Goal: Task Accomplishment & Management: Complete application form

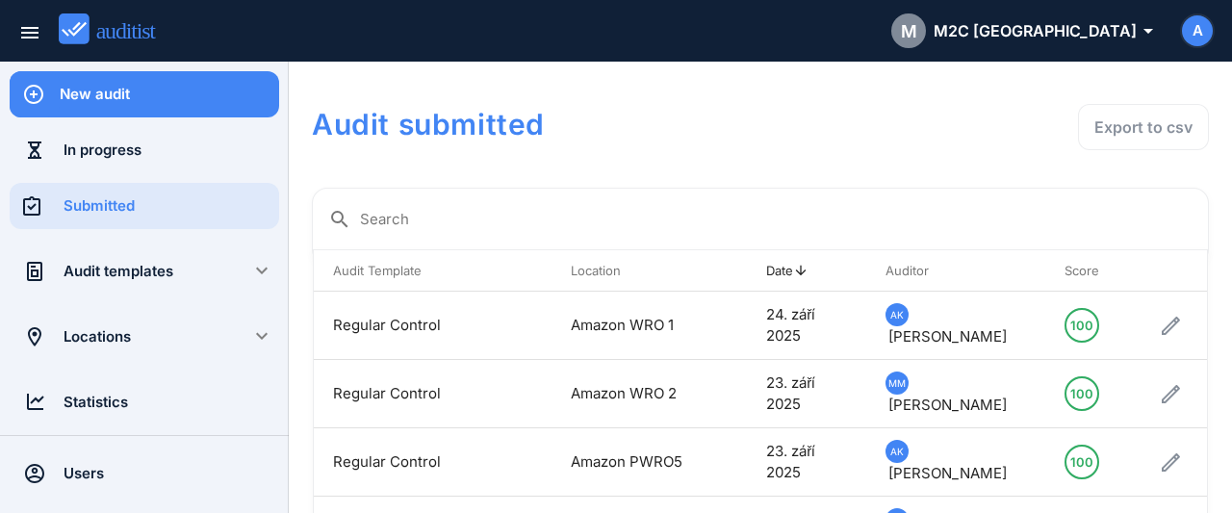
click at [214, 99] on div "New audit" at bounding box center [169, 94] width 219 height 21
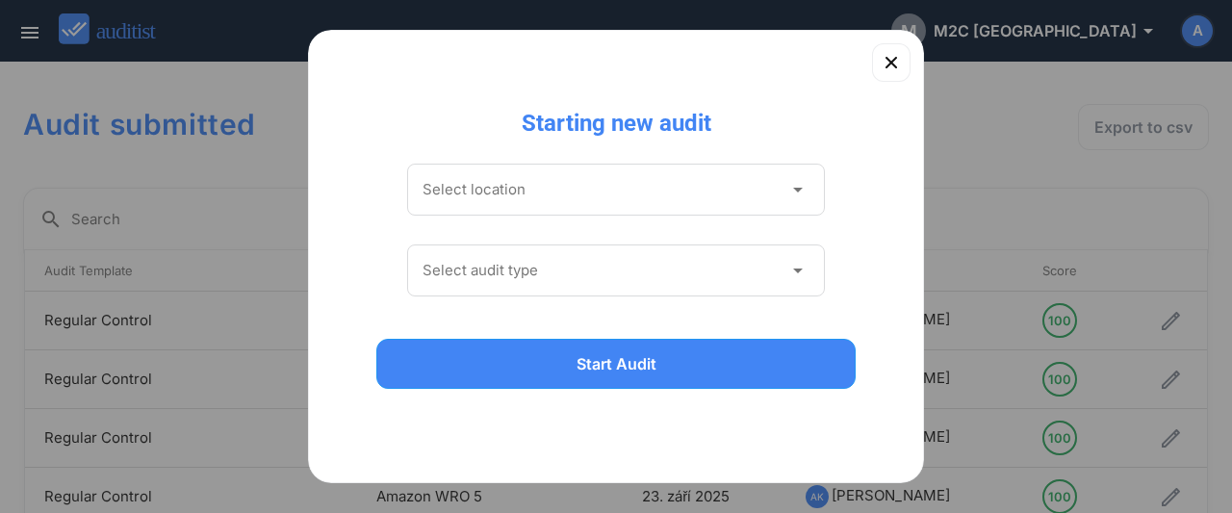
click at [605, 191] on input "Select location" at bounding box center [602, 189] width 360 height 31
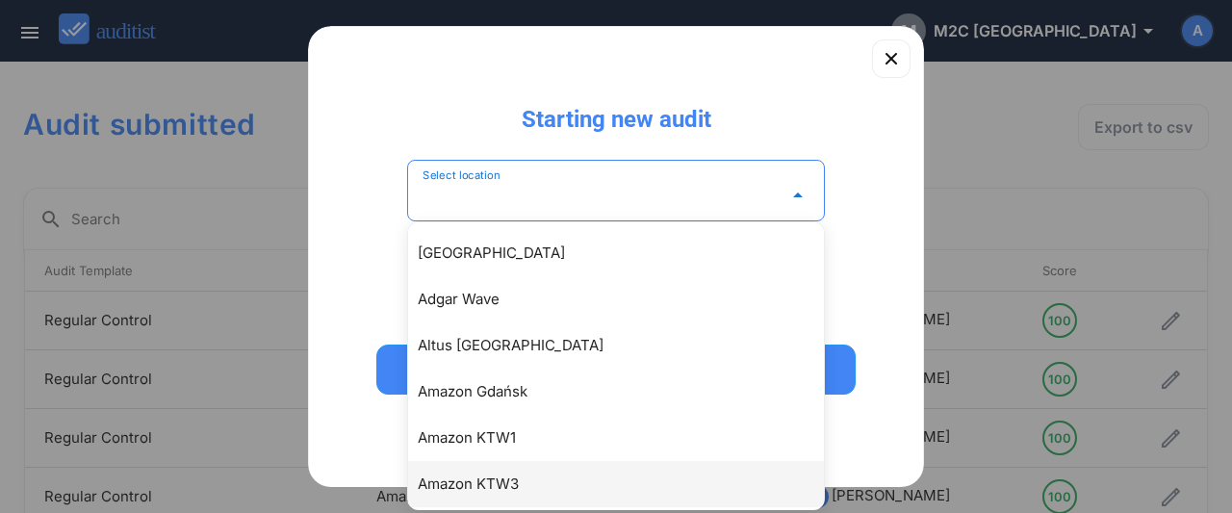
click at [528, 478] on div "Amazon KTW3" at bounding box center [626, 483] width 416 height 23
type input "**********"
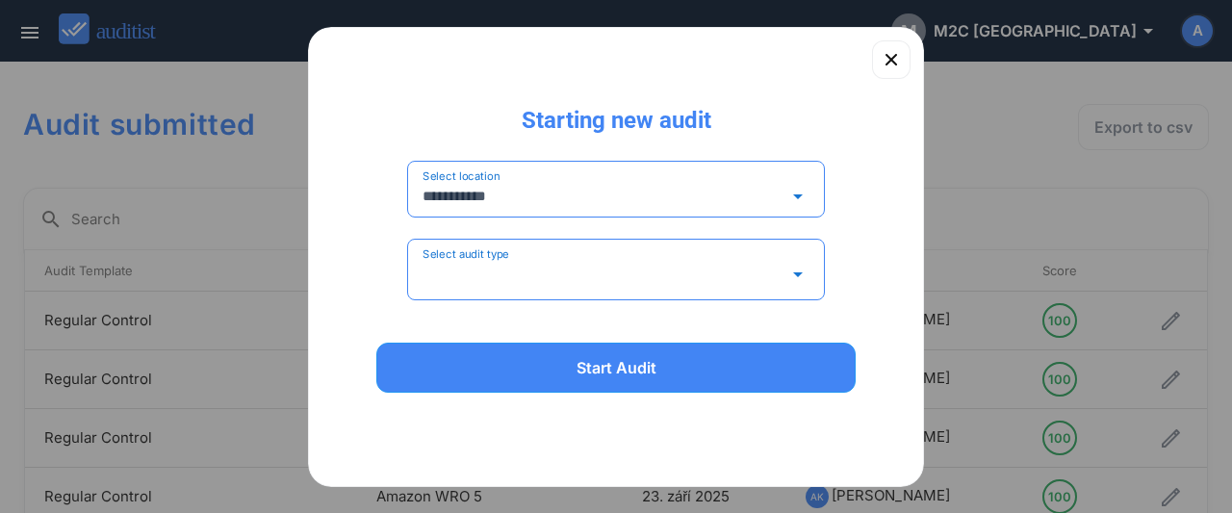
click at [521, 277] on input "Select audit type" at bounding box center [602, 274] width 360 height 31
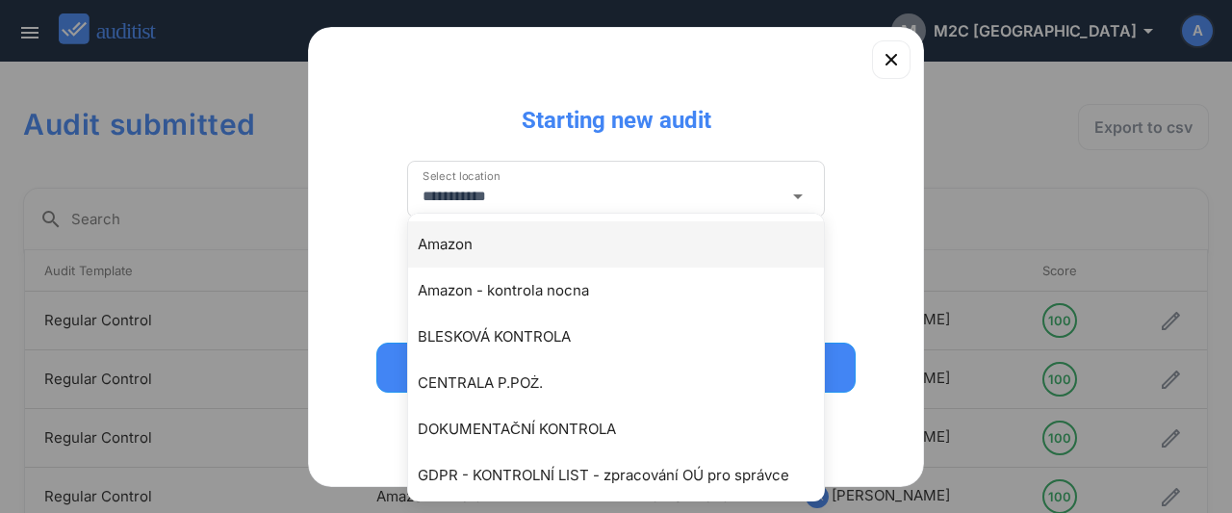
click at [467, 255] on div "Amazon" at bounding box center [626, 244] width 416 height 23
type input "******"
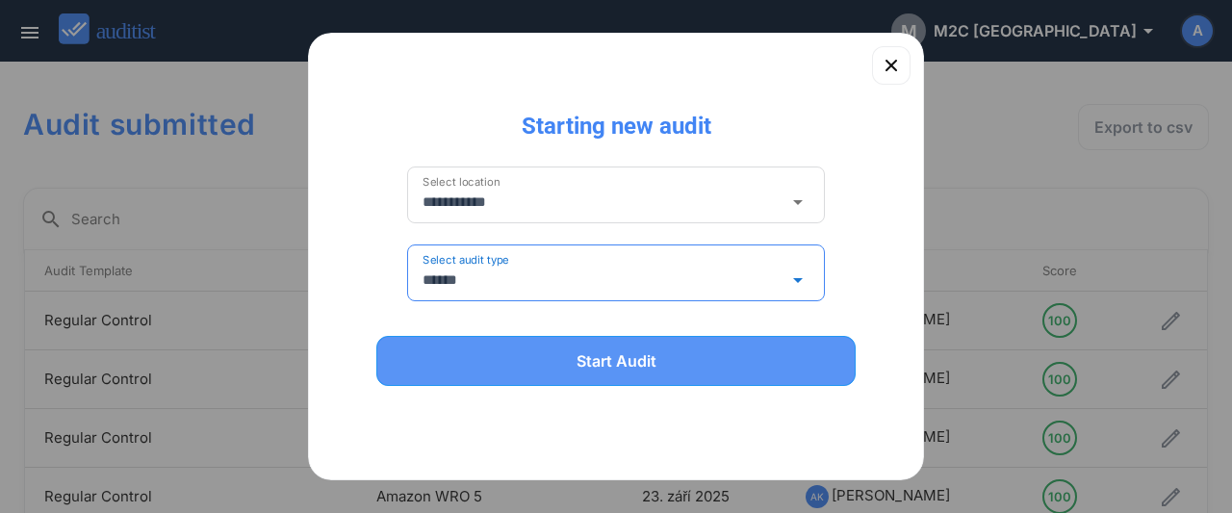
click at [615, 359] on div "Start Audit" at bounding box center [615, 360] width 429 height 23
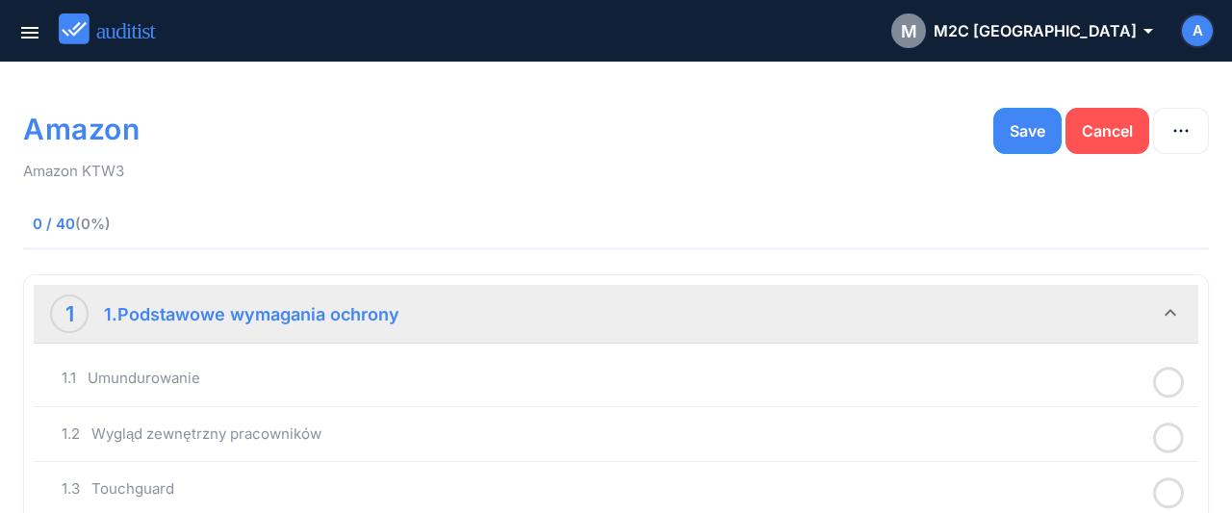
click at [1178, 383] on icon at bounding box center [1168, 383] width 31 height 38
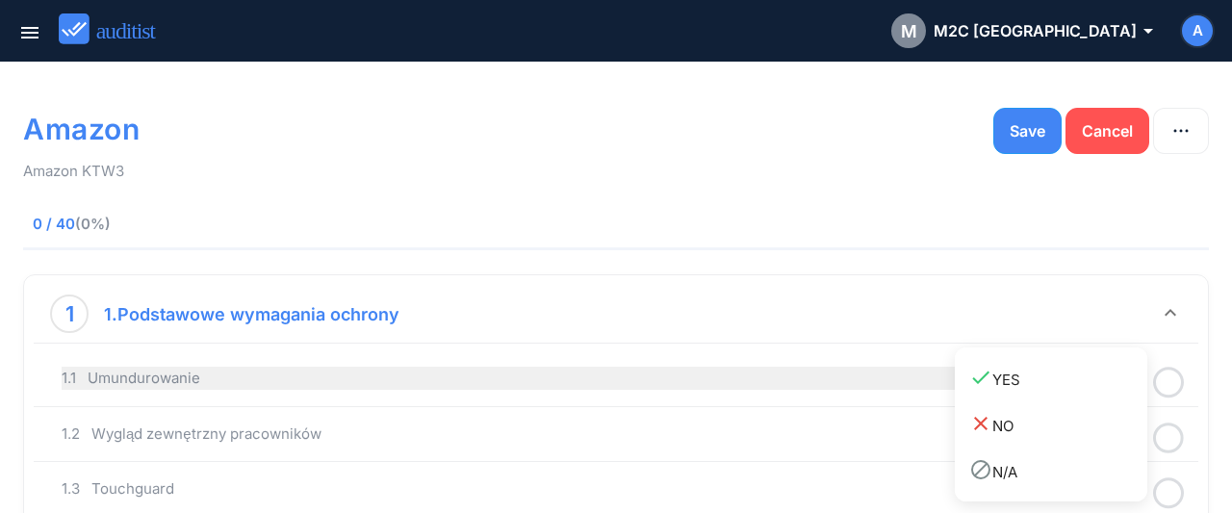
click at [998, 380] on div "done YES" at bounding box center [1058, 379] width 178 height 26
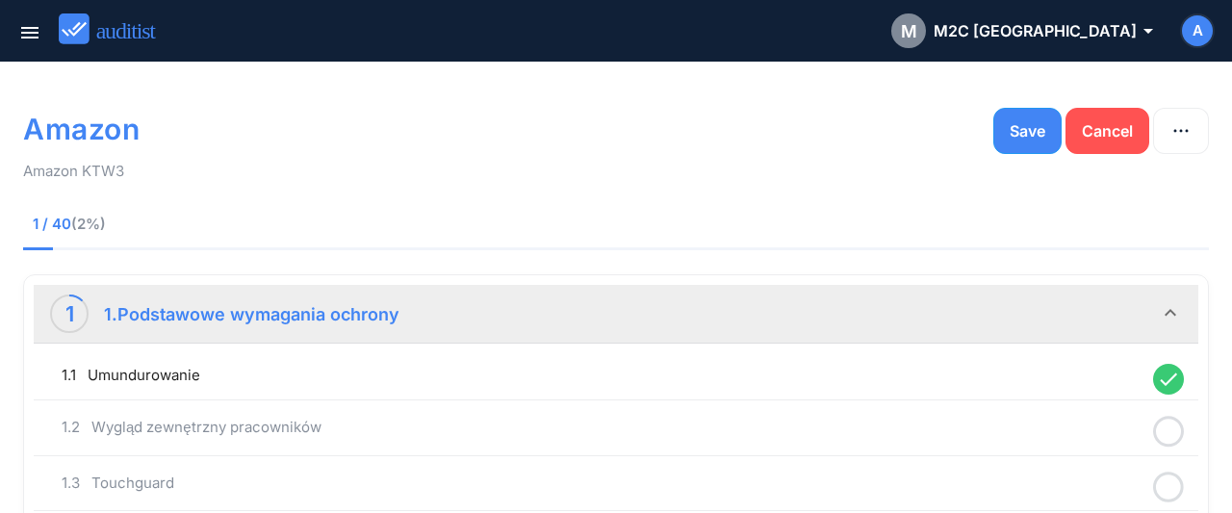
click at [1169, 431] on icon at bounding box center [1168, 432] width 31 height 38
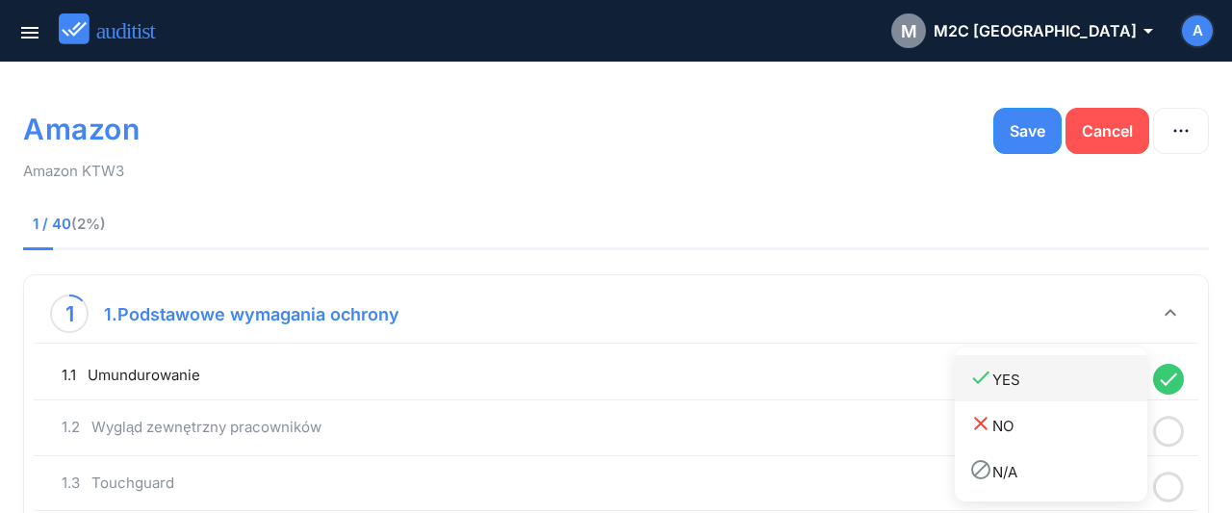
click at [1027, 391] on div "done YES" at bounding box center [1058, 379] width 178 height 26
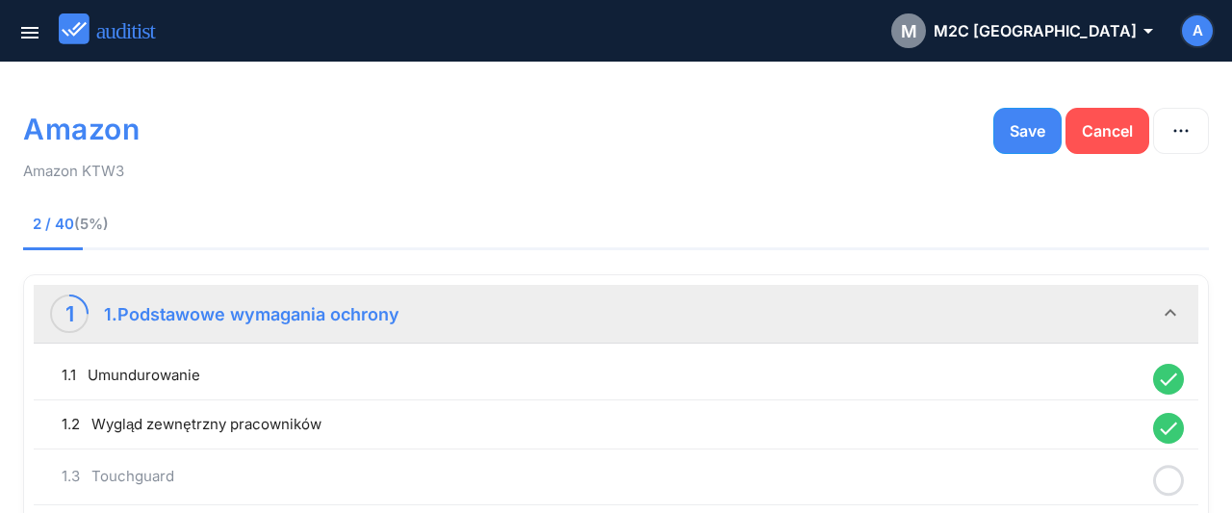
click at [1161, 475] on icon at bounding box center [1168, 481] width 31 height 38
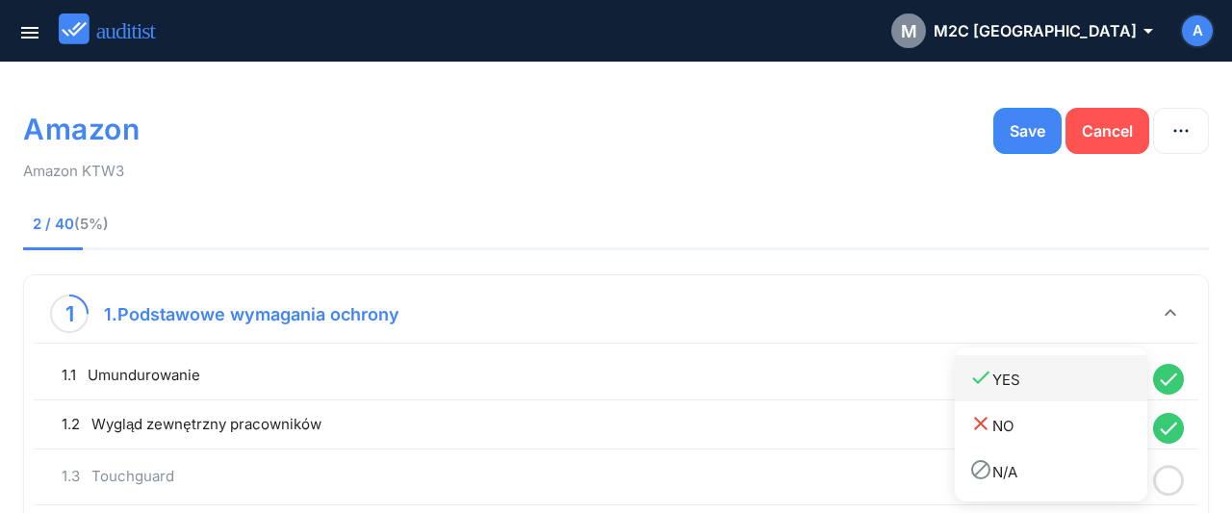
click at [1032, 396] on link "done YES" at bounding box center [1051, 378] width 192 height 46
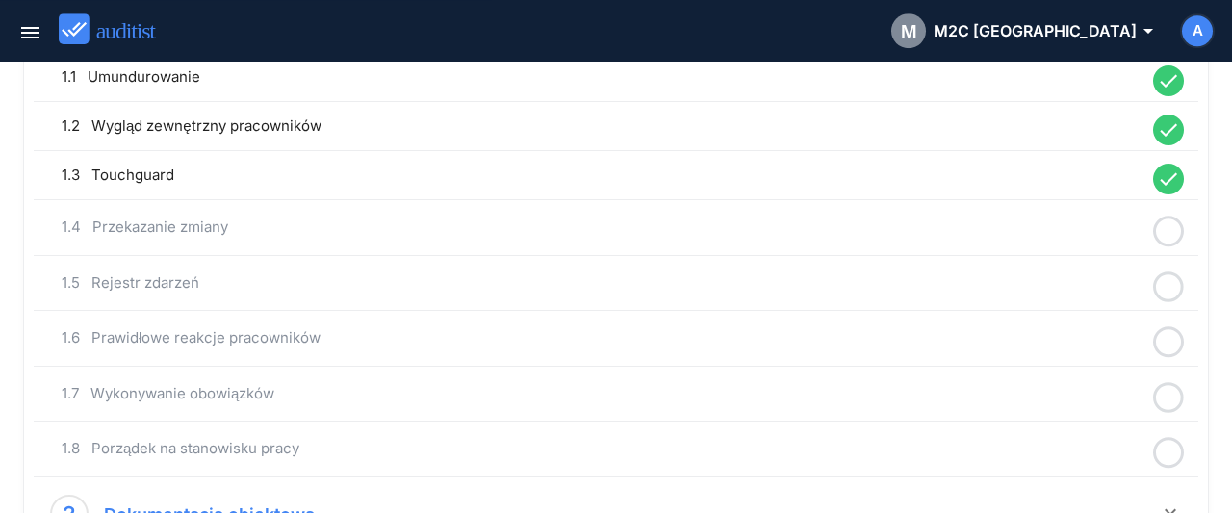
scroll to position [300, 0]
click at [1167, 228] on icon at bounding box center [1168, 230] width 31 height 38
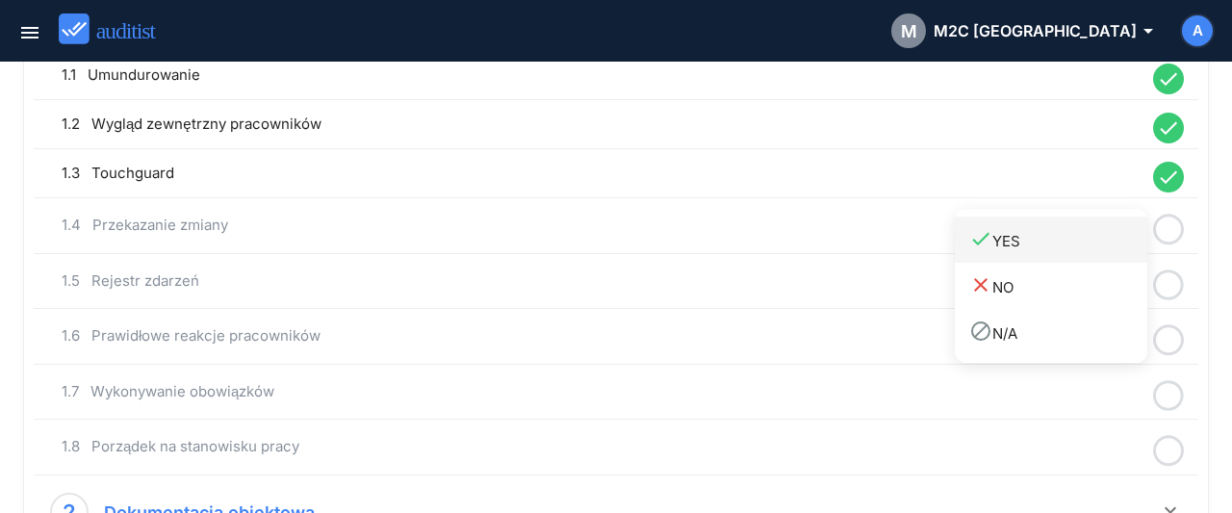
click at [1048, 242] on div "done YES" at bounding box center [1058, 240] width 178 height 26
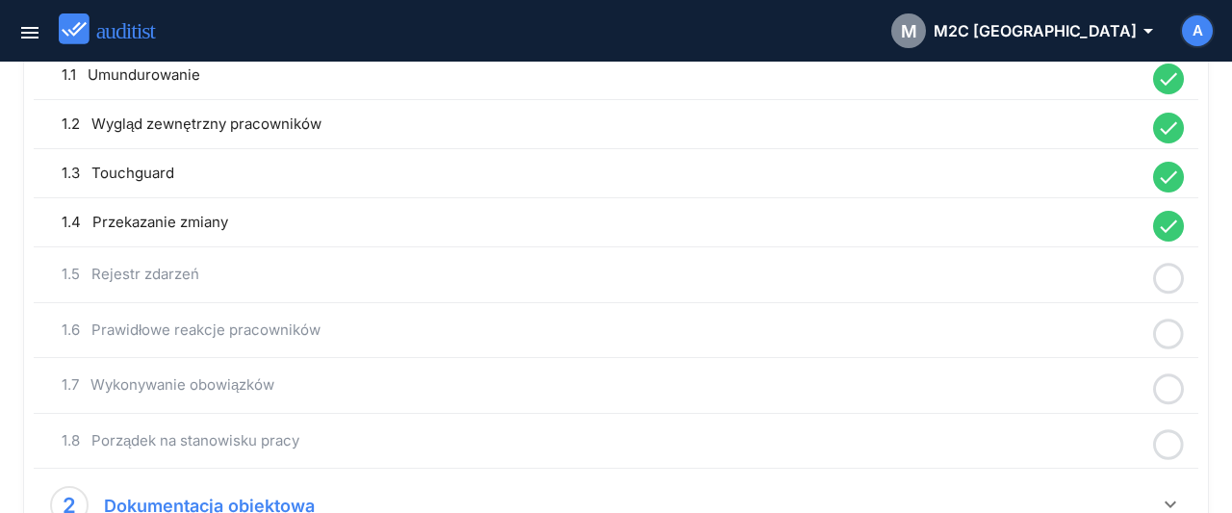
click at [1169, 274] on icon at bounding box center [1168, 279] width 31 height 38
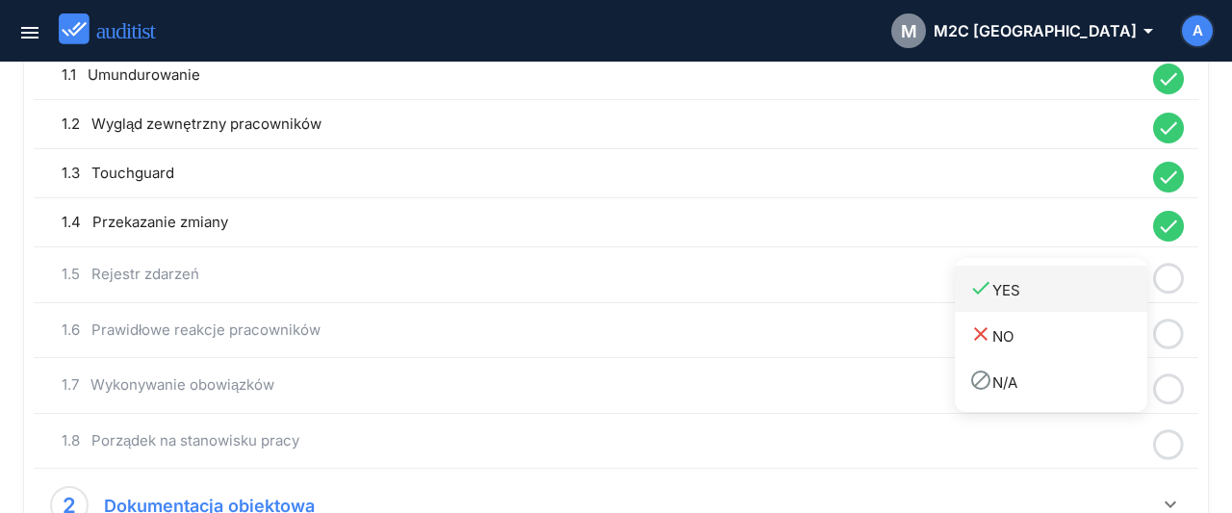
click at [1065, 288] on div "done YES" at bounding box center [1058, 289] width 178 height 26
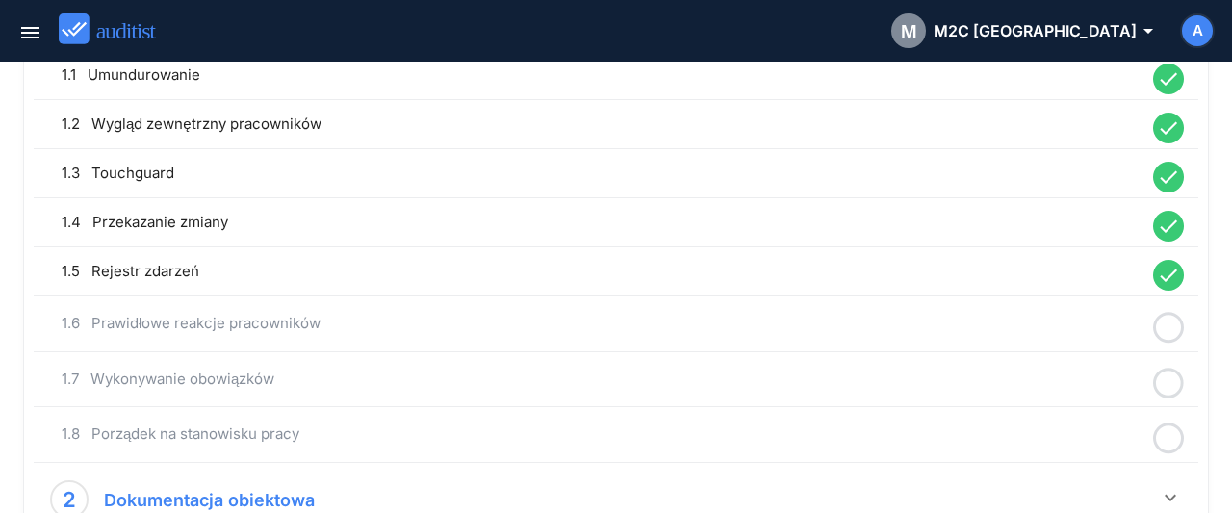
click at [1177, 323] on icon at bounding box center [1168, 328] width 31 height 38
click at [1079, 342] on div "done YES" at bounding box center [1058, 338] width 178 height 26
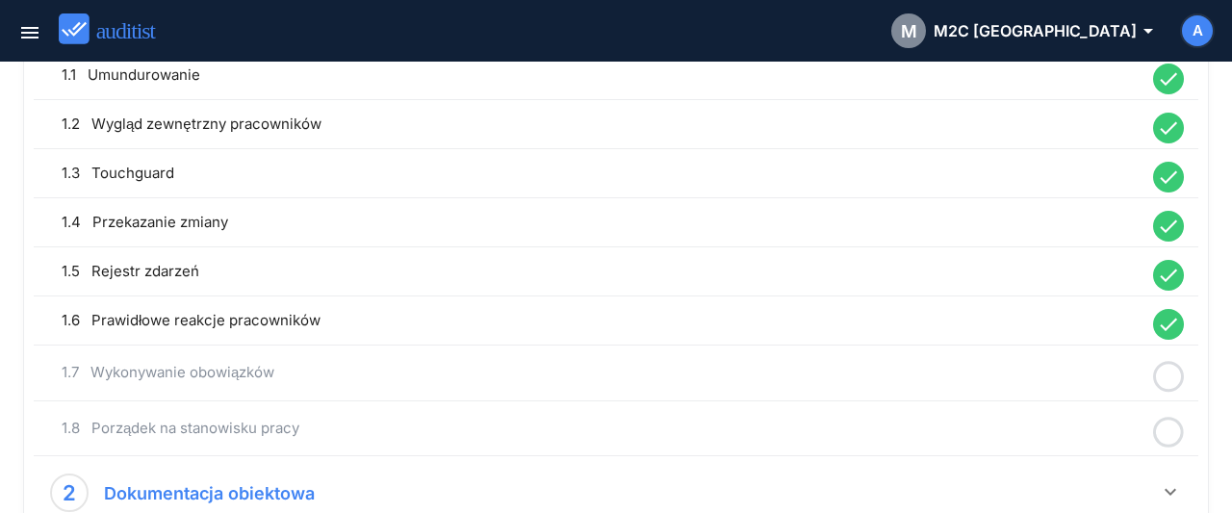
click at [1177, 372] on icon at bounding box center [1168, 377] width 31 height 38
drag, startPoint x: 1051, startPoint y: 372, endPoint x: 1109, endPoint y: 398, distance: 63.3
click at [1048, 373] on link "done YES" at bounding box center [1051, 386] width 192 height 46
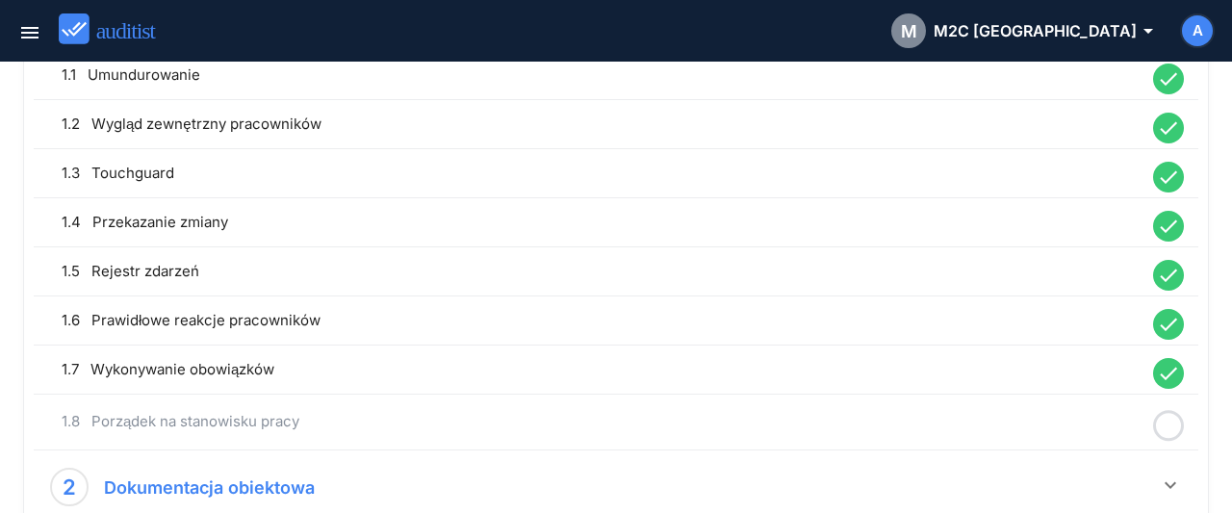
click at [1164, 414] on icon at bounding box center [1168, 426] width 31 height 38
click at [1073, 428] on div "close NO" at bounding box center [1058, 425] width 178 height 26
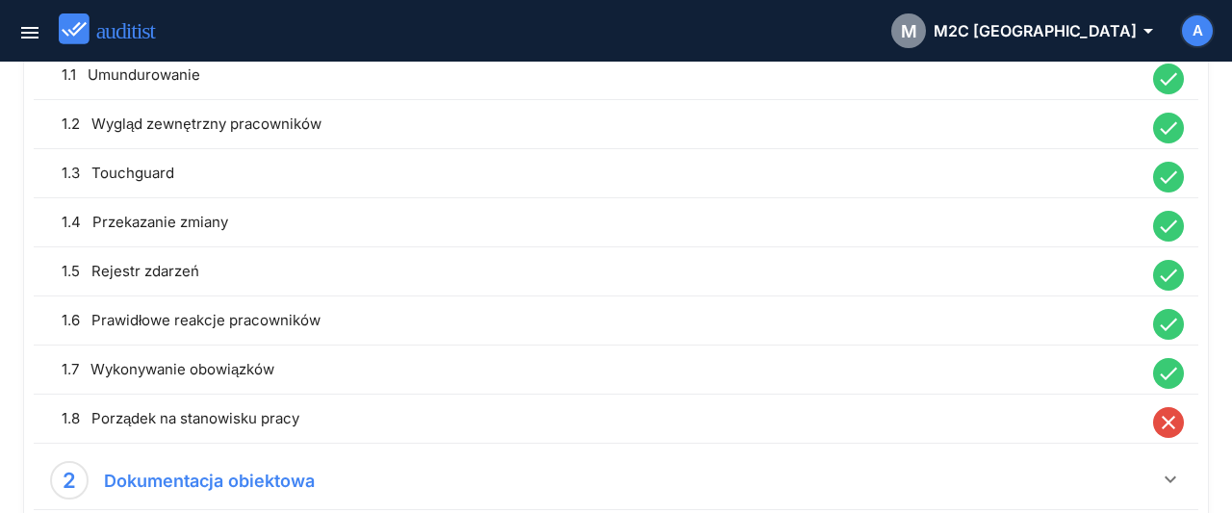
click at [1175, 415] on icon "close" at bounding box center [1168, 422] width 31 height 31
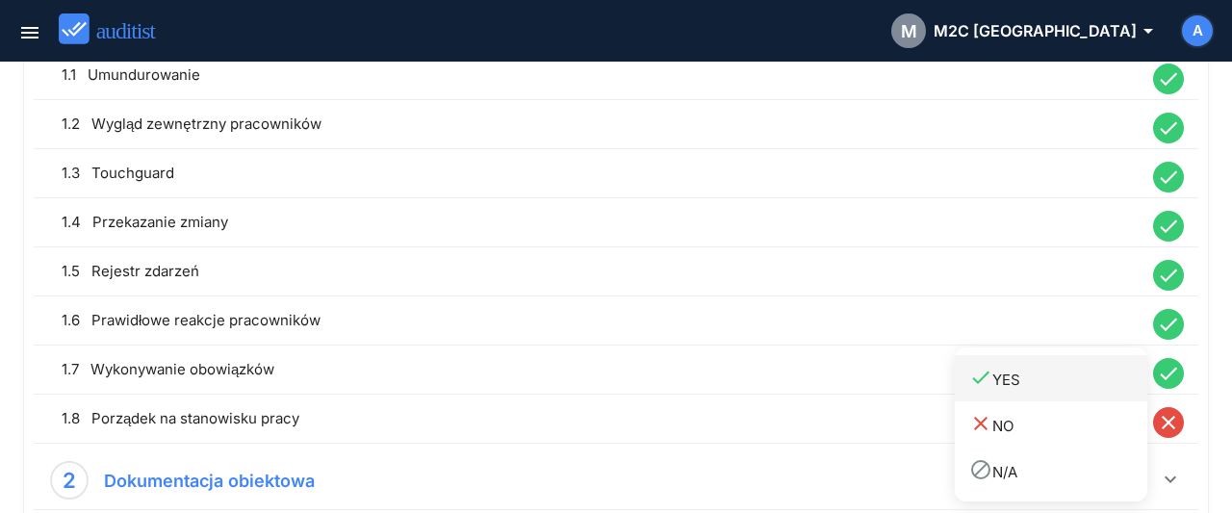
click at [1050, 377] on div "done YES" at bounding box center [1058, 379] width 178 height 26
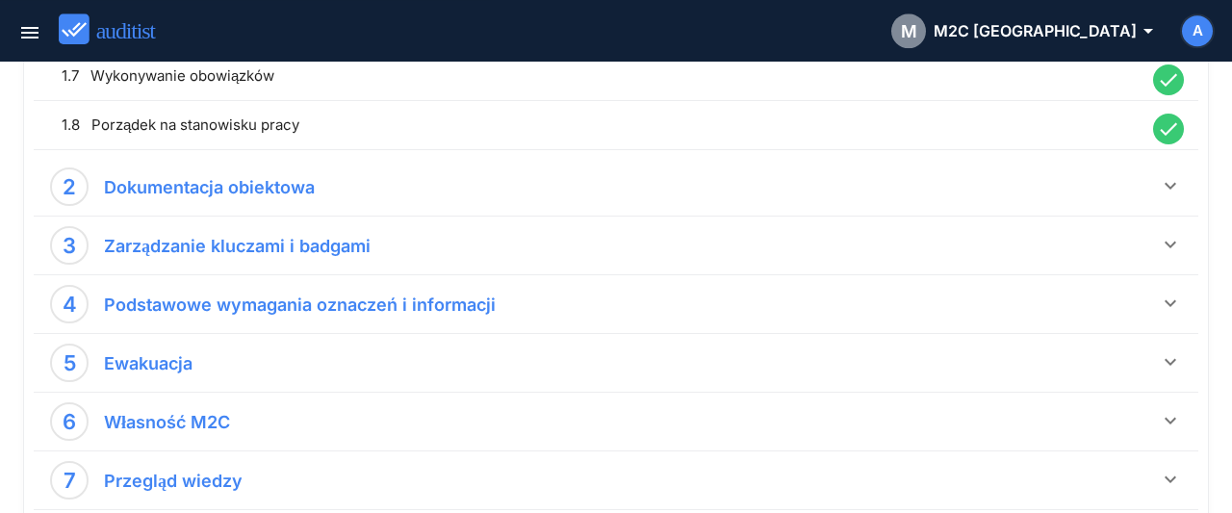
scroll to position [600, 0]
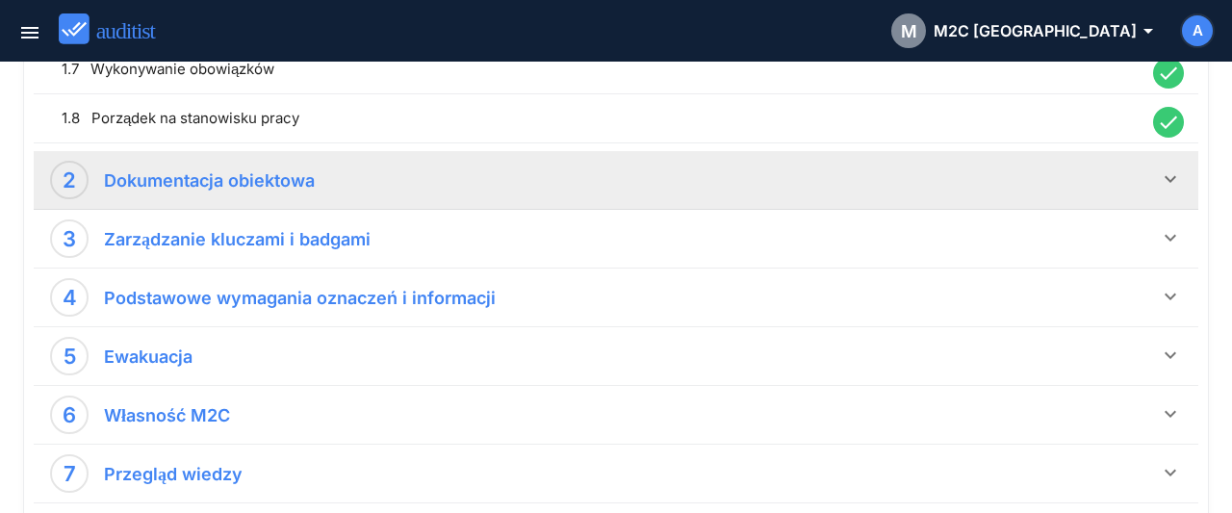
click at [1181, 175] on icon "keyboard_arrow_down" at bounding box center [1170, 178] width 23 height 23
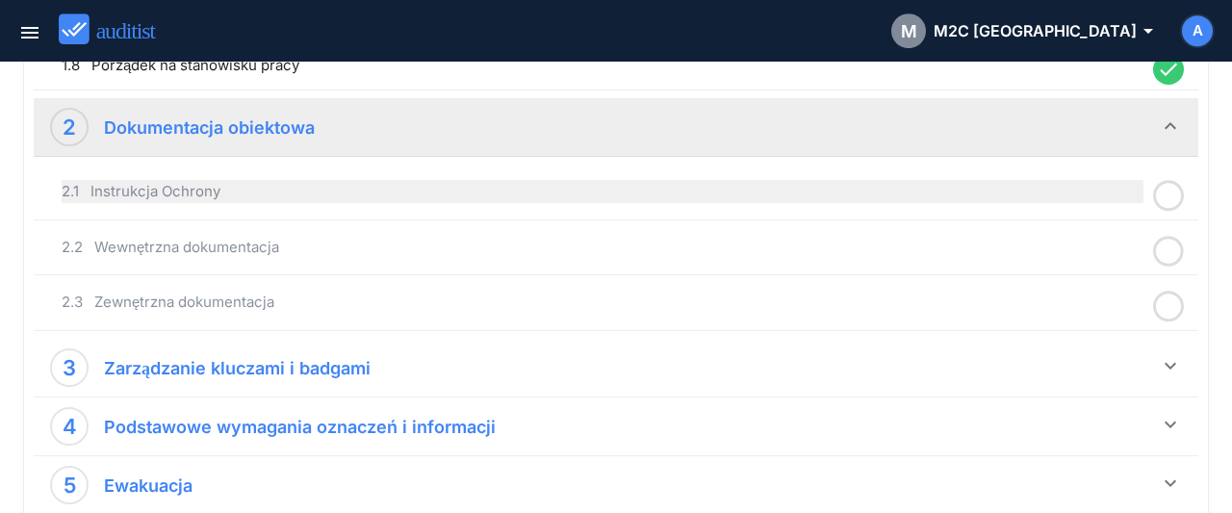
scroll to position [701, 0]
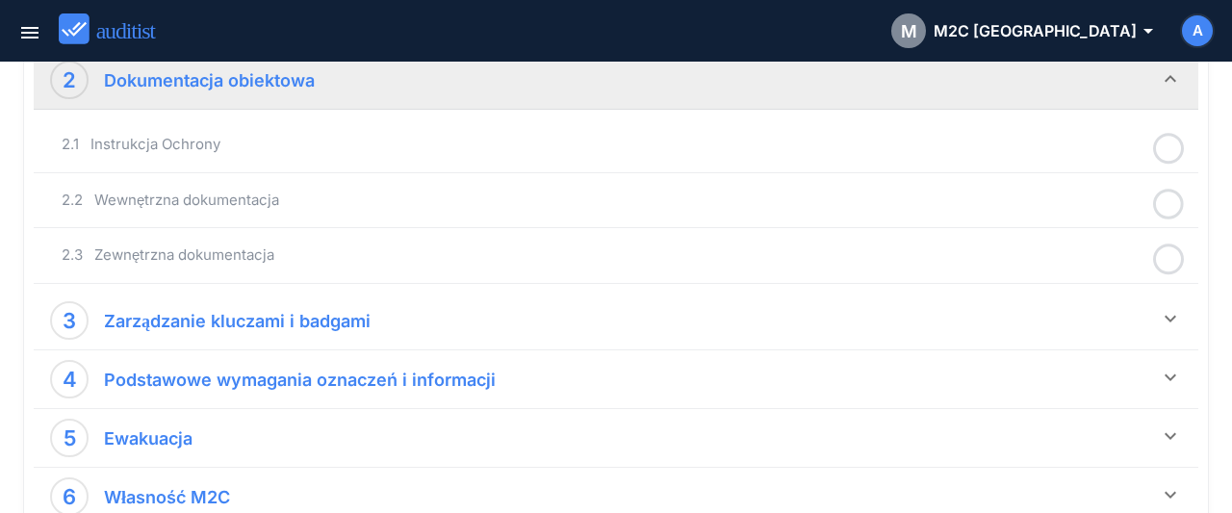
click at [1163, 147] on icon at bounding box center [1168, 149] width 31 height 38
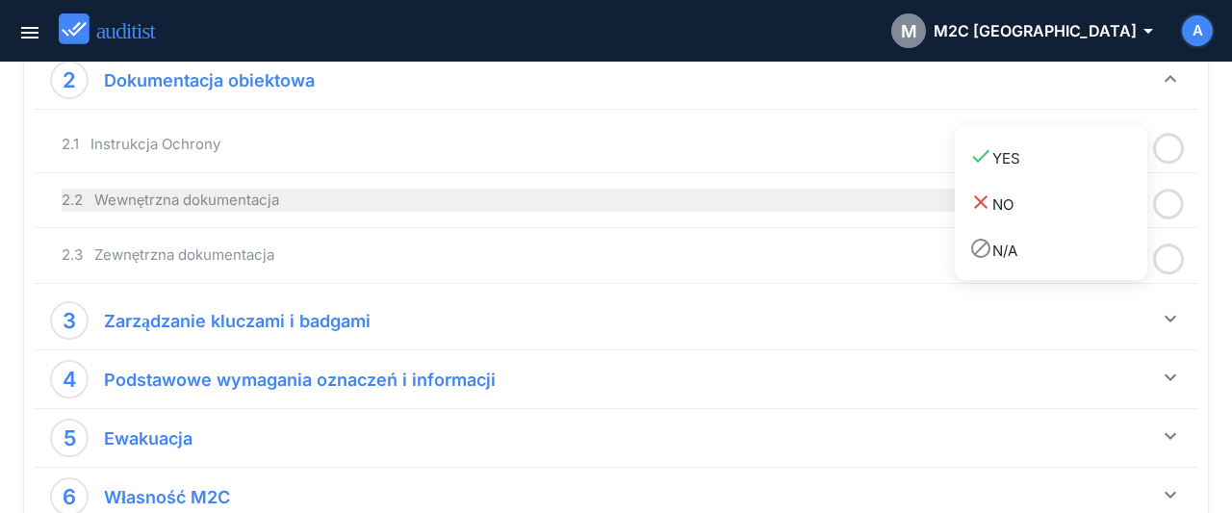
drag, startPoint x: 1094, startPoint y: 157, endPoint x: 1138, endPoint y: 179, distance: 49.5
click at [1096, 160] on div "done YES" at bounding box center [1058, 157] width 178 height 26
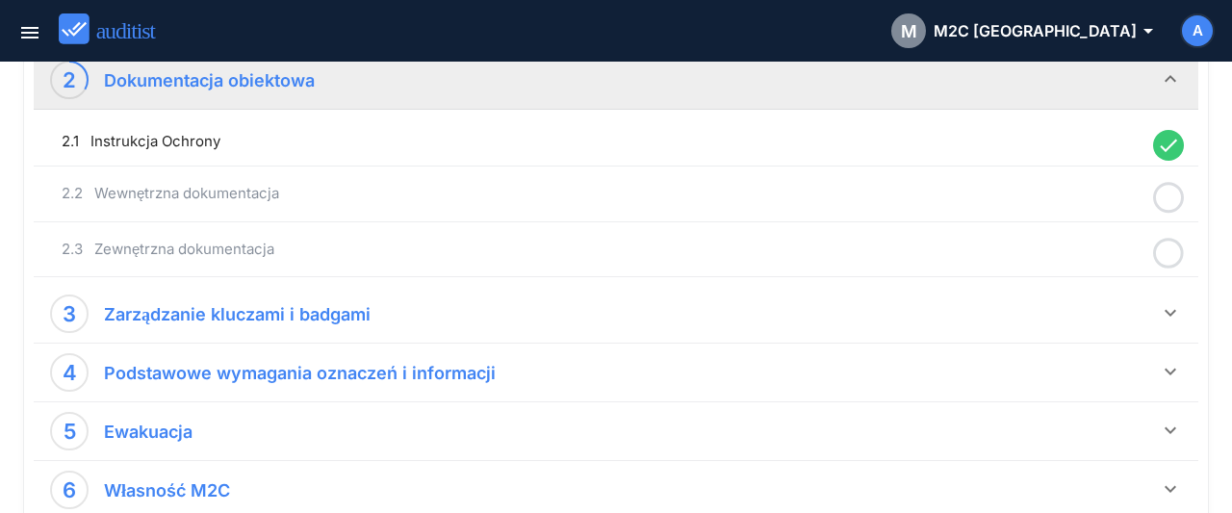
click at [1164, 195] on icon at bounding box center [1168, 198] width 31 height 38
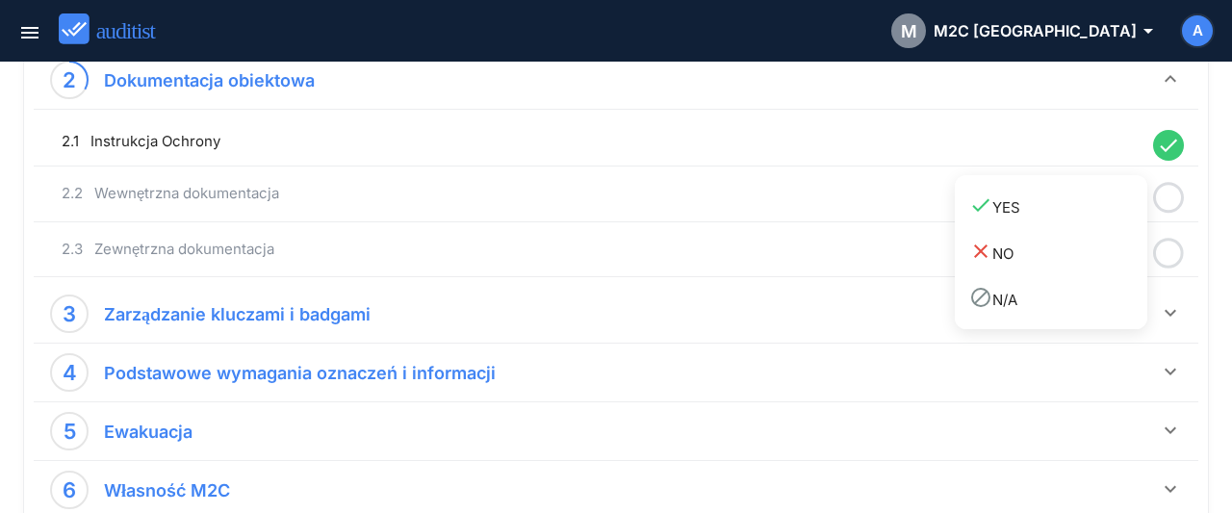
drag, startPoint x: 1098, startPoint y: 205, endPoint x: 1148, endPoint y: 239, distance: 60.3
click at [1111, 218] on div "done YES" at bounding box center [1058, 206] width 178 height 26
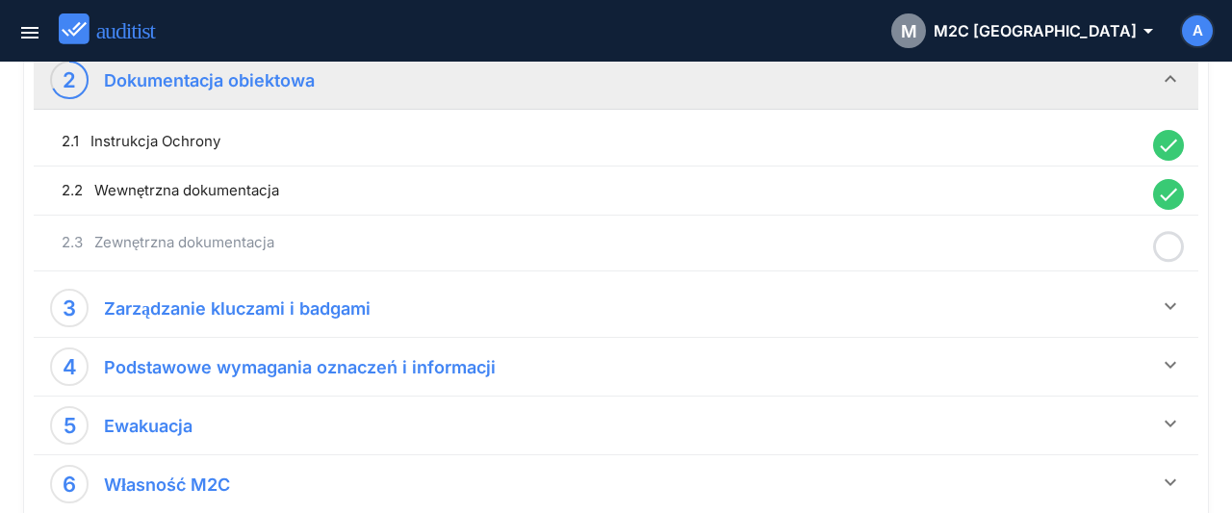
click at [1156, 243] on circle at bounding box center [1169, 247] width 28 height 28
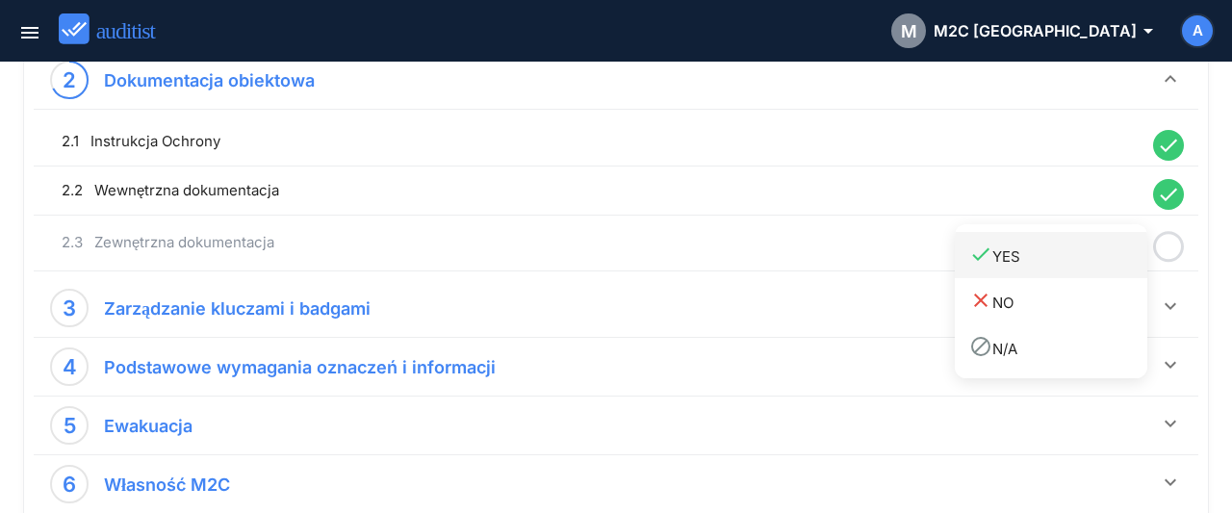
drag, startPoint x: 1094, startPoint y: 254, endPoint x: 1133, endPoint y: 276, distance: 44.4
click at [1094, 259] on div "done YES" at bounding box center [1058, 255] width 178 height 26
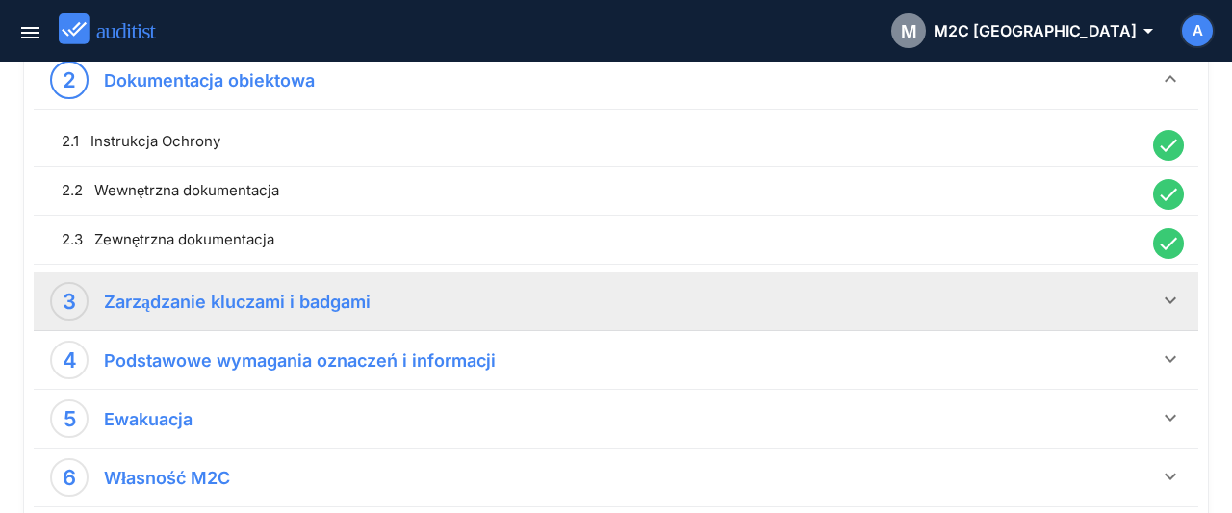
click at [1162, 298] on icon "keyboard_arrow_down" at bounding box center [1170, 300] width 23 height 23
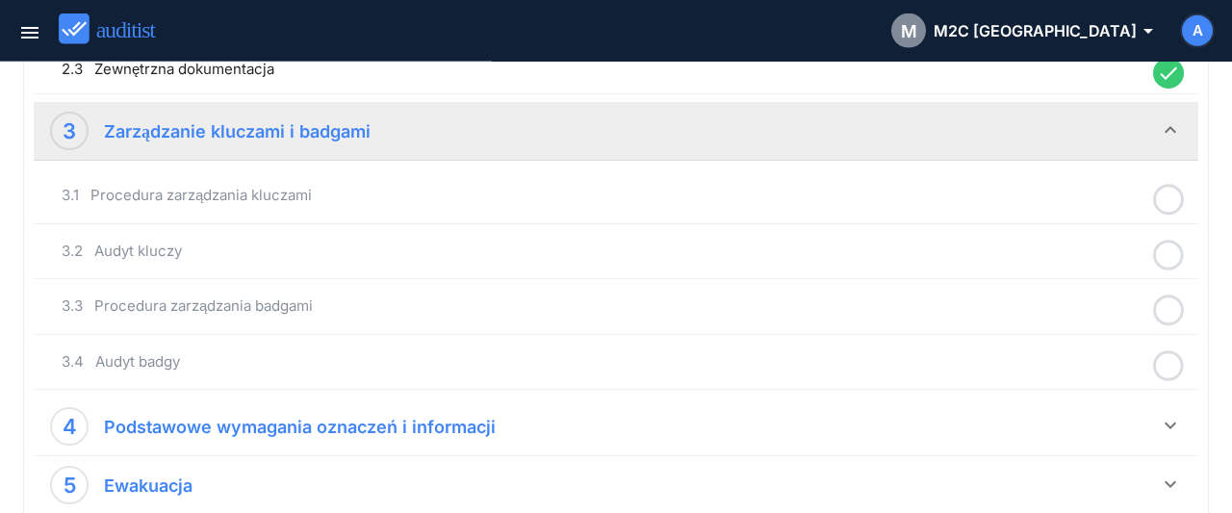
scroll to position [901, 0]
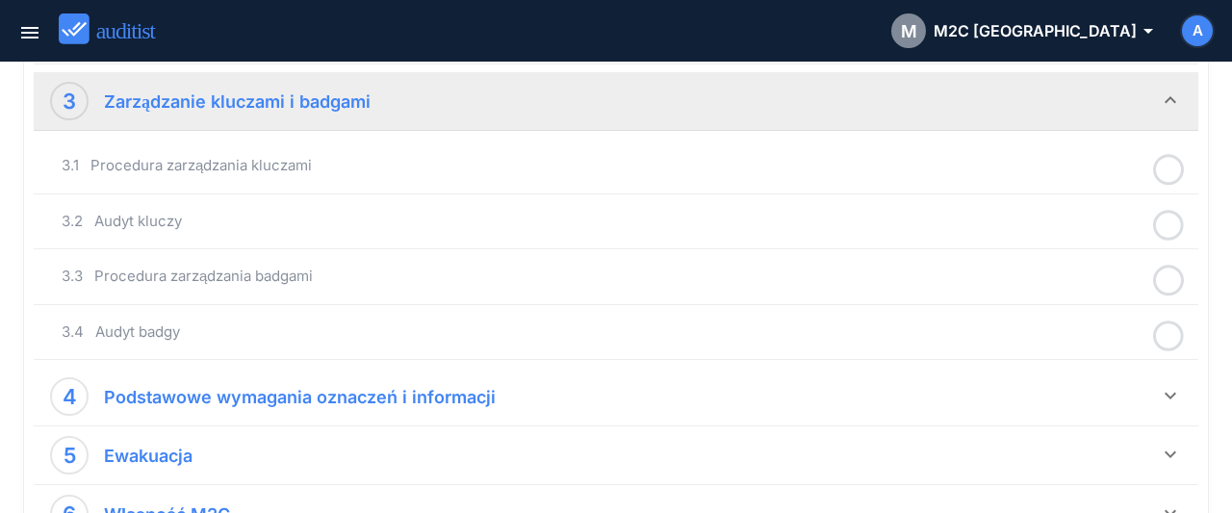
click at [1169, 171] on icon at bounding box center [1168, 170] width 31 height 38
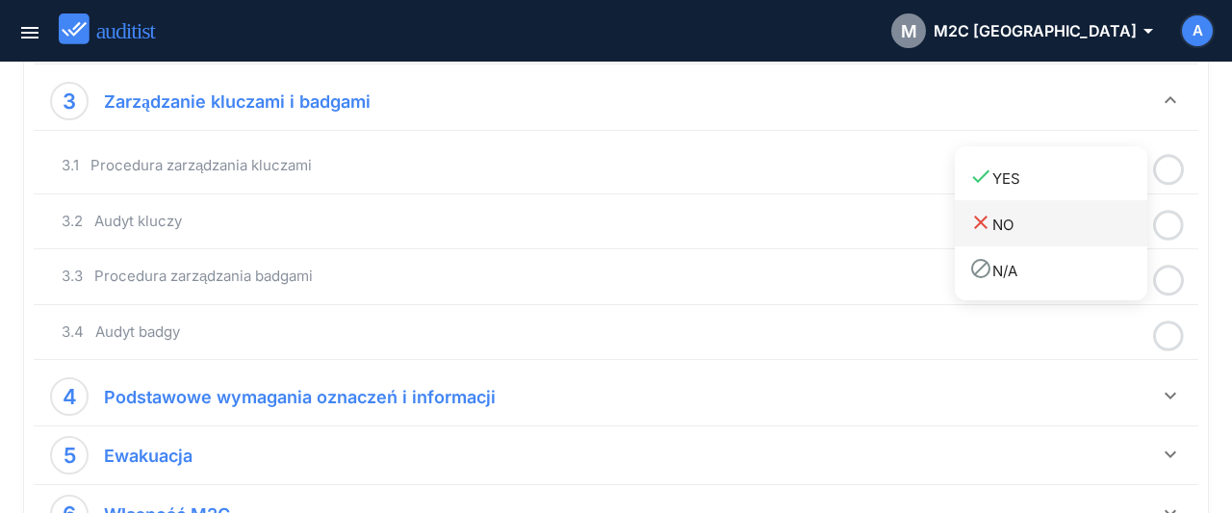
drag, startPoint x: 1092, startPoint y: 182, endPoint x: 1117, endPoint y: 200, distance: 31.0
click at [1098, 185] on div "done YES" at bounding box center [1058, 178] width 178 height 26
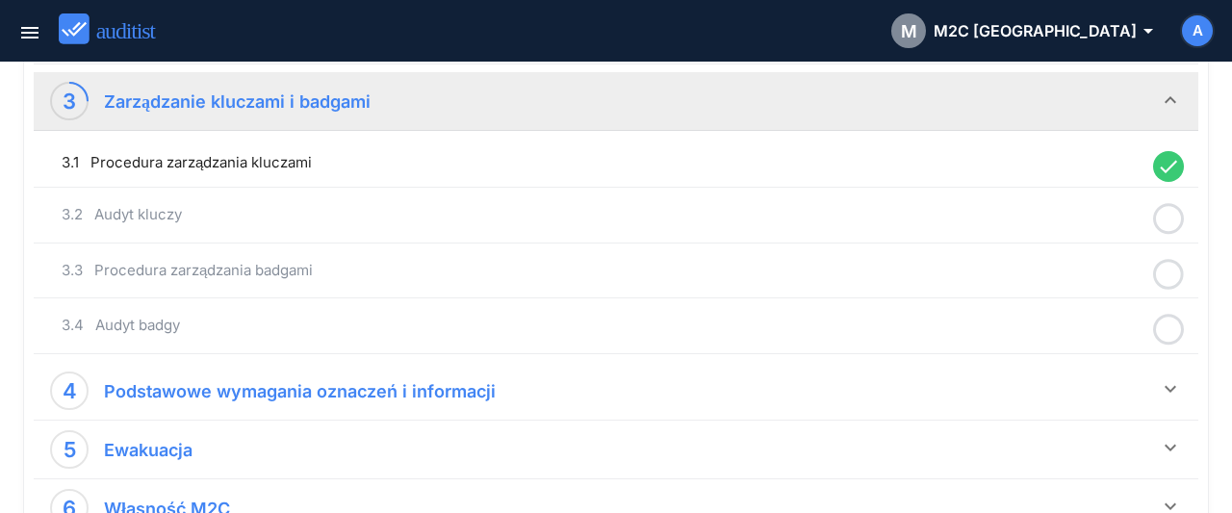
click at [1169, 215] on icon at bounding box center [1168, 219] width 31 height 38
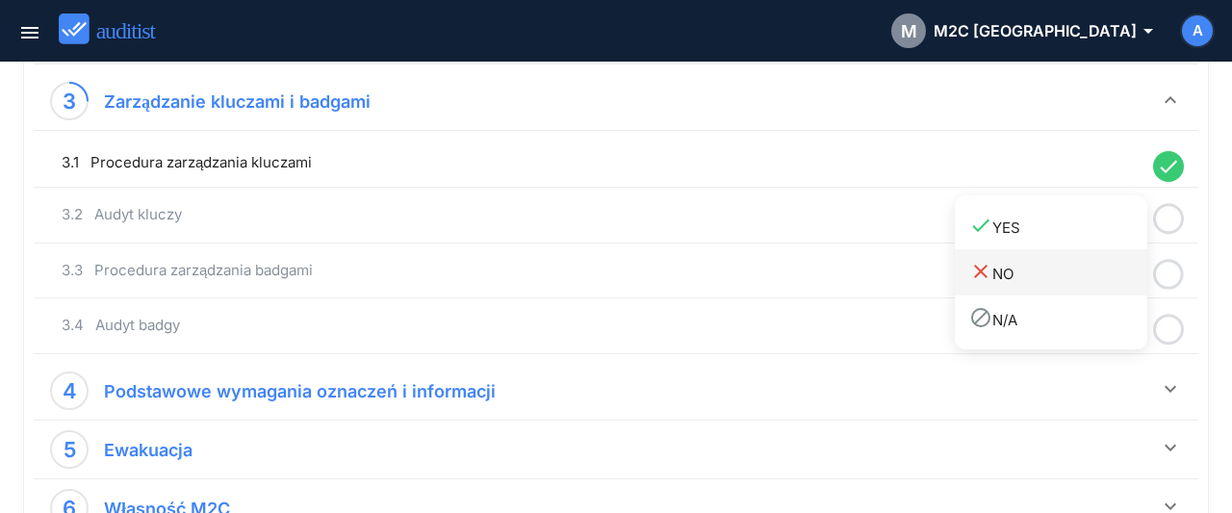
click at [1092, 236] on div "done YES" at bounding box center [1058, 227] width 178 height 26
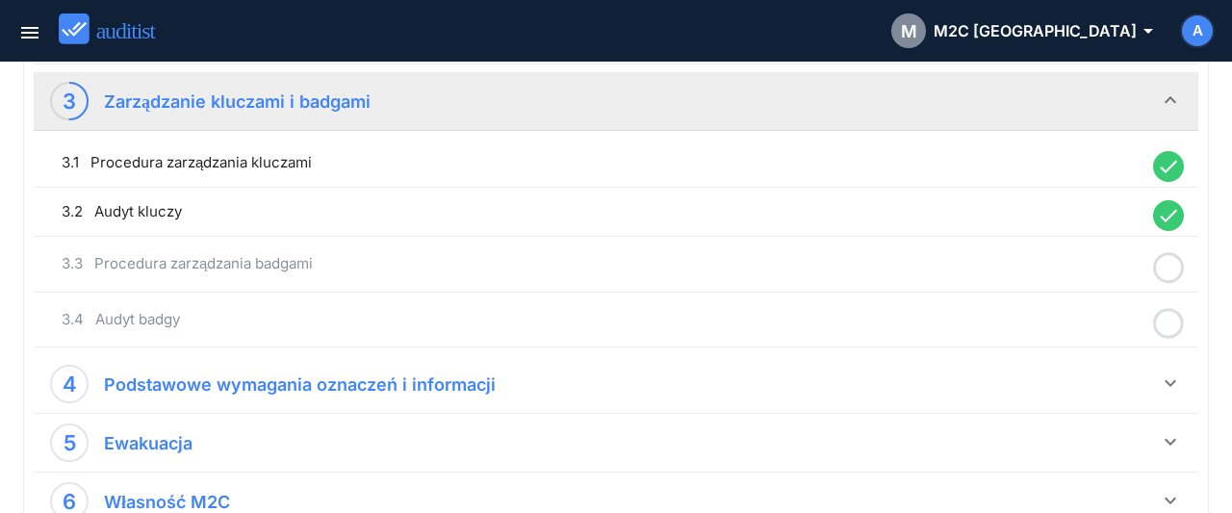
click at [1161, 263] on icon at bounding box center [1168, 268] width 31 height 38
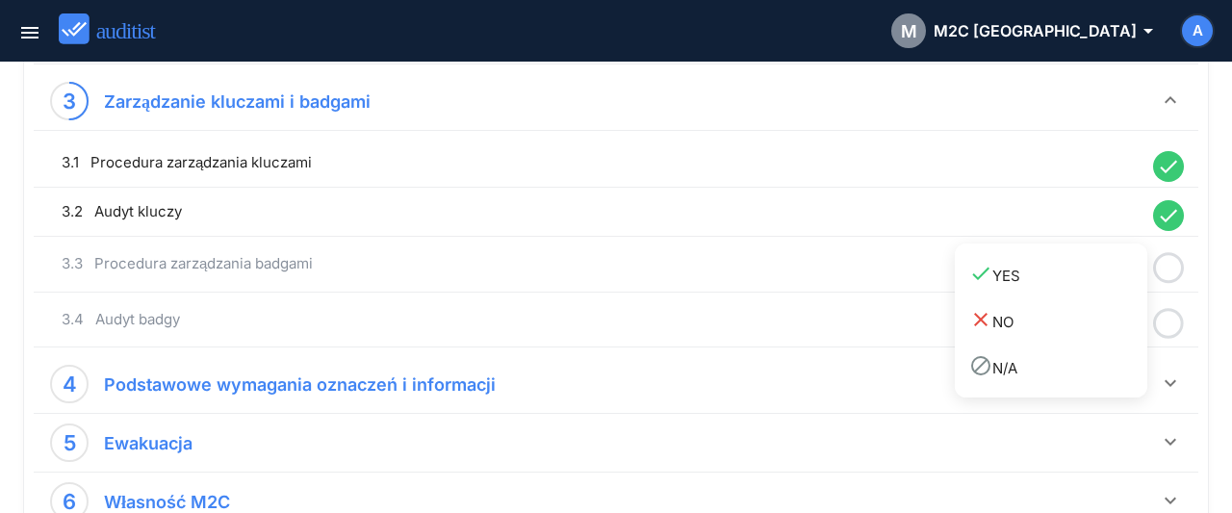
drag, startPoint x: 1094, startPoint y: 276, endPoint x: 1150, endPoint y: 295, distance: 59.0
click at [1105, 285] on div "done YES" at bounding box center [1058, 275] width 178 height 26
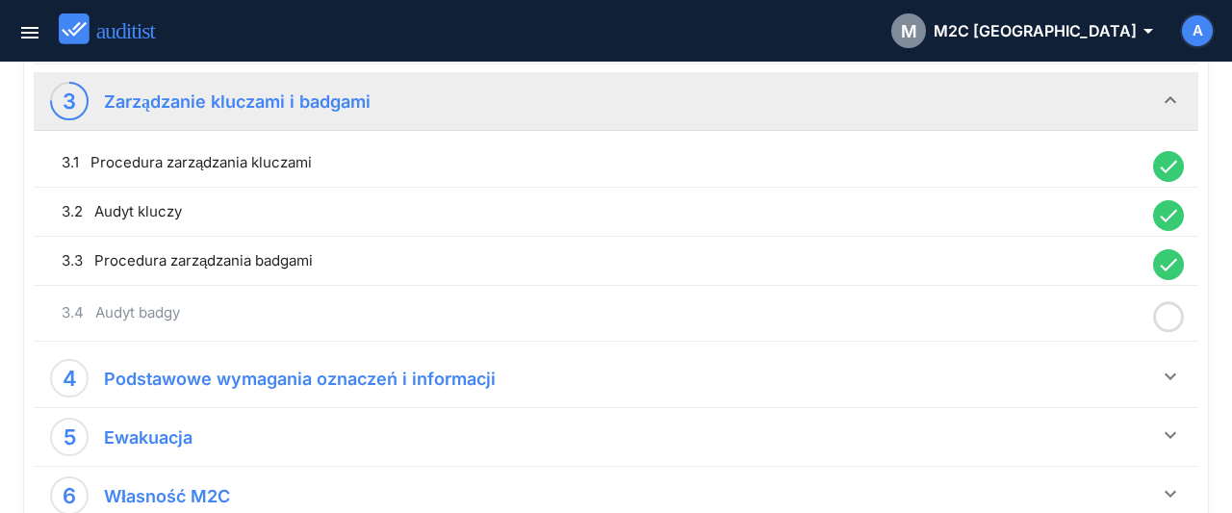
click at [1167, 303] on icon at bounding box center [1168, 317] width 31 height 38
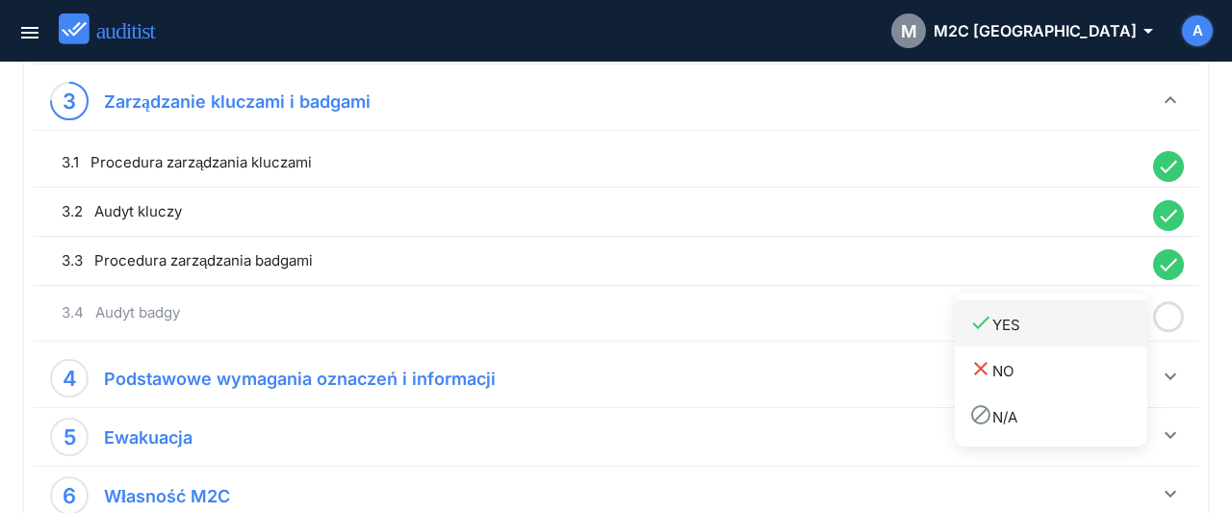
click at [1088, 326] on div "done YES" at bounding box center [1058, 324] width 178 height 26
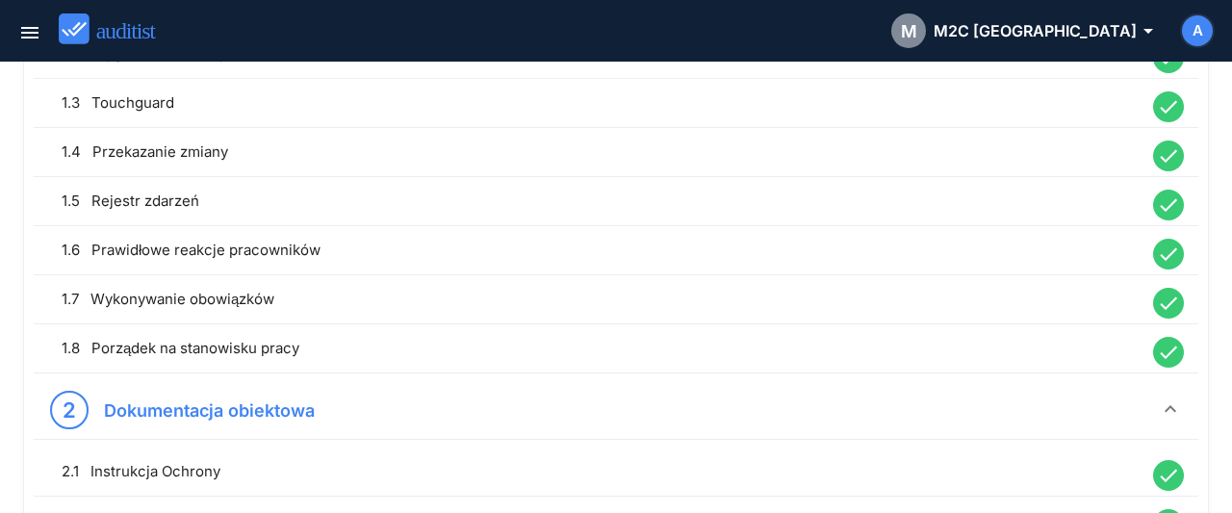
scroll to position [300, 0]
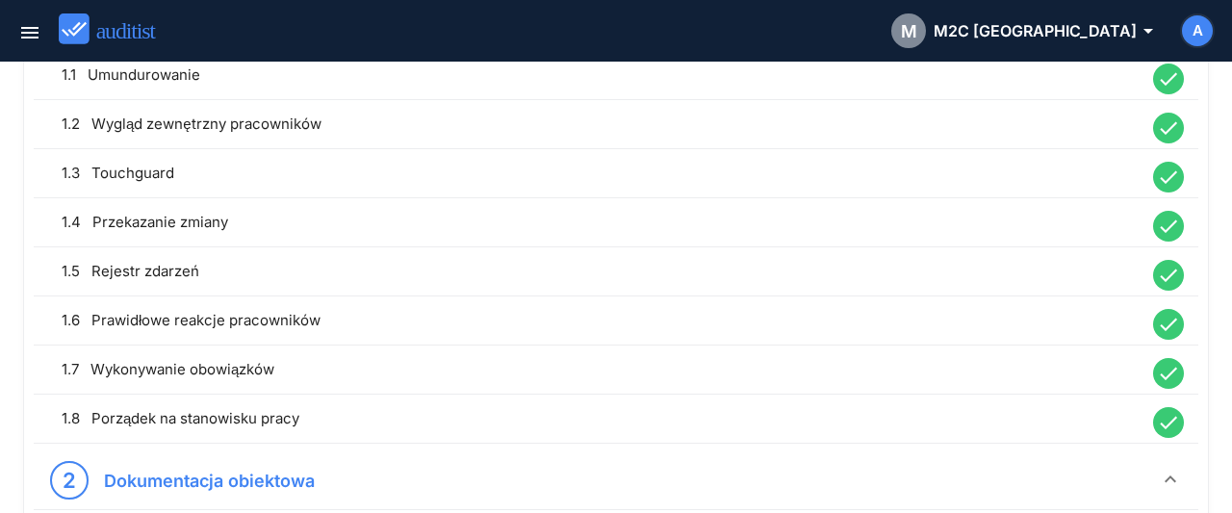
click at [1166, 370] on icon "done" at bounding box center [1168, 373] width 31 height 31
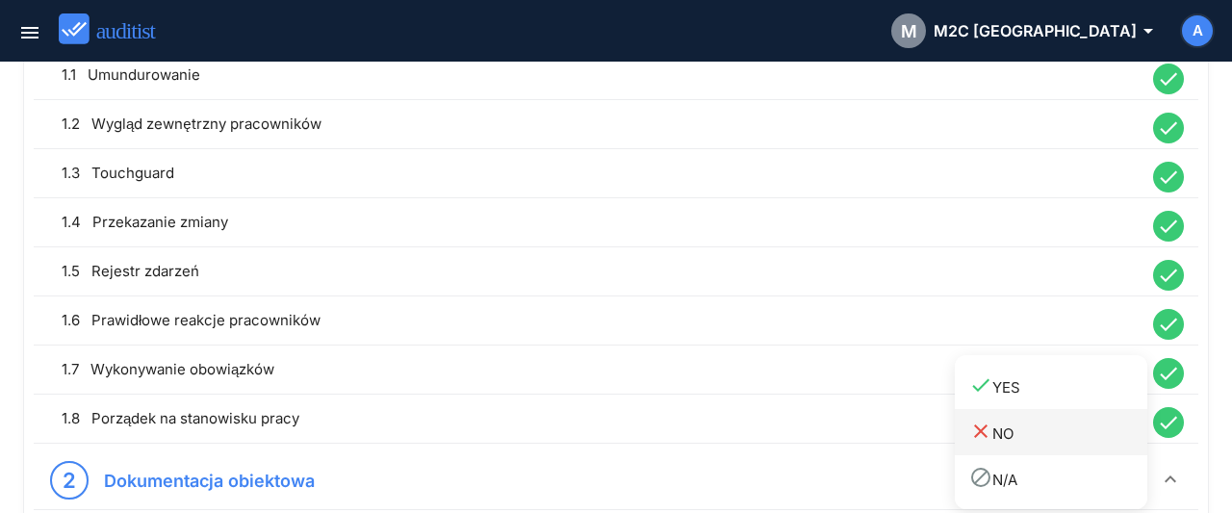
click at [1000, 434] on div "close NO" at bounding box center [1058, 433] width 178 height 26
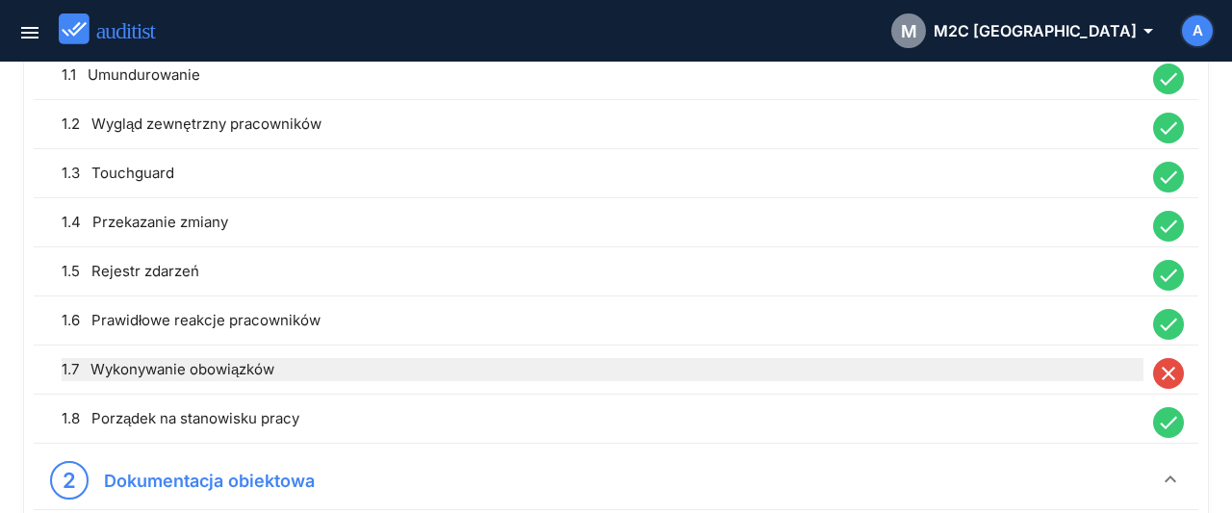
click at [434, 370] on div "1.7 Wykonywanie obowiązków" at bounding box center [603, 369] width 1082 height 23
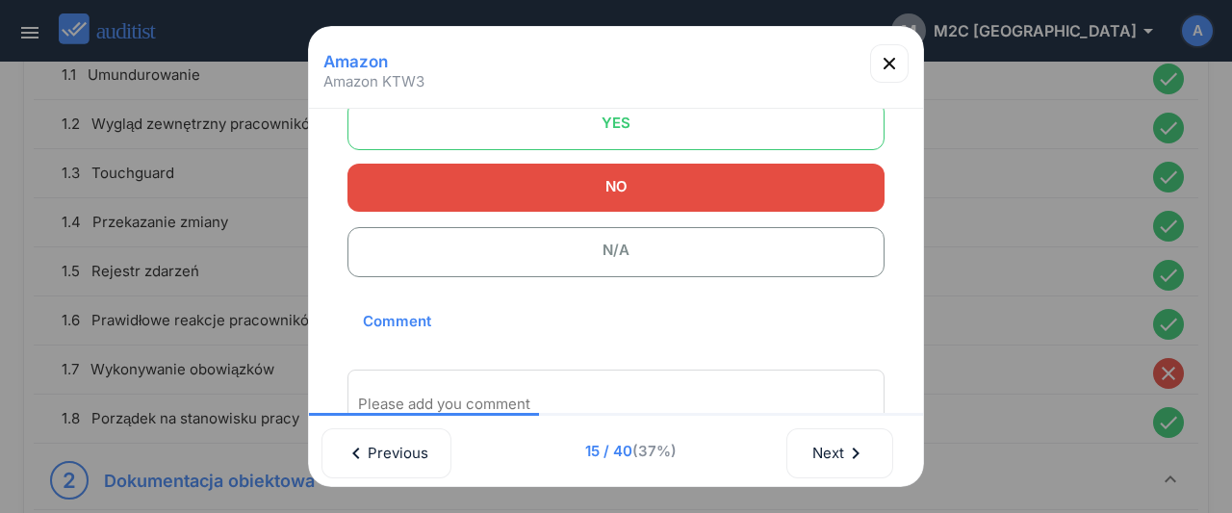
scroll to position [208, 0]
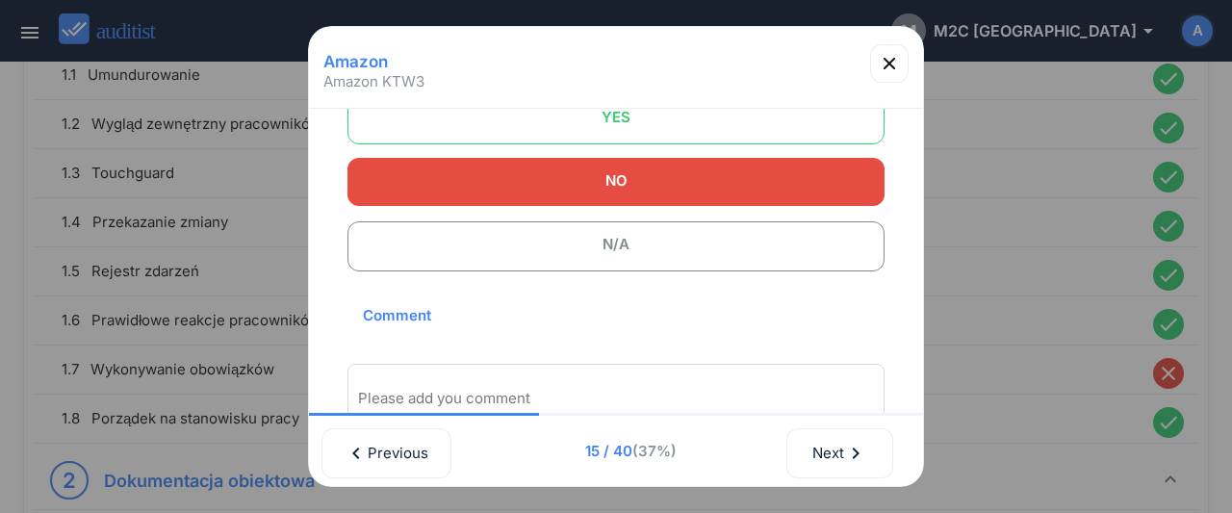
click at [480, 372] on div "Please add you comment" at bounding box center [615, 397] width 537 height 67
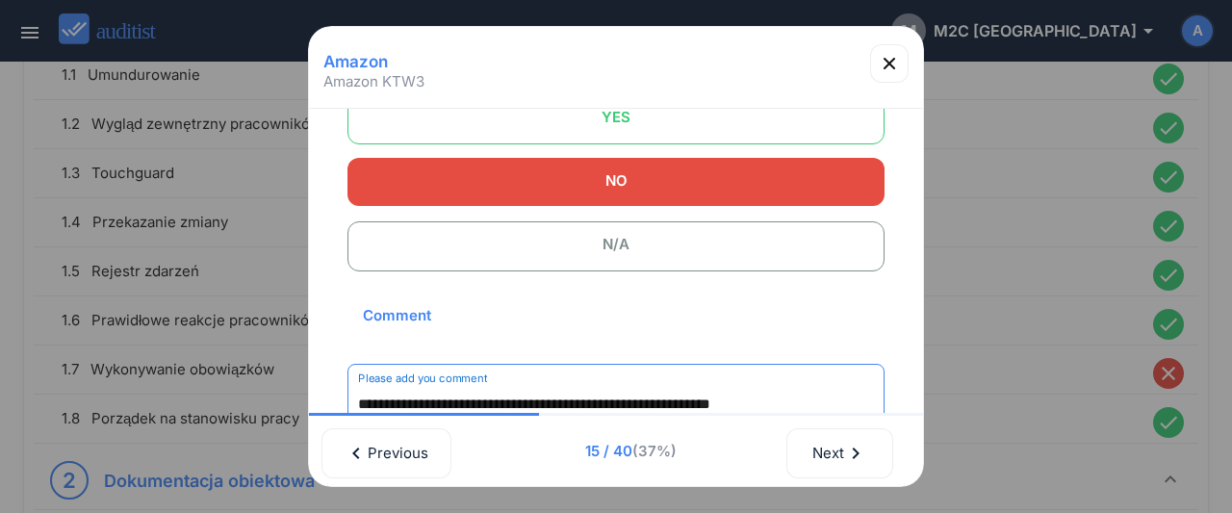
scroll to position [214, 0]
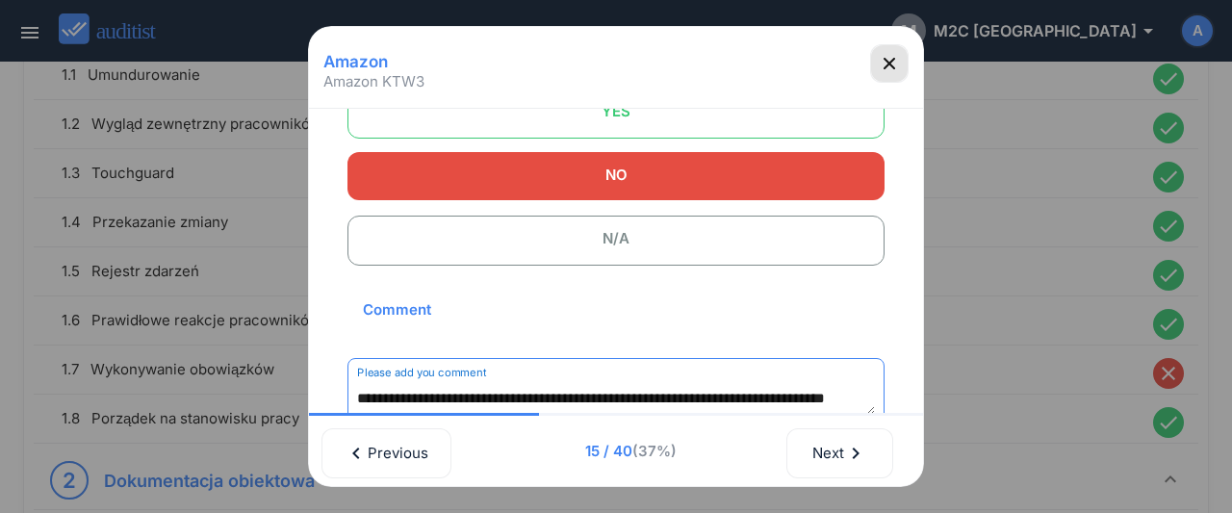
type textarea "**********"
click at [889, 68] on icon "button" at bounding box center [889, 63] width 23 height 23
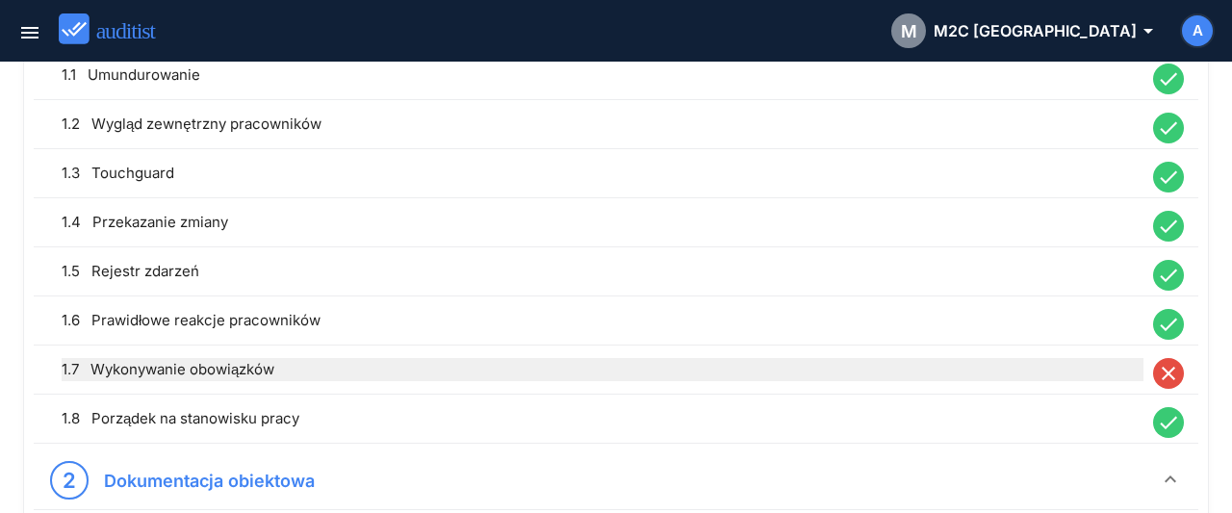
click at [676, 370] on div "1.7 Wykonywanie obowiązków" at bounding box center [603, 369] width 1082 height 23
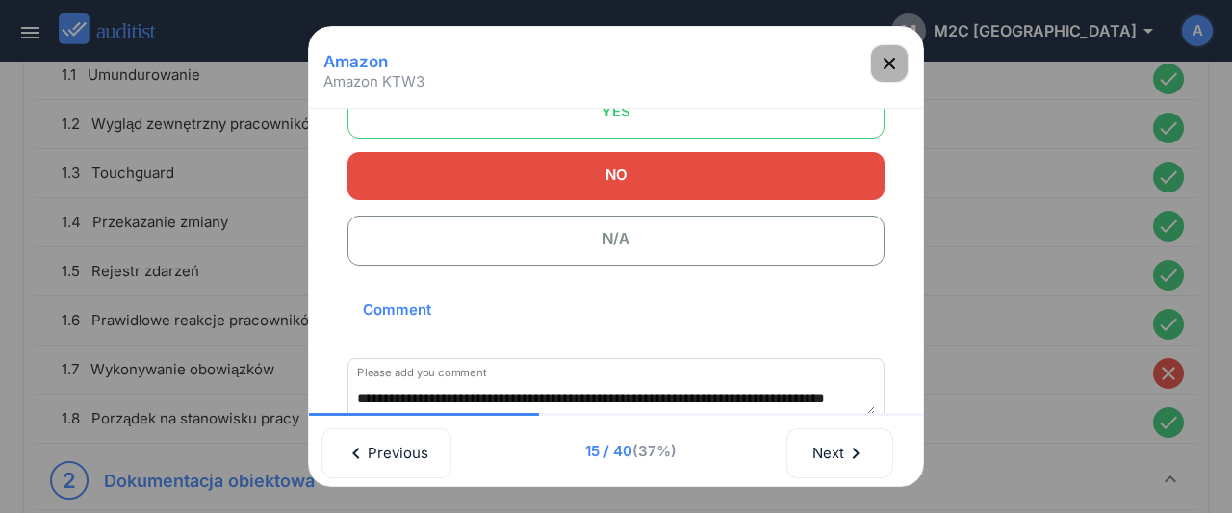
click at [896, 64] on icon "button" at bounding box center [889, 63] width 23 height 23
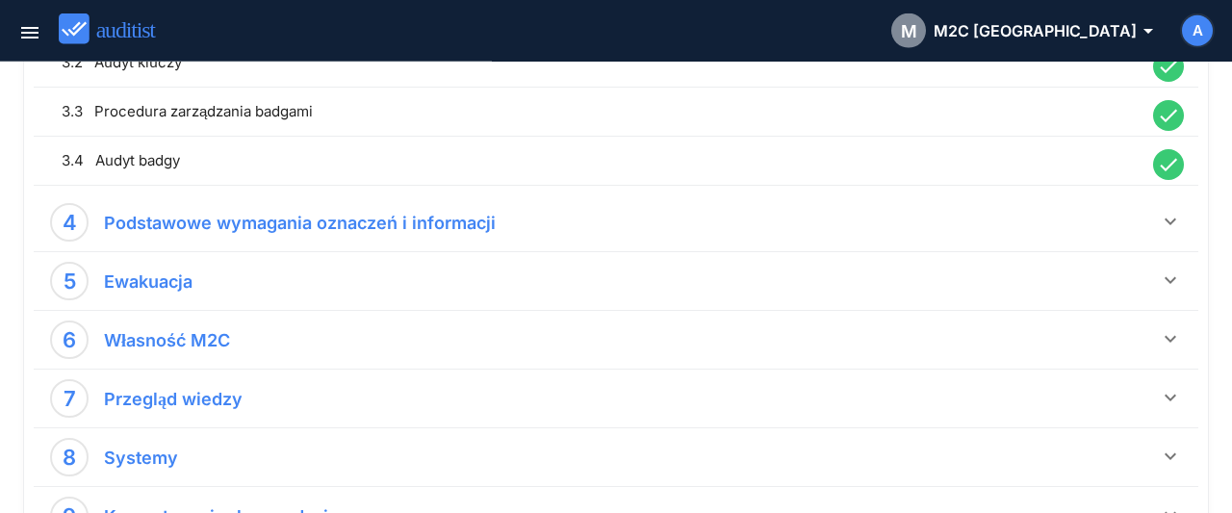
scroll to position [1101, 0]
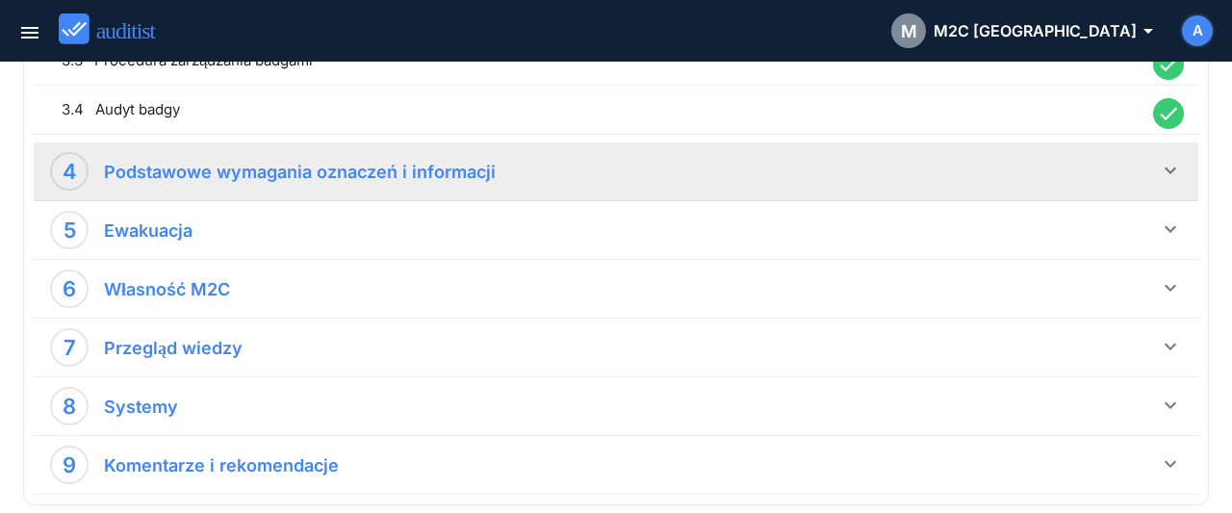
click at [1171, 168] on icon "keyboard_arrow_down" at bounding box center [1170, 170] width 23 height 23
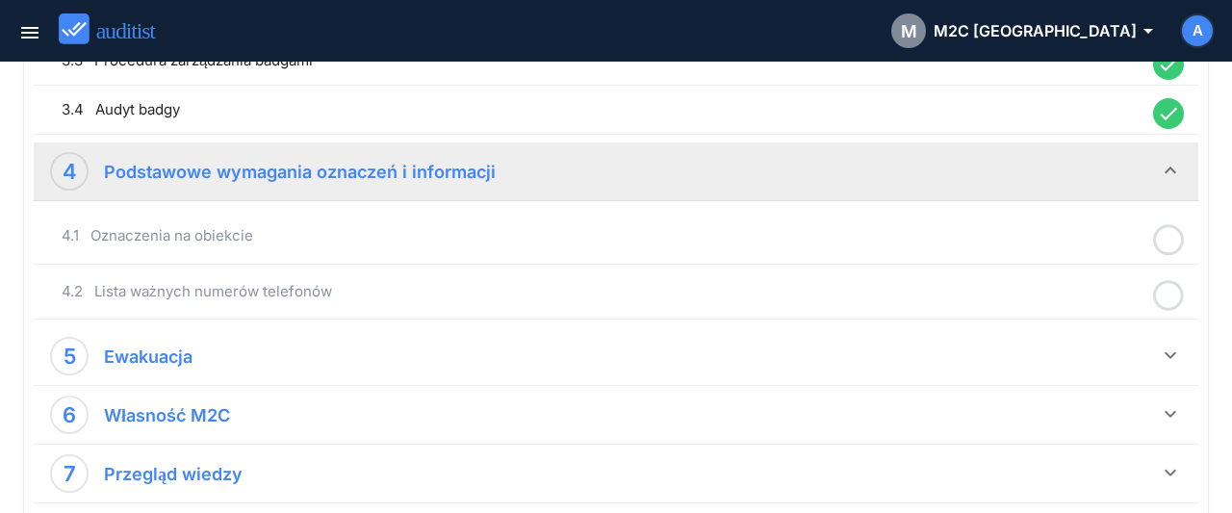
click at [1167, 240] on icon at bounding box center [1168, 240] width 31 height 38
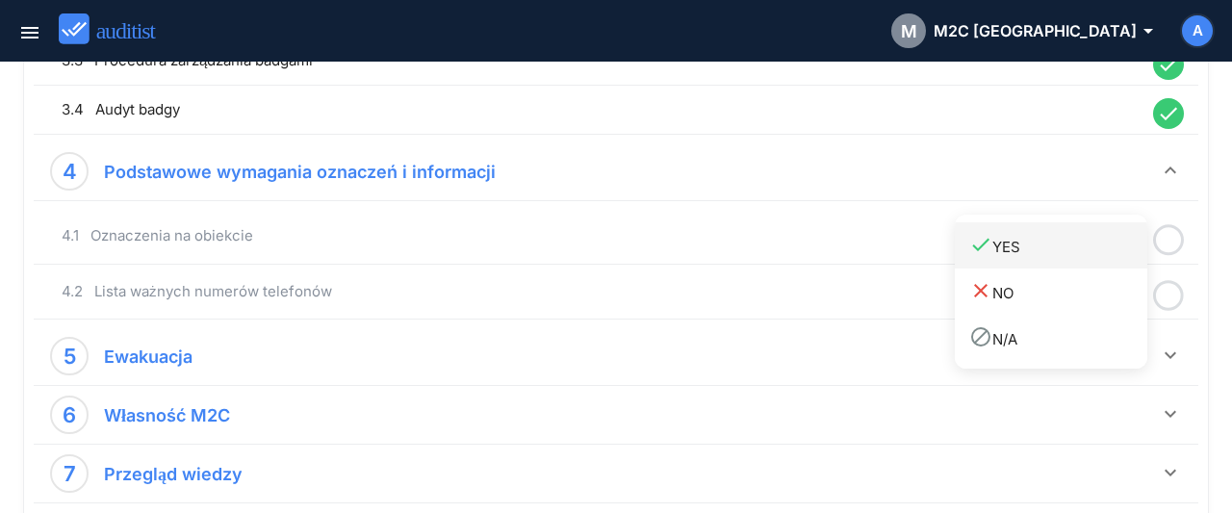
drag, startPoint x: 1119, startPoint y: 252, endPoint x: 1127, endPoint y: 262, distance: 12.3
click at [1118, 251] on div "done YES" at bounding box center [1058, 246] width 178 height 26
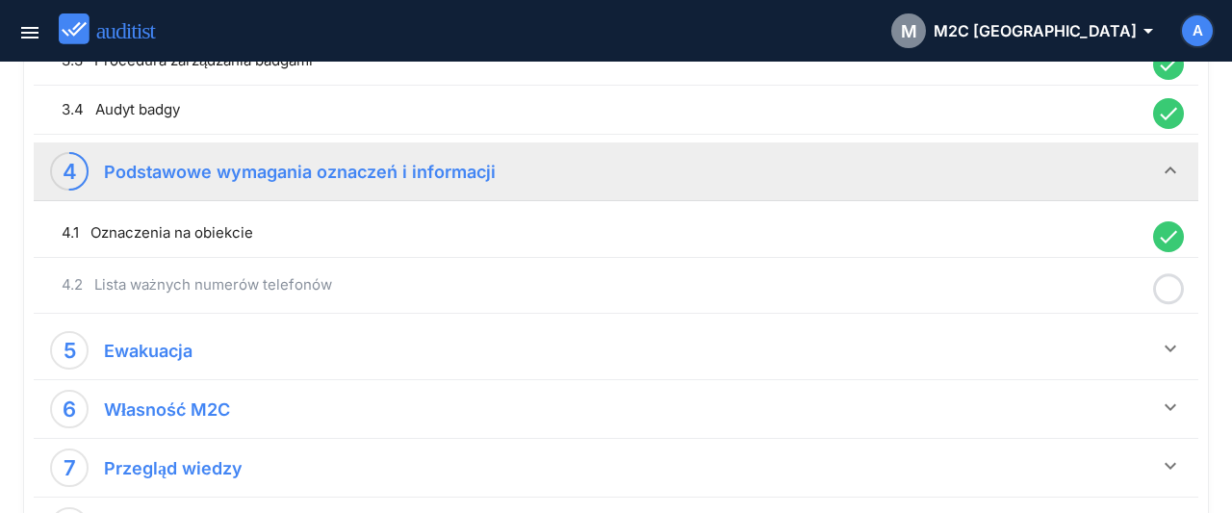
click at [1165, 284] on icon at bounding box center [1168, 289] width 31 height 38
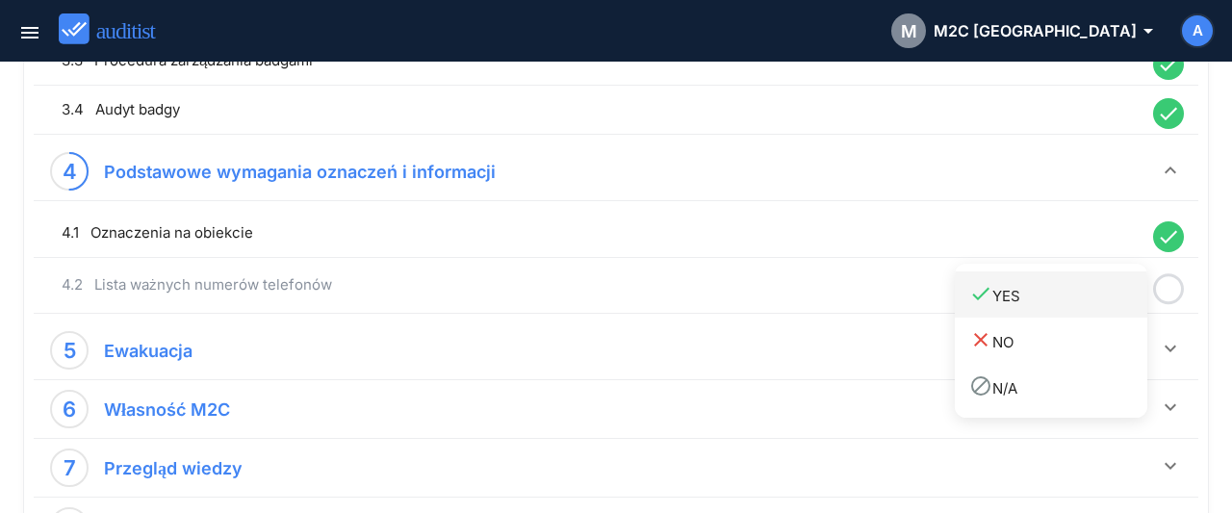
drag, startPoint x: 1110, startPoint y: 298, endPoint x: 1120, endPoint y: 309, distance: 15.0
click at [1109, 299] on div "done YES" at bounding box center [1058, 295] width 178 height 26
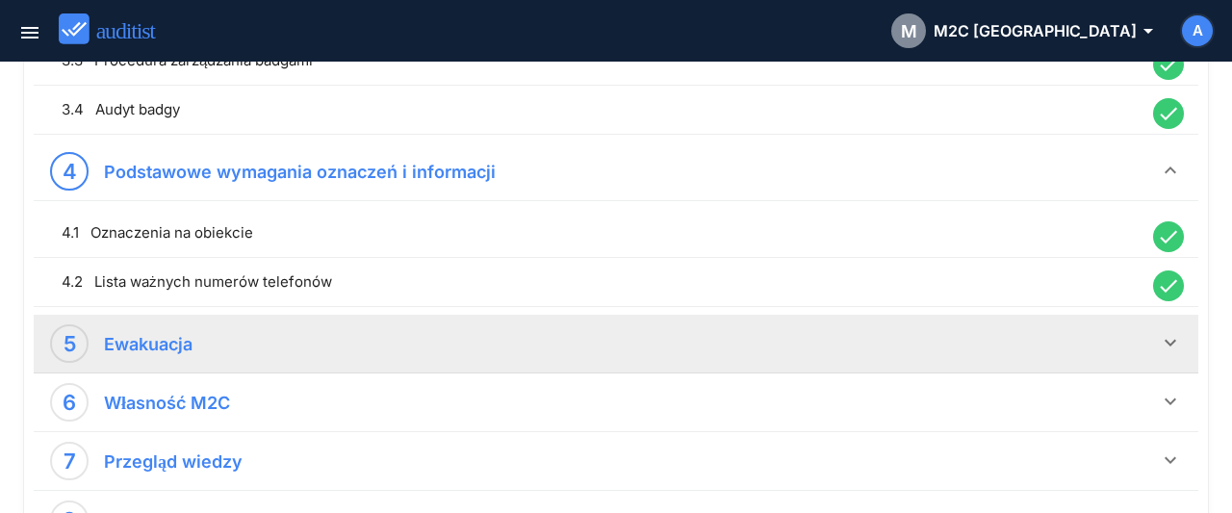
click at [1171, 334] on icon "keyboard_arrow_down" at bounding box center [1170, 342] width 23 height 23
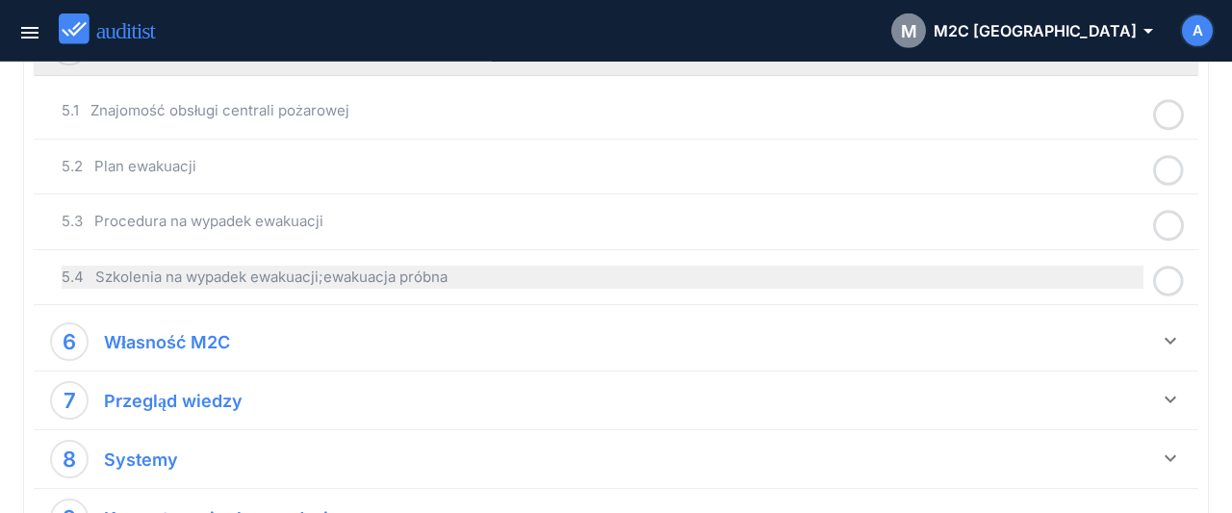
scroll to position [1401, 0]
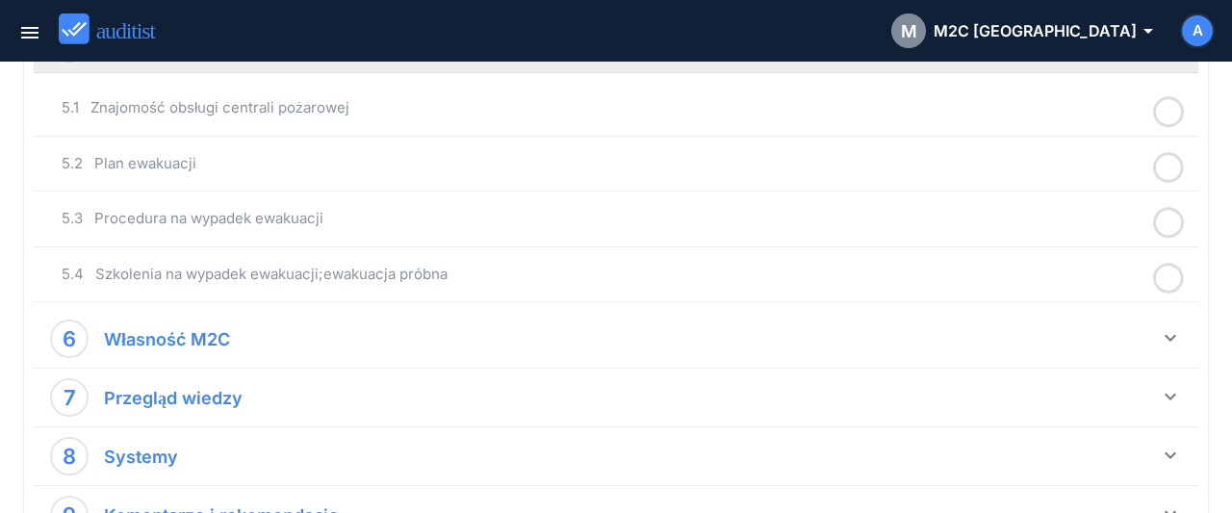
click at [1174, 101] on icon at bounding box center [1168, 112] width 31 height 38
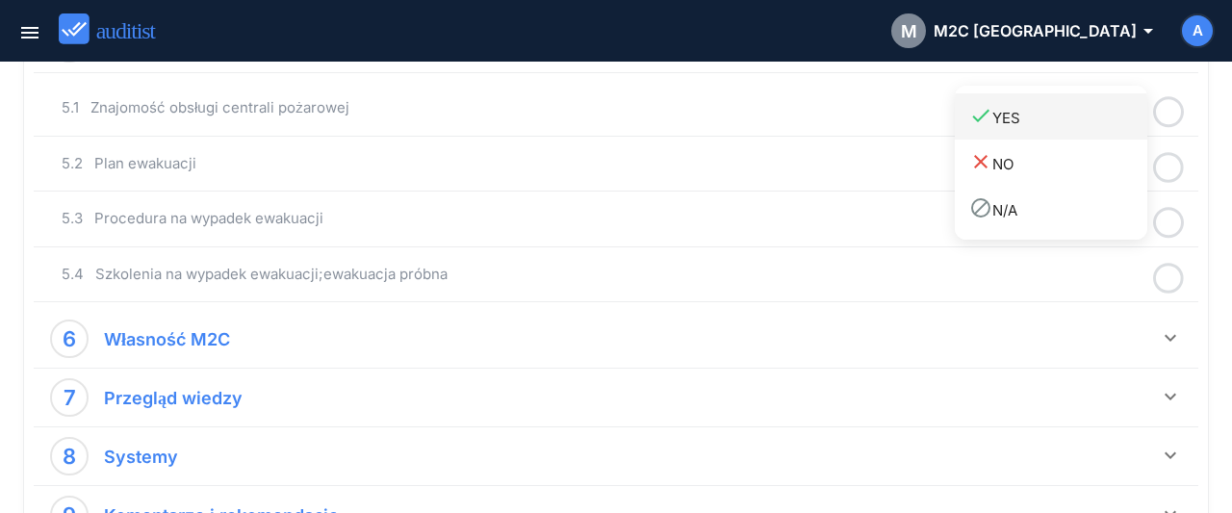
drag, startPoint x: 1062, startPoint y: 118, endPoint x: 1174, endPoint y: 149, distance: 115.8
click at [1063, 119] on div "done YES" at bounding box center [1058, 117] width 178 height 26
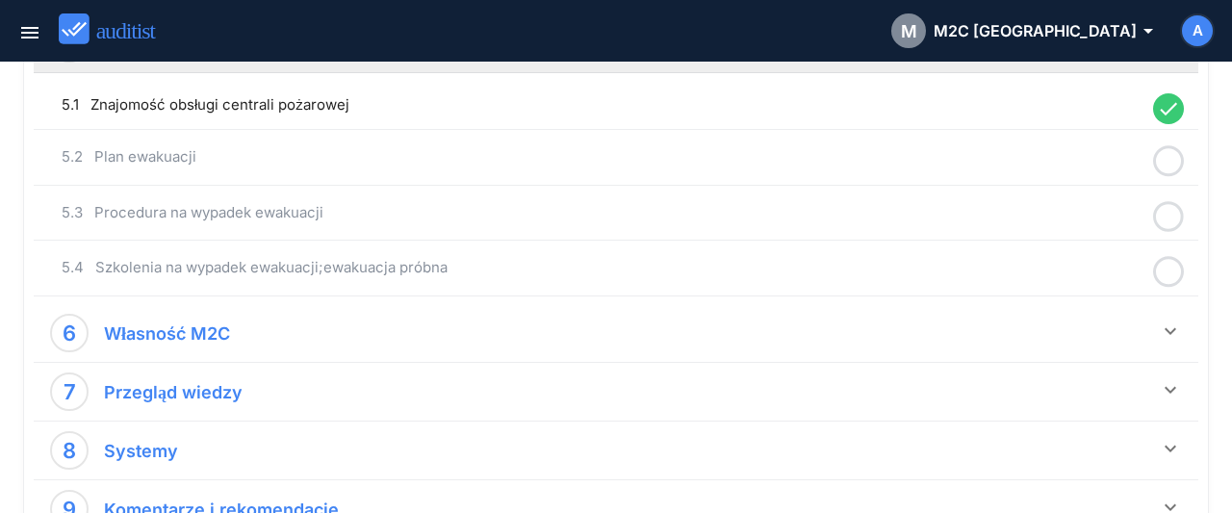
click at [1174, 154] on icon at bounding box center [1168, 161] width 31 height 38
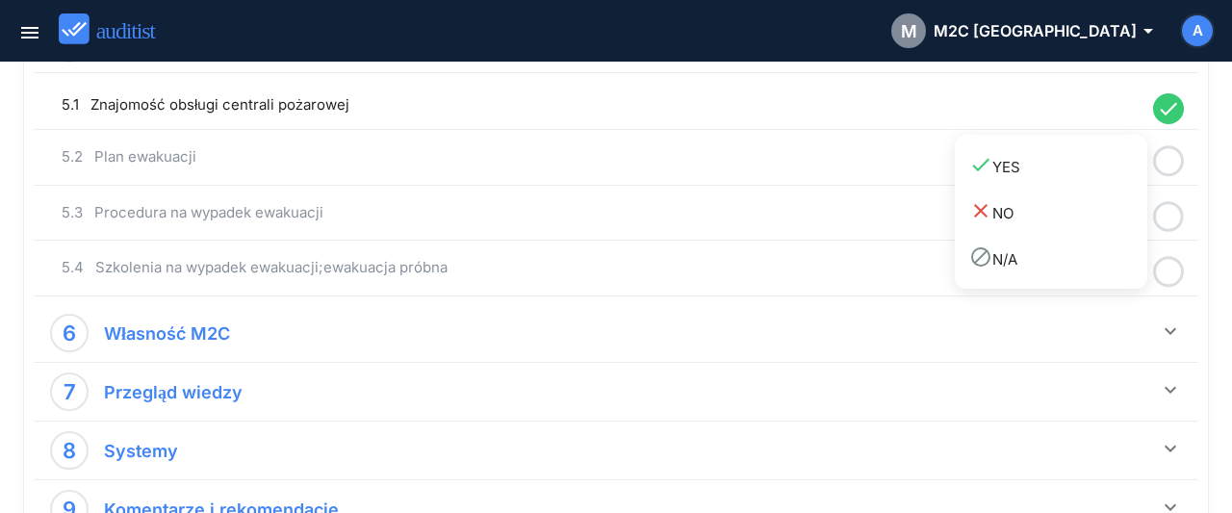
drag, startPoint x: 1067, startPoint y: 168, endPoint x: 1083, endPoint y: 182, distance: 20.5
click at [1066, 170] on div "done YES" at bounding box center [1058, 166] width 178 height 26
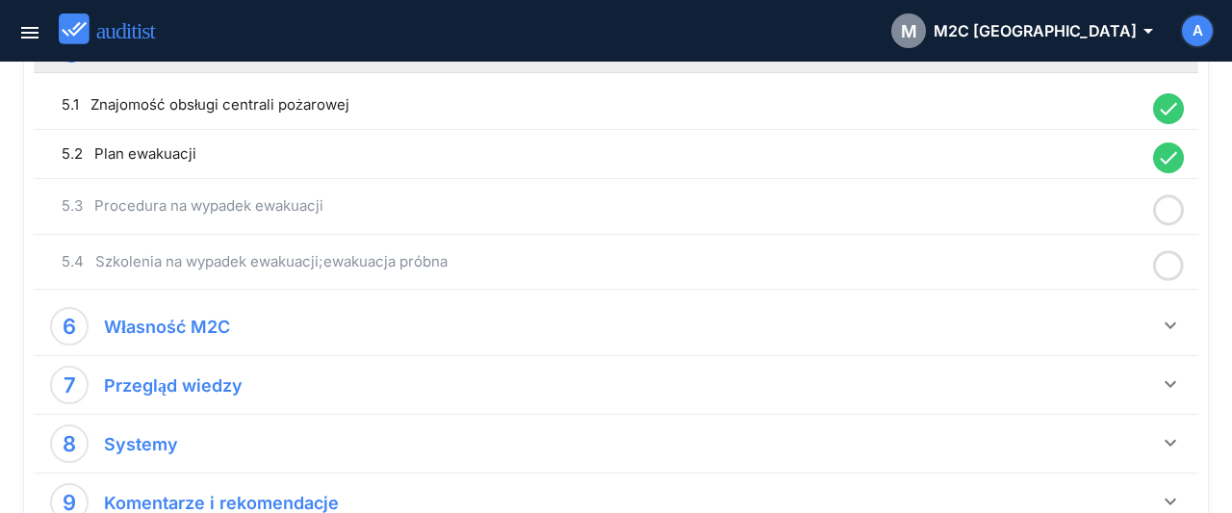
click at [1167, 195] on icon at bounding box center [1168, 210] width 31 height 38
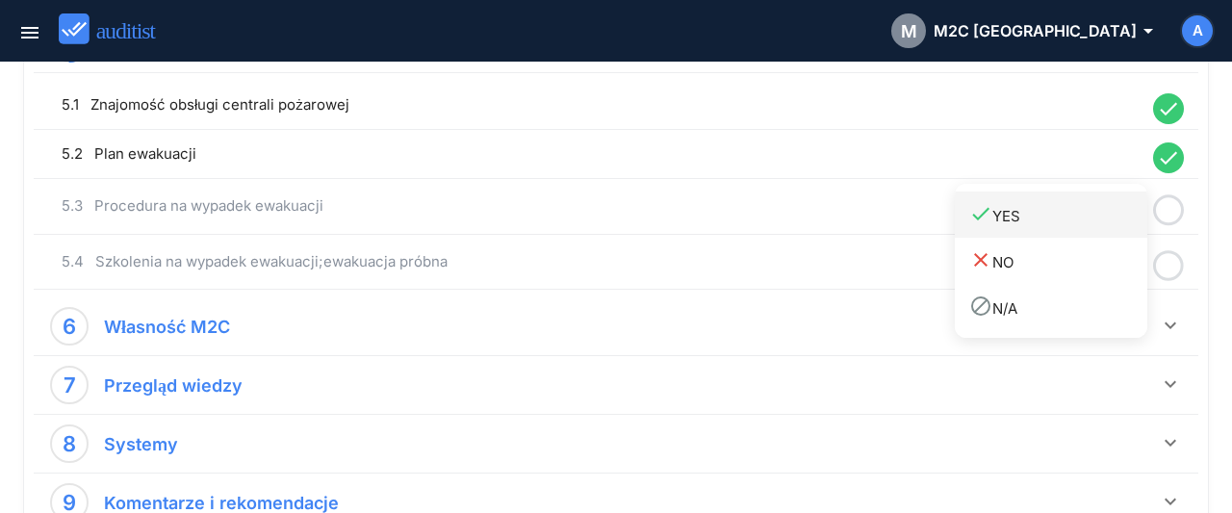
drag, startPoint x: 1089, startPoint y: 216, endPoint x: 1164, endPoint y: 254, distance: 84.4
click at [1095, 221] on div "done YES" at bounding box center [1058, 215] width 178 height 26
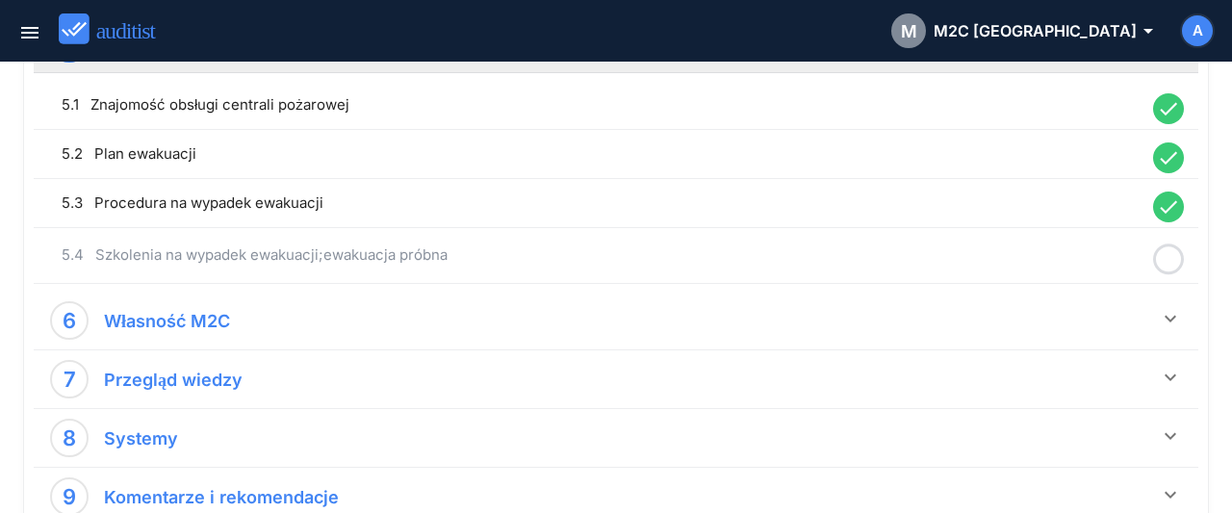
click at [1175, 257] on icon at bounding box center [1168, 260] width 31 height 38
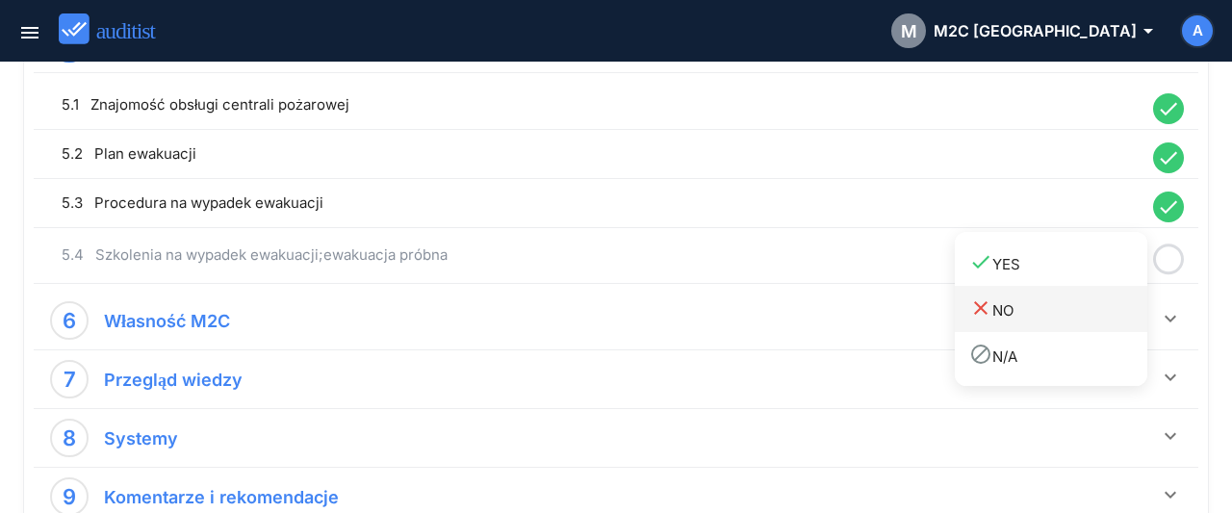
drag, startPoint x: 1061, startPoint y: 273, endPoint x: 1099, endPoint y: 295, distance: 43.6
click at [1060, 277] on link "done YES" at bounding box center [1051, 263] width 192 height 46
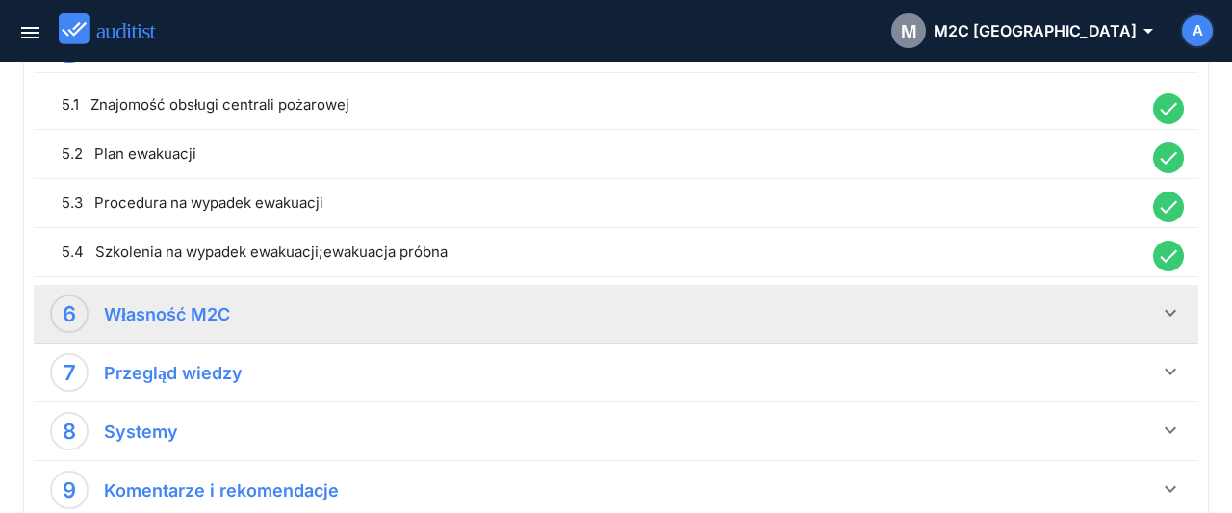
click at [1160, 305] on icon "keyboard_arrow_down" at bounding box center [1170, 312] width 23 height 23
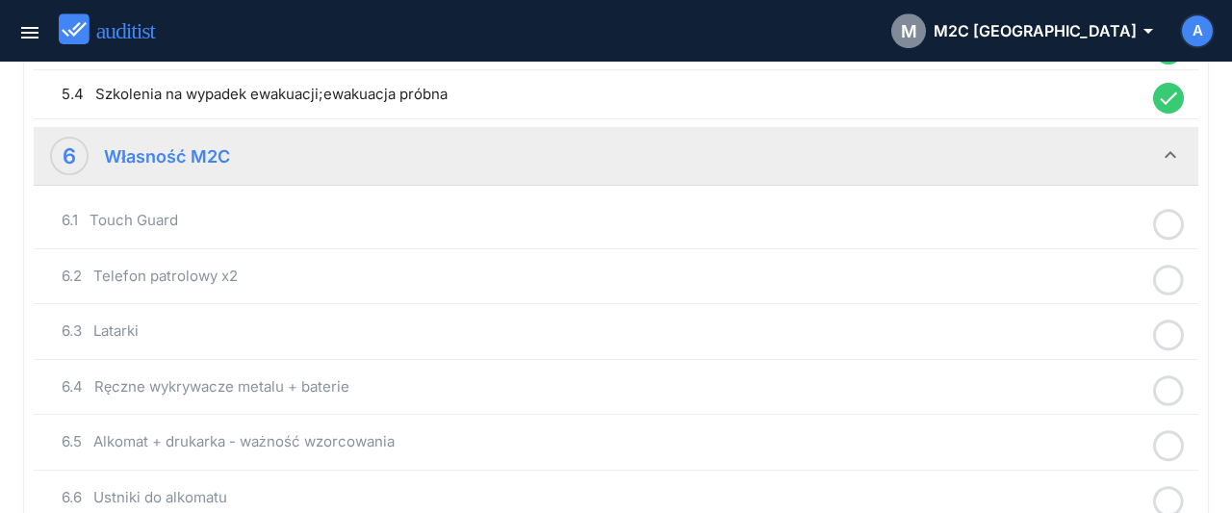
scroll to position [1601, 0]
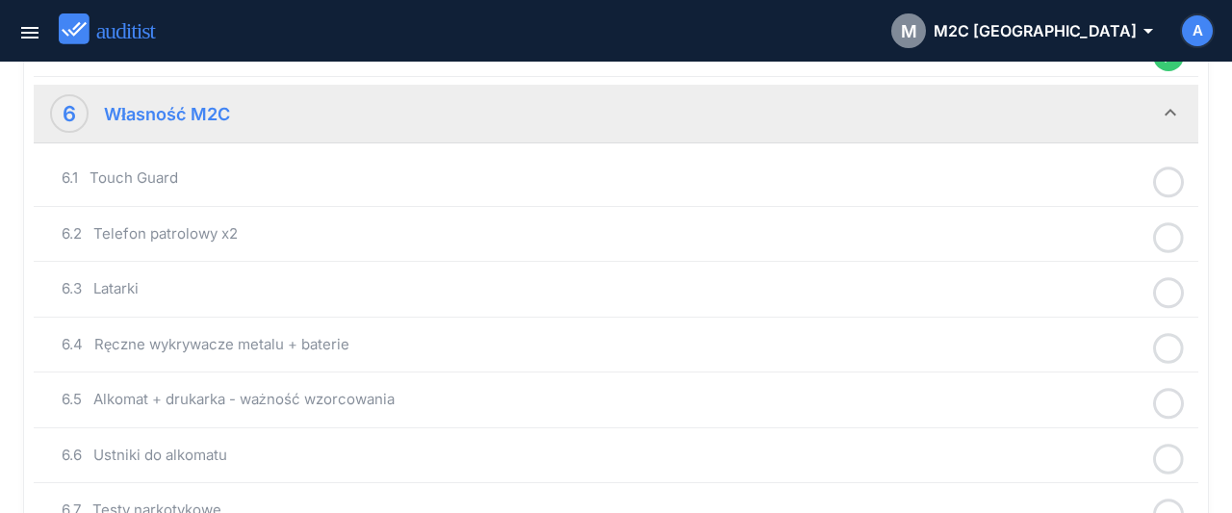
click at [1170, 174] on icon at bounding box center [1168, 183] width 31 height 38
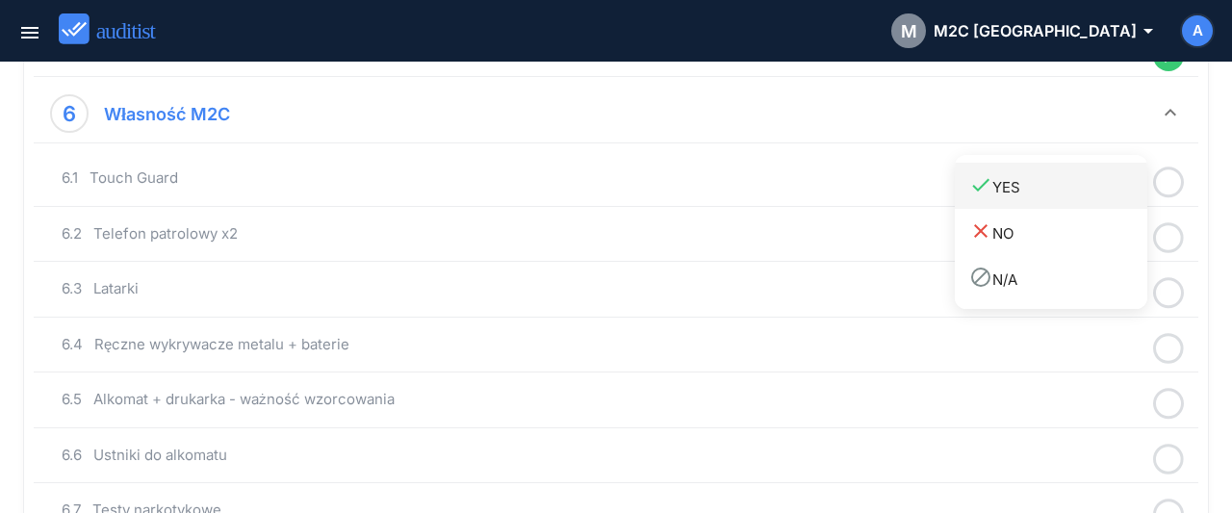
drag, startPoint x: 1089, startPoint y: 193, endPoint x: 1150, endPoint y: 214, distance: 63.9
click at [1090, 195] on div "done YES" at bounding box center [1058, 186] width 178 height 26
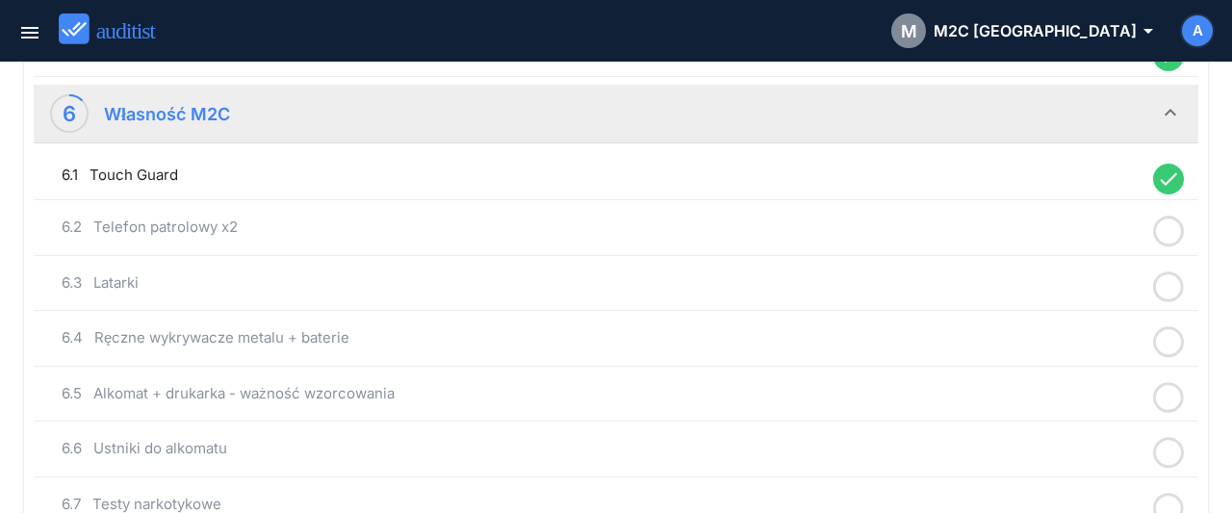
click at [1163, 219] on icon at bounding box center [1168, 232] width 31 height 38
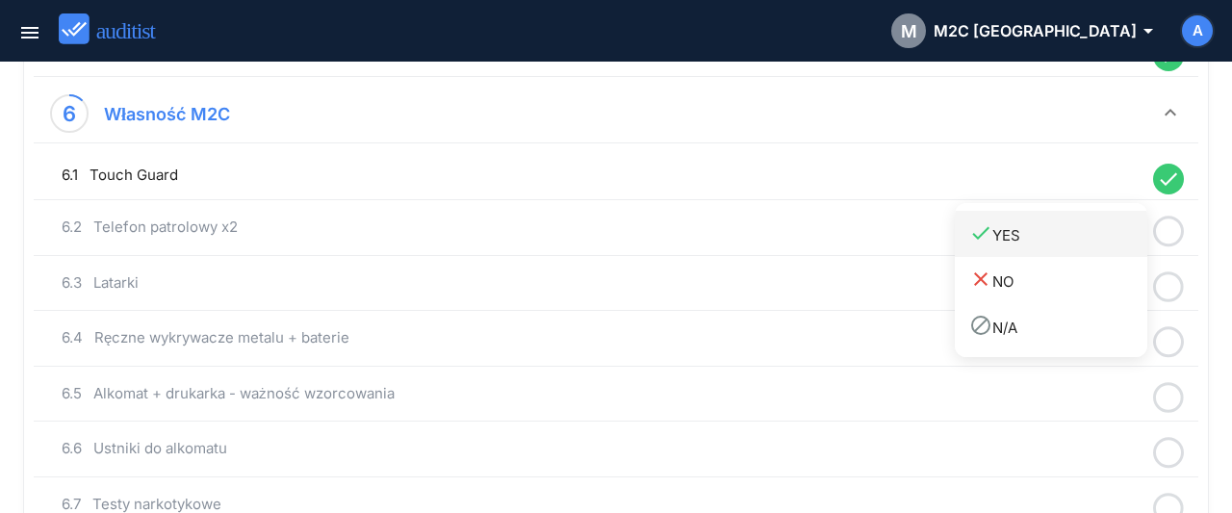
drag, startPoint x: 1117, startPoint y: 226, endPoint x: 1170, endPoint y: 244, distance: 56.0
click at [1125, 230] on div "done YES" at bounding box center [1058, 234] width 178 height 26
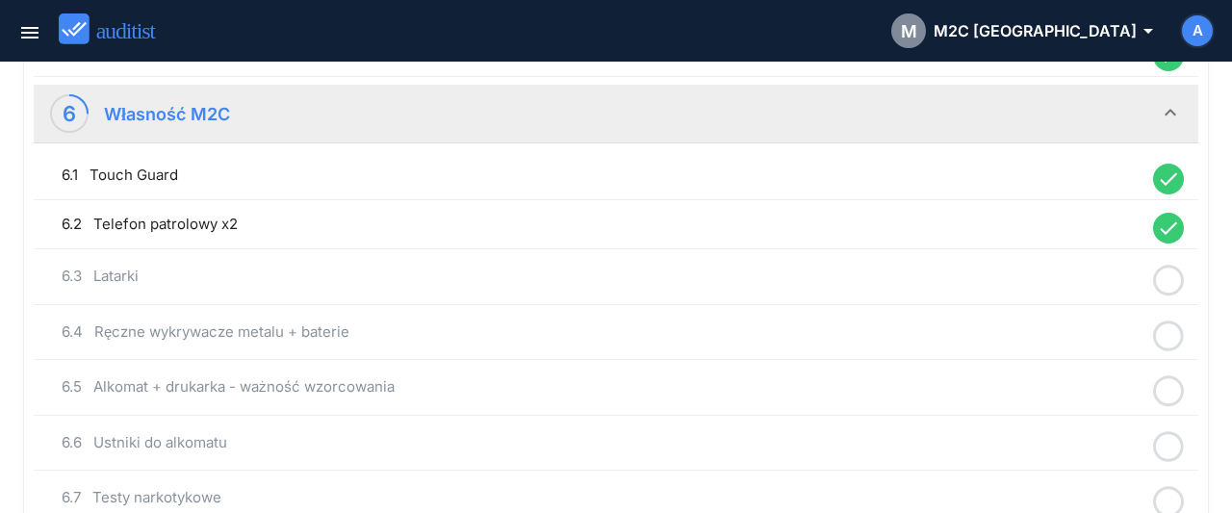
click at [1173, 267] on icon at bounding box center [1168, 281] width 31 height 38
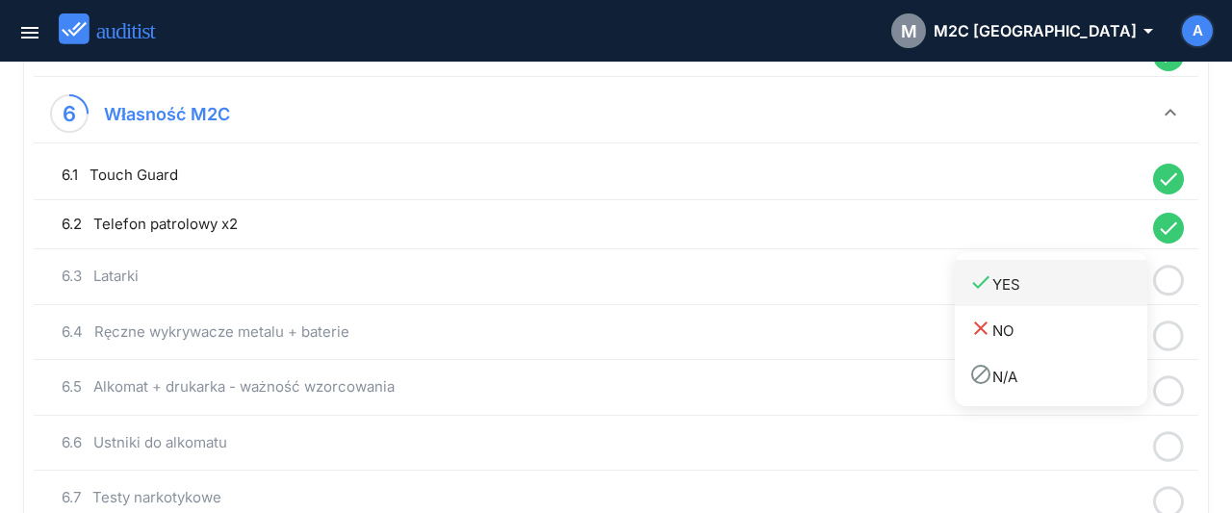
drag, startPoint x: 1115, startPoint y: 270, endPoint x: 1127, endPoint y: 276, distance: 12.9
click at [1115, 272] on div "done YES" at bounding box center [1058, 283] width 178 height 26
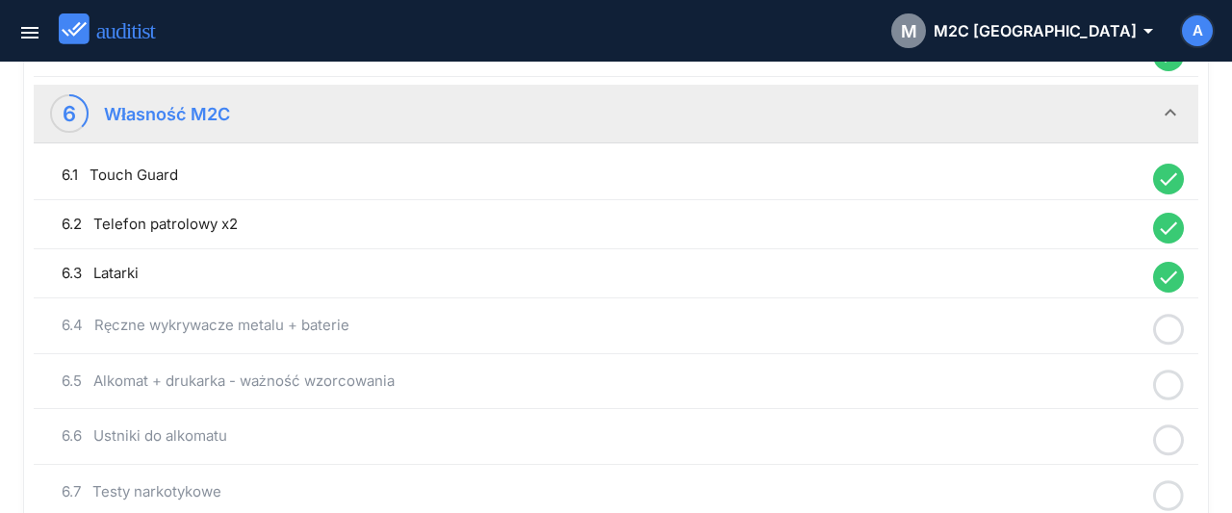
click at [1167, 316] on icon at bounding box center [1168, 330] width 31 height 38
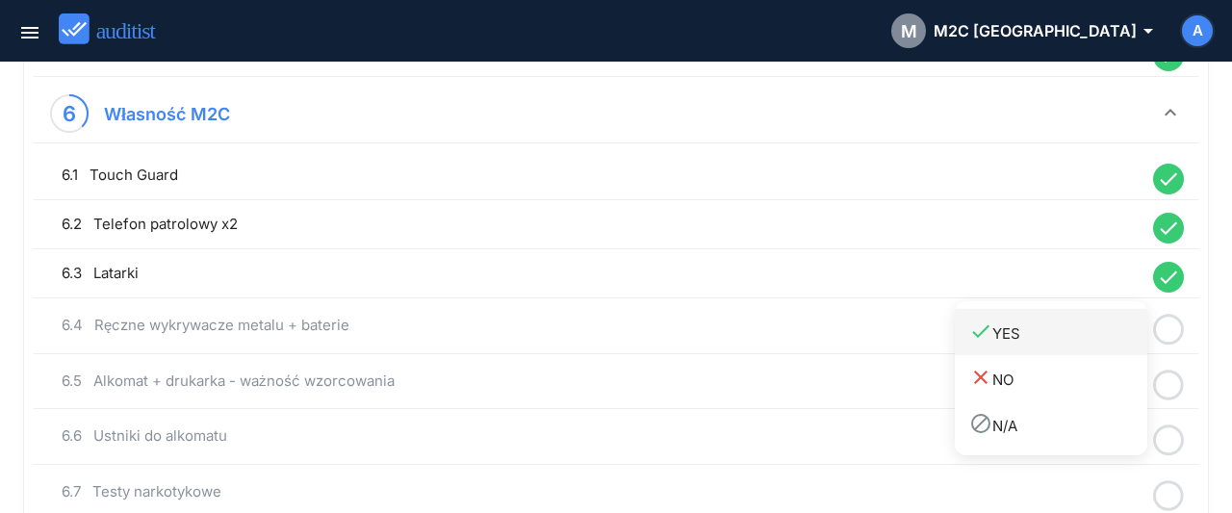
click at [1108, 337] on div "done YES" at bounding box center [1058, 332] width 178 height 26
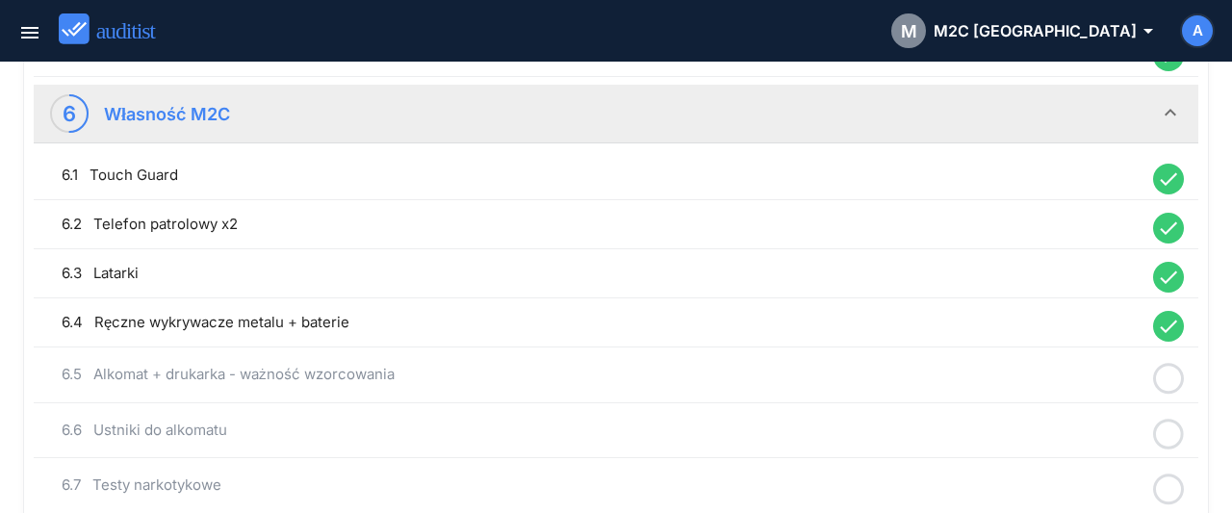
click at [1170, 366] on icon at bounding box center [1168, 379] width 31 height 38
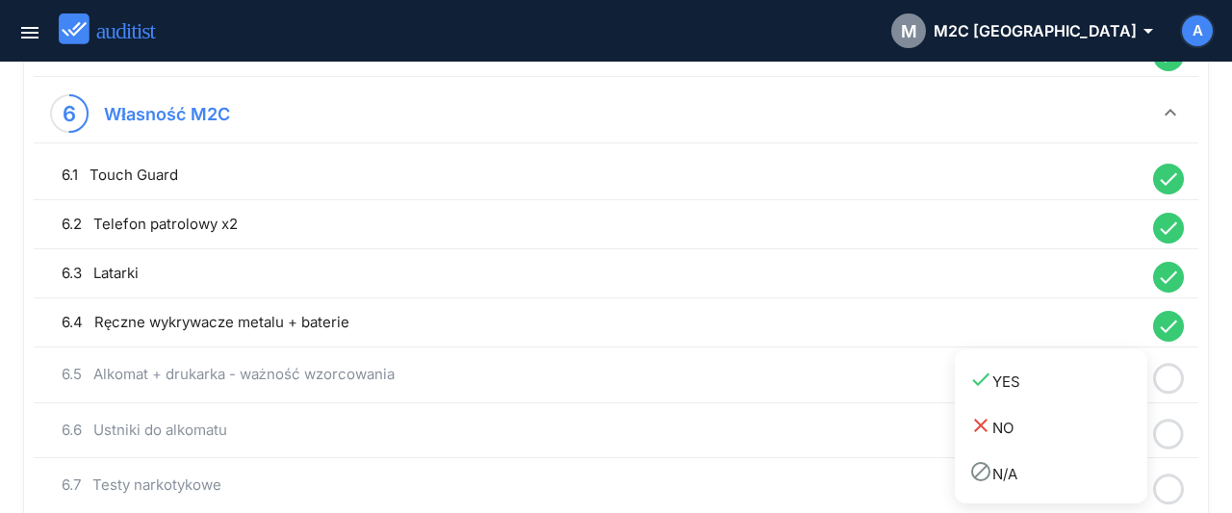
drag, startPoint x: 1100, startPoint y: 392, endPoint x: 1154, endPoint y: 408, distance: 56.3
click at [1100, 395] on link "done YES" at bounding box center [1051, 380] width 192 height 46
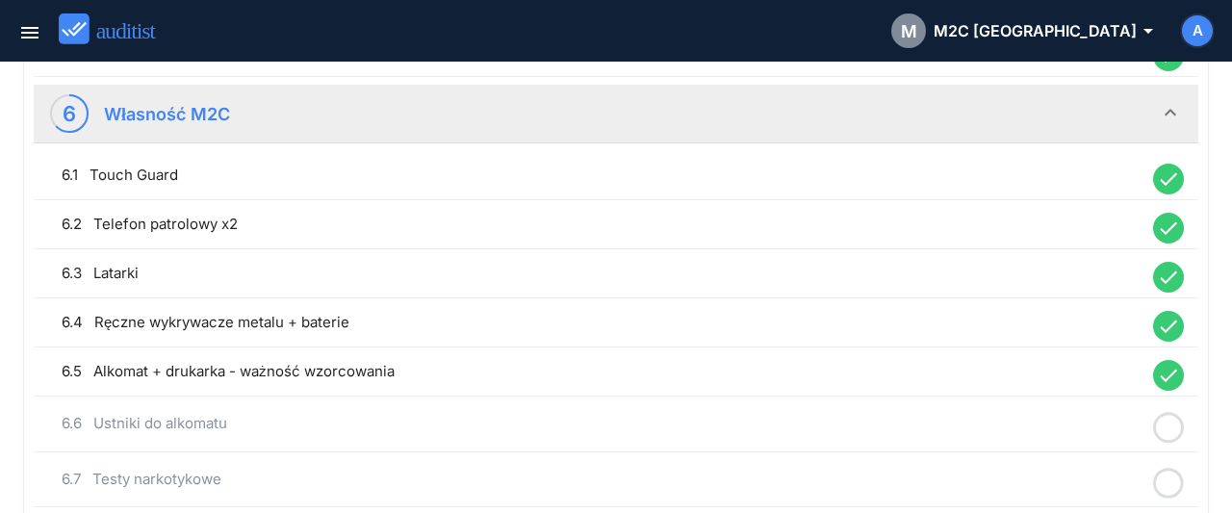
click at [1168, 413] on icon at bounding box center [1168, 428] width 31 height 38
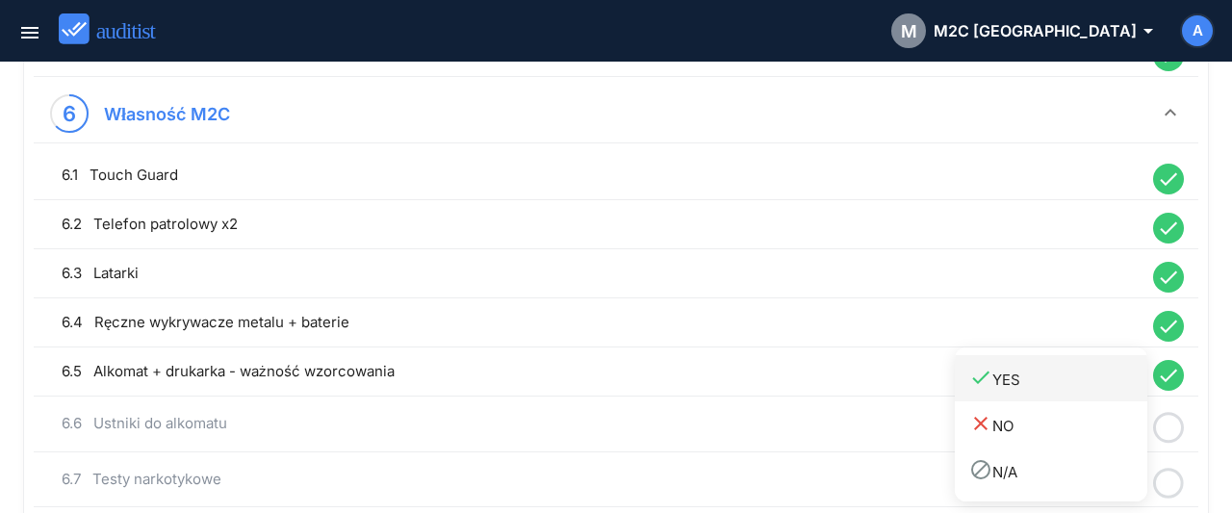
click at [1058, 378] on div "done YES" at bounding box center [1058, 379] width 178 height 26
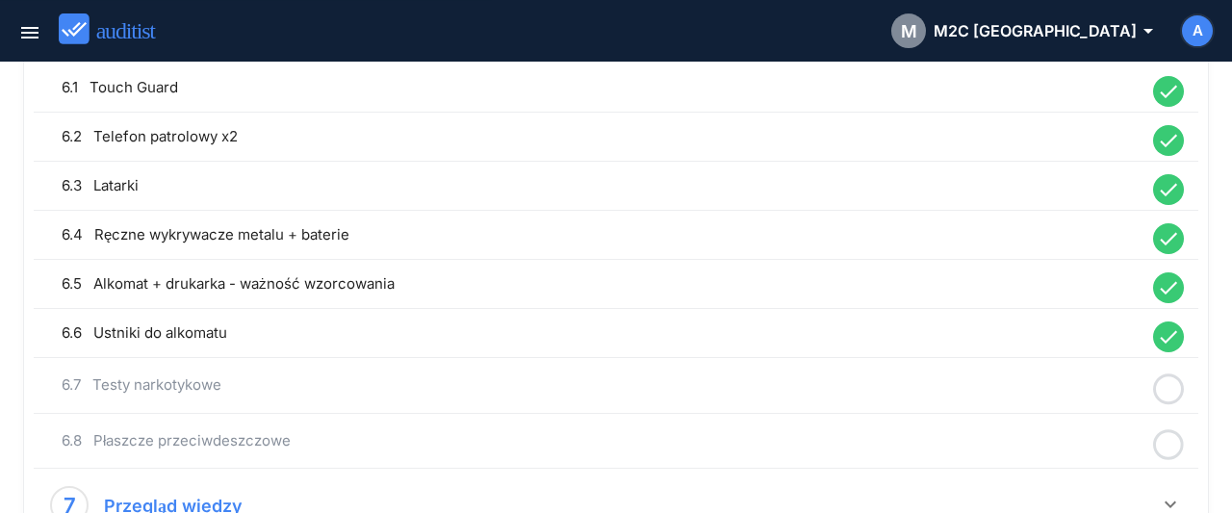
scroll to position [1801, 0]
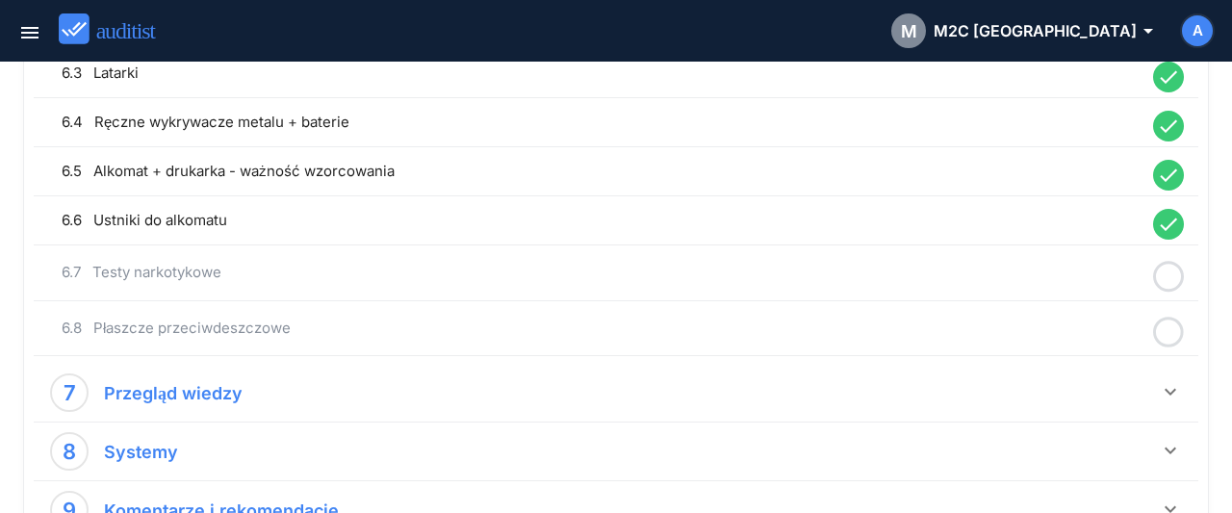
click at [1173, 259] on icon at bounding box center [1168, 277] width 31 height 38
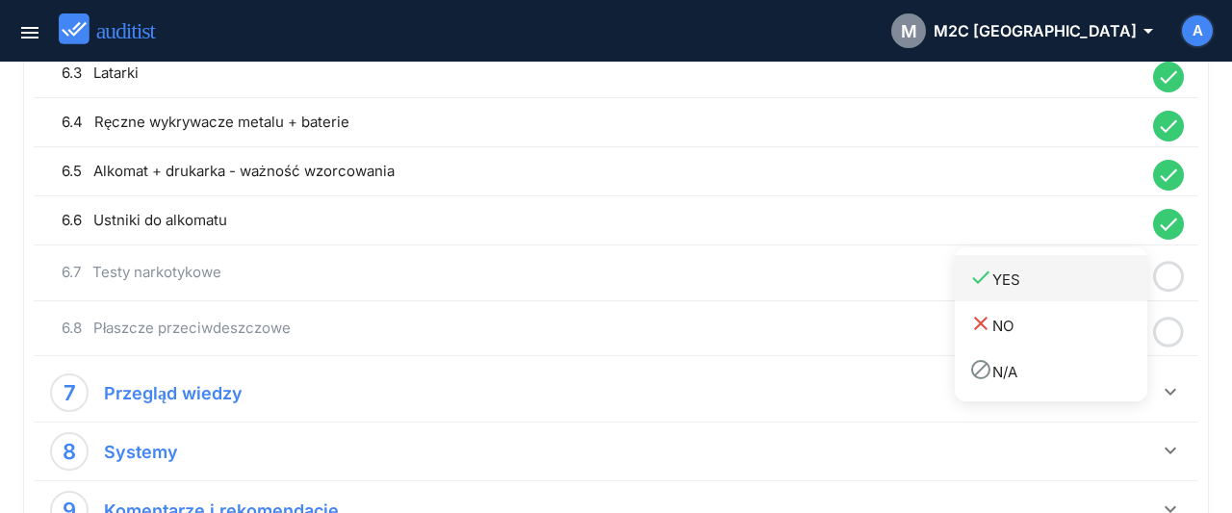
drag, startPoint x: 1080, startPoint y: 272, endPoint x: 1108, endPoint y: 291, distance: 33.4
click at [1078, 274] on div "done YES" at bounding box center [1058, 279] width 178 height 26
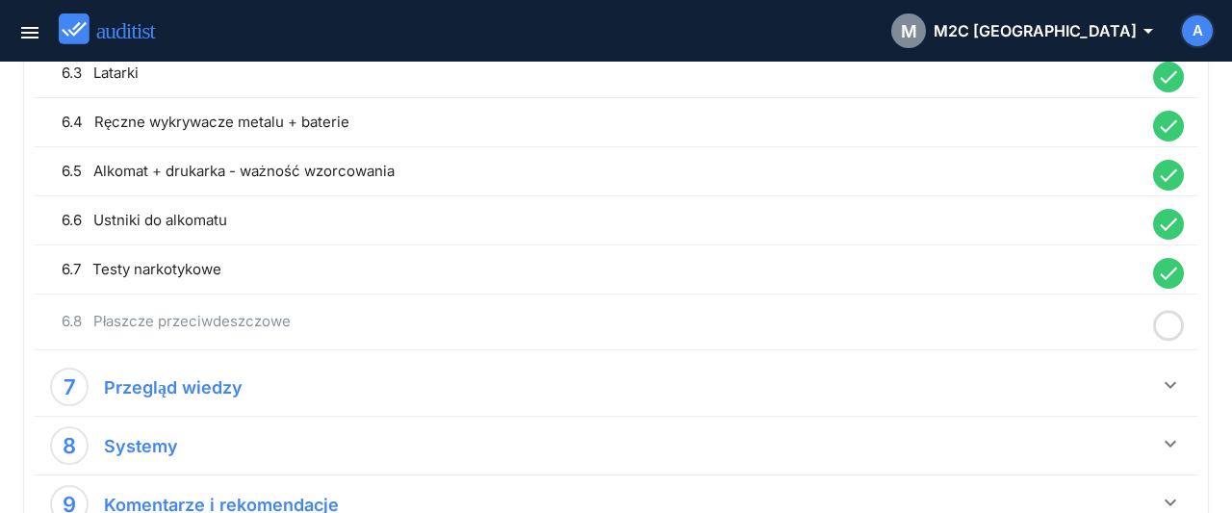
click at [1164, 309] on icon at bounding box center [1168, 326] width 31 height 38
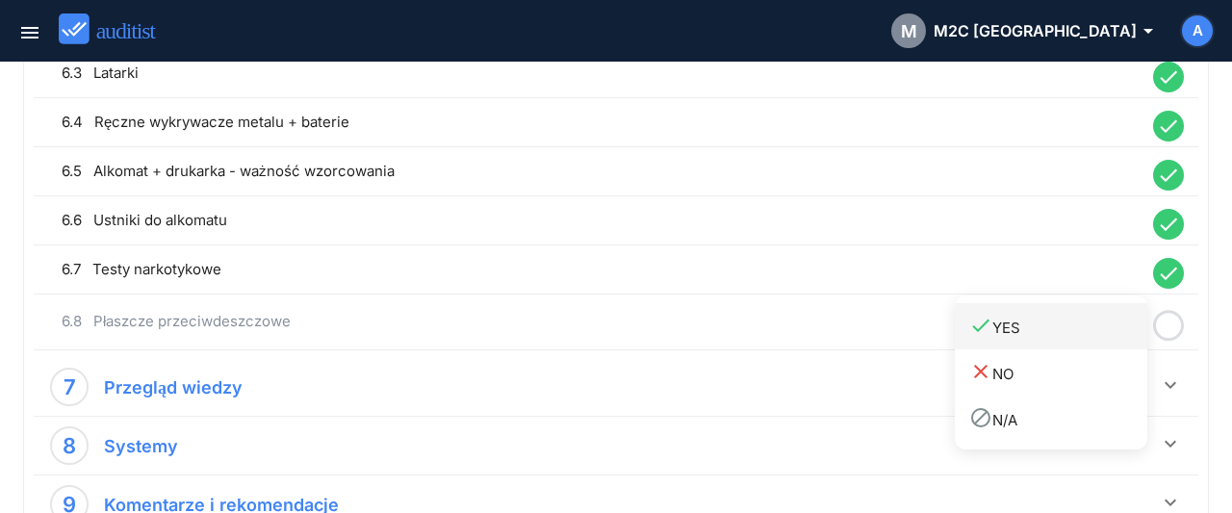
click at [1089, 324] on div "done YES" at bounding box center [1058, 327] width 178 height 26
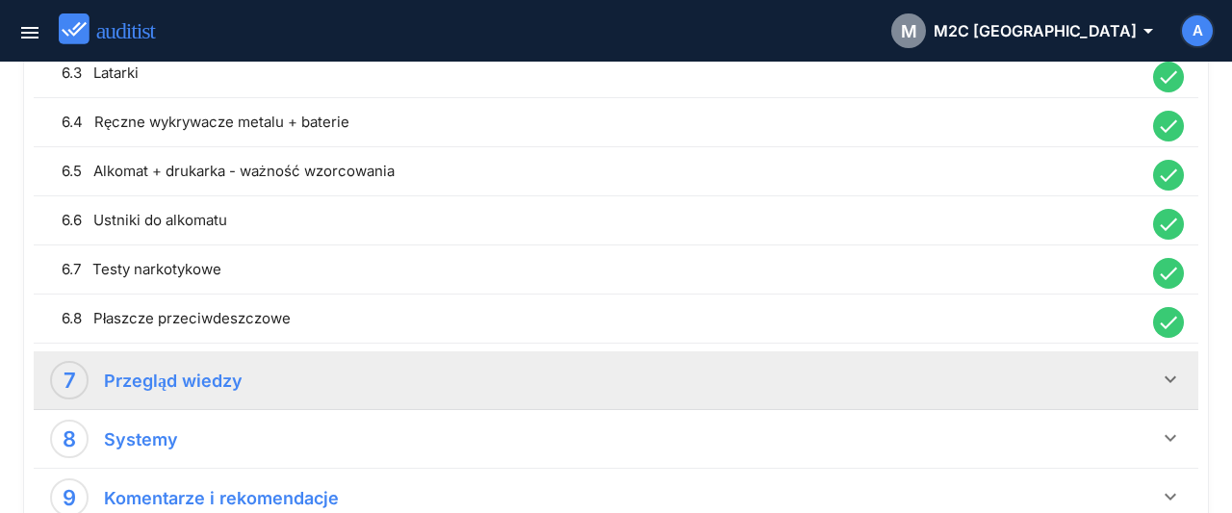
drag, startPoint x: 1168, startPoint y: 363, endPoint x: 1118, endPoint y: 344, distance: 53.6
click at [1167, 368] on icon "keyboard_arrow_down" at bounding box center [1170, 379] width 23 height 23
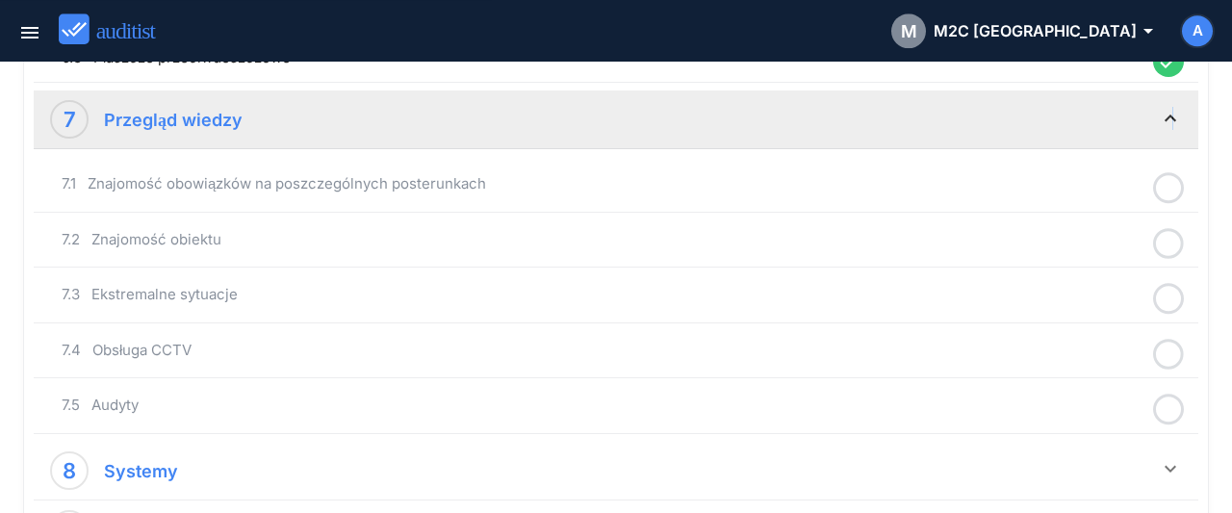
scroll to position [2102, 0]
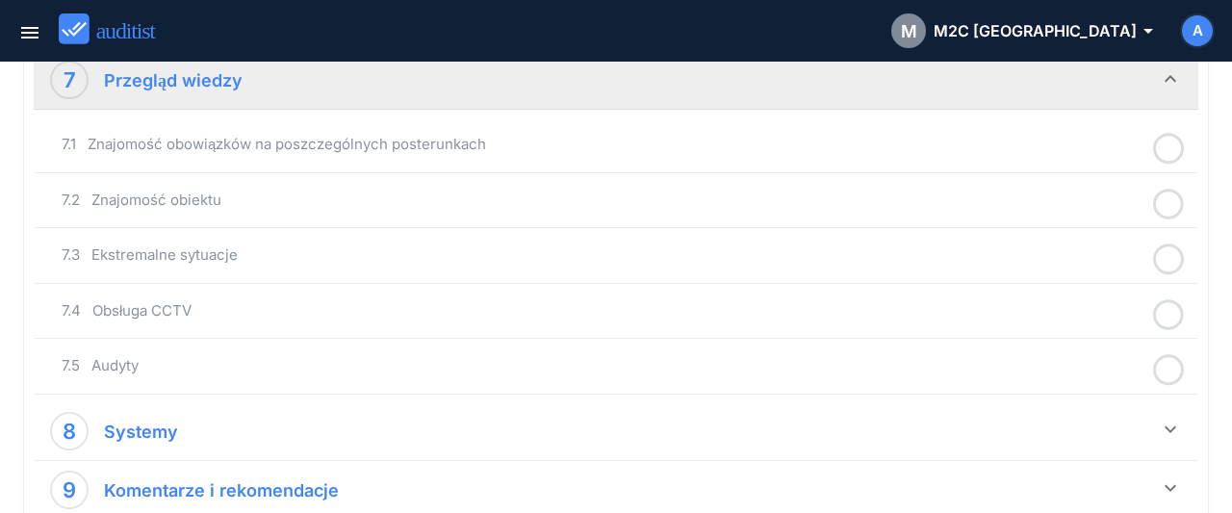
click at [1171, 140] on icon at bounding box center [1168, 149] width 31 height 38
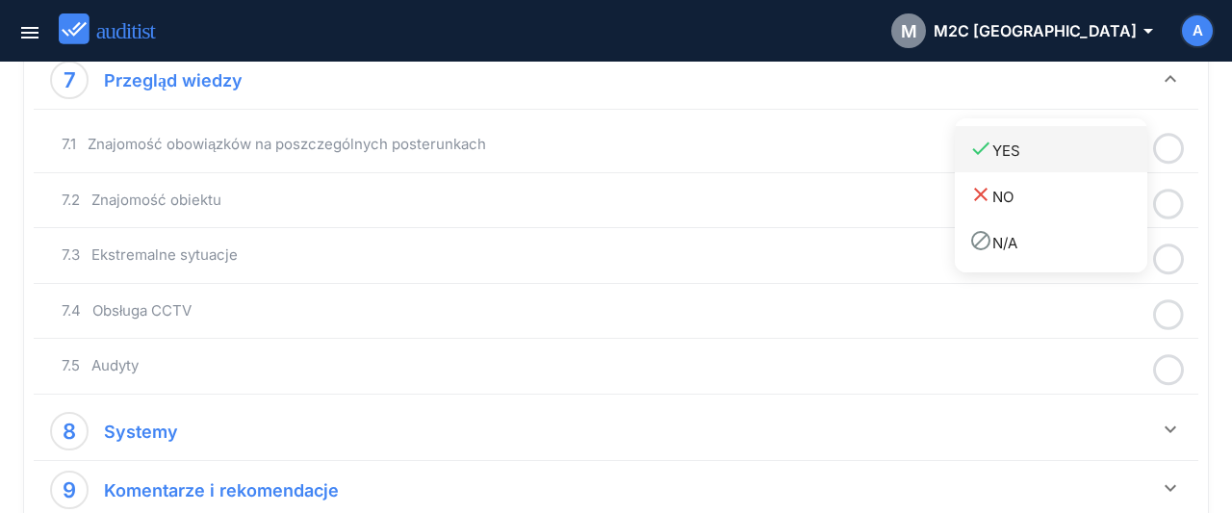
click at [1084, 165] on link "done YES" at bounding box center [1051, 149] width 192 height 46
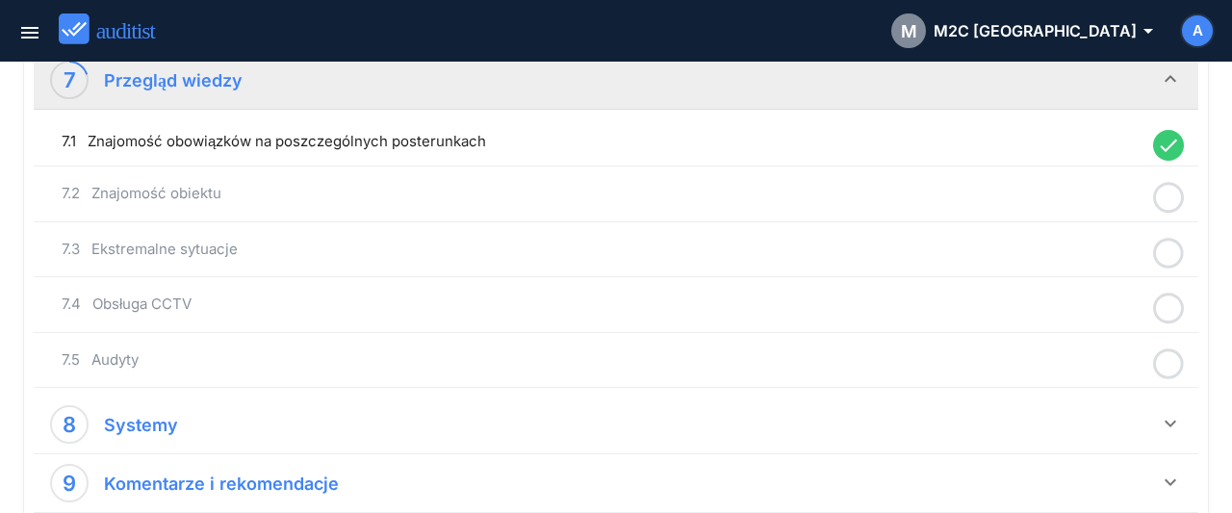
click at [1167, 180] on icon at bounding box center [1168, 198] width 31 height 38
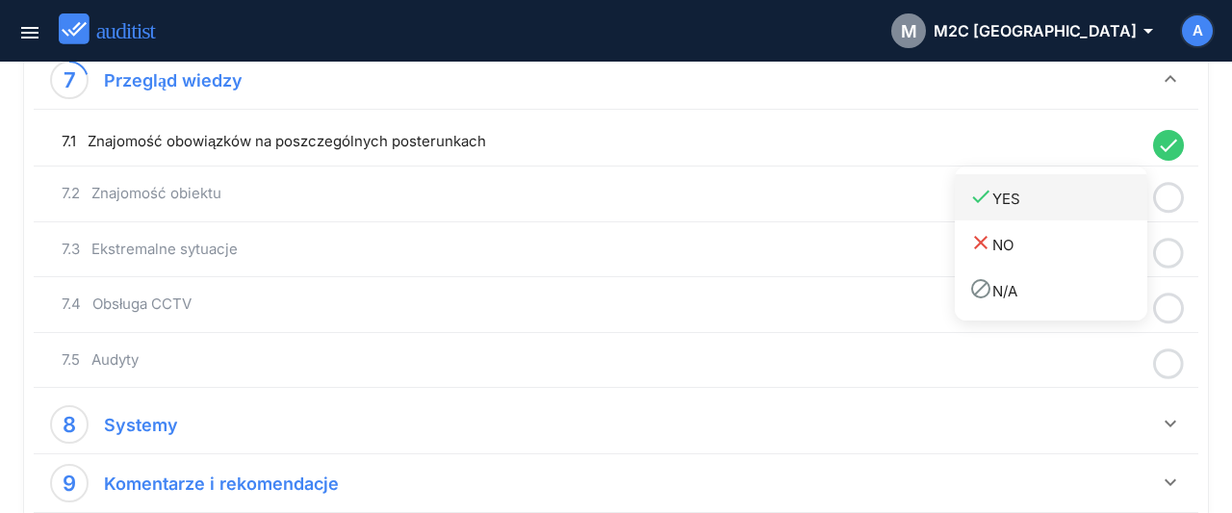
click at [1080, 202] on div "done YES" at bounding box center [1058, 198] width 178 height 26
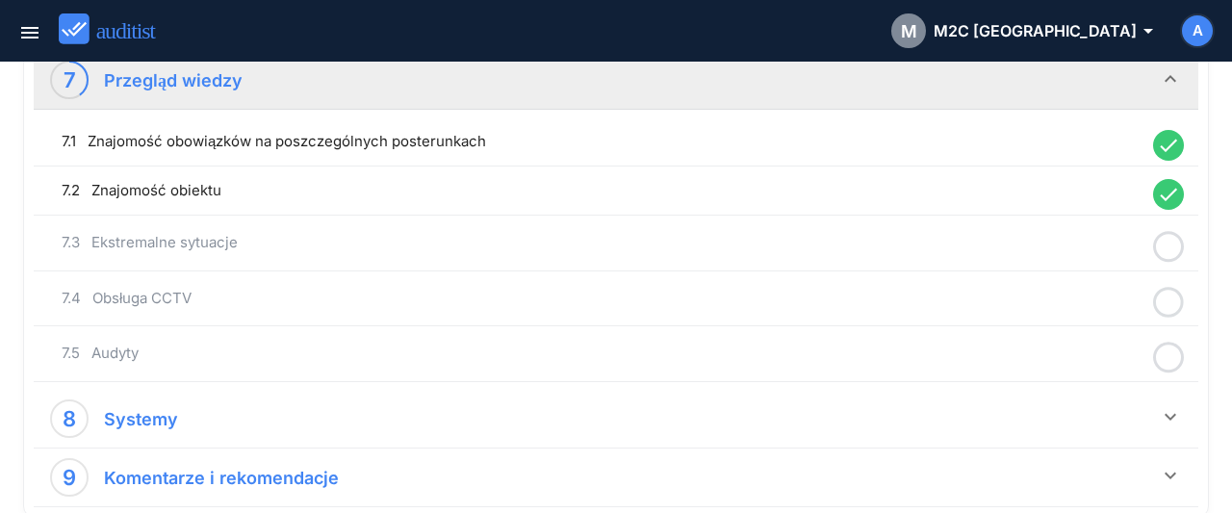
click at [1163, 228] on icon at bounding box center [1168, 247] width 31 height 38
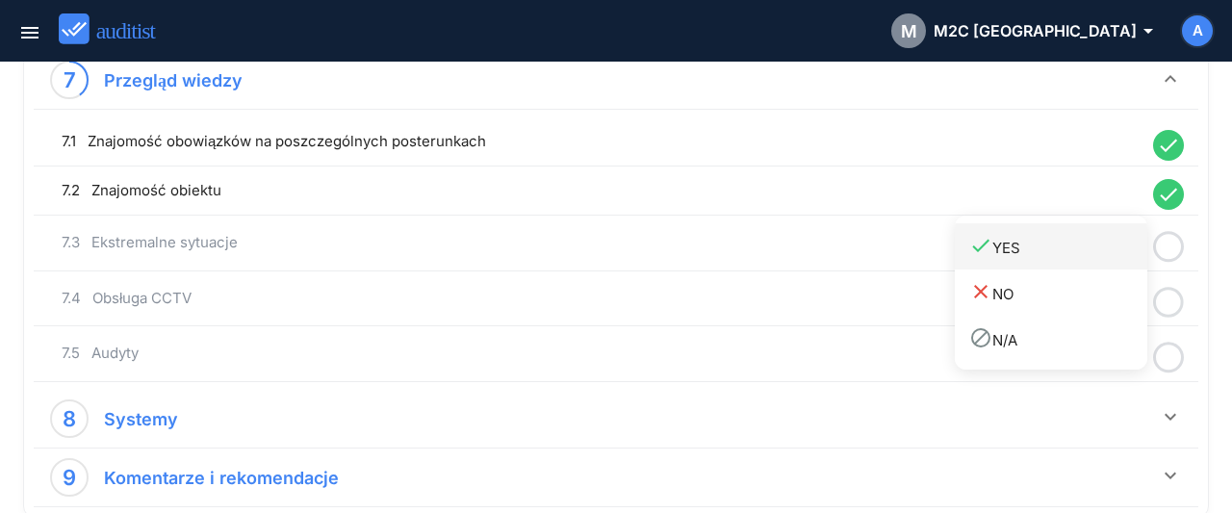
drag, startPoint x: 1073, startPoint y: 251, endPoint x: 1115, endPoint y: 252, distance: 42.4
click at [1074, 252] on div "done YES" at bounding box center [1058, 247] width 178 height 26
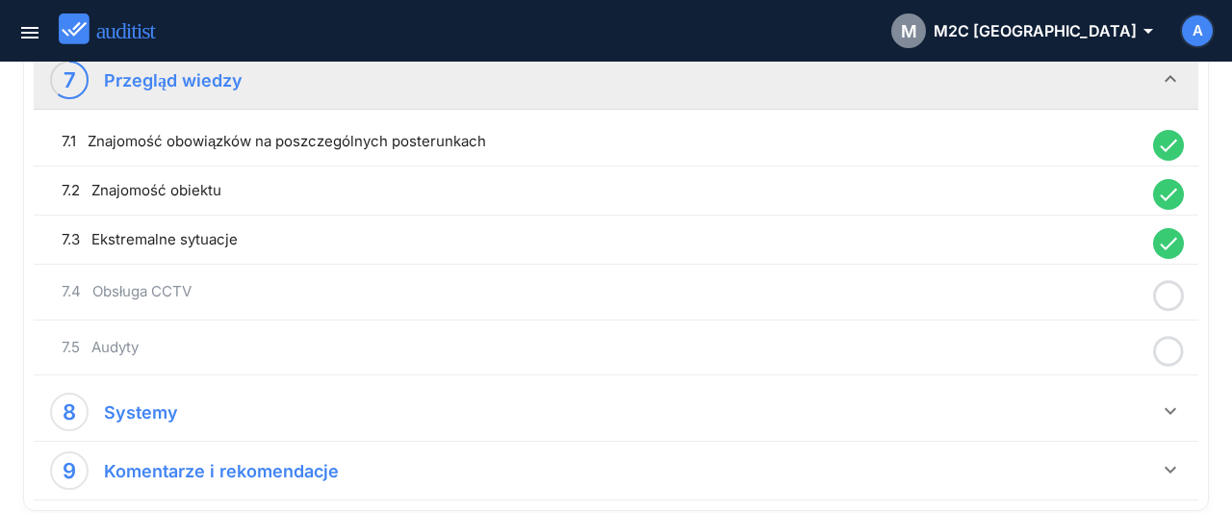
click at [1171, 288] on icon at bounding box center [1168, 296] width 31 height 38
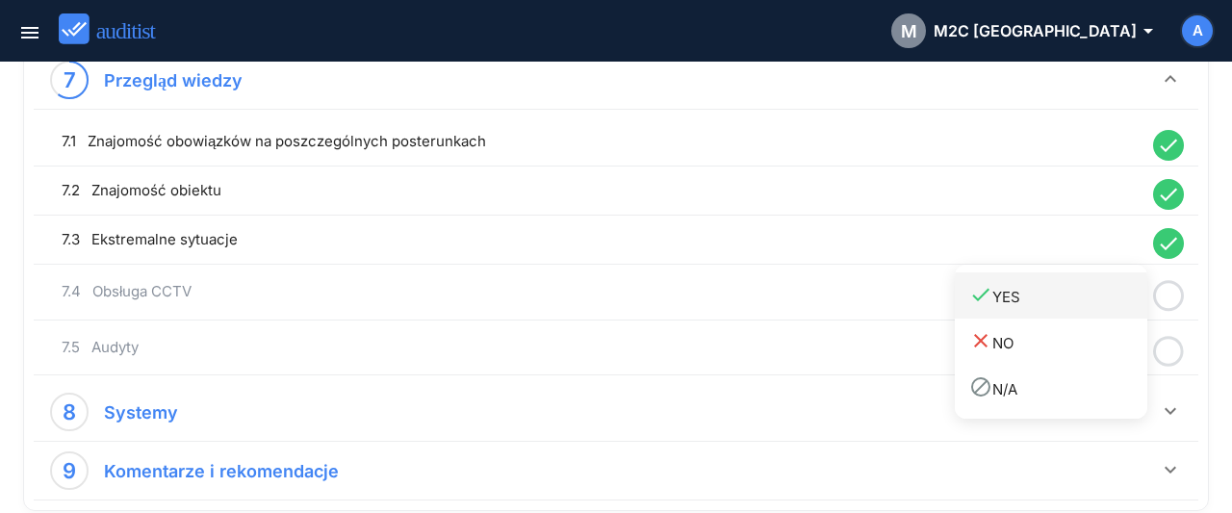
drag, startPoint x: 1069, startPoint y: 288, endPoint x: 1133, endPoint y: 309, distance: 66.9
click at [1090, 299] on div "done YES" at bounding box center [1058, 296] width 178 height 26
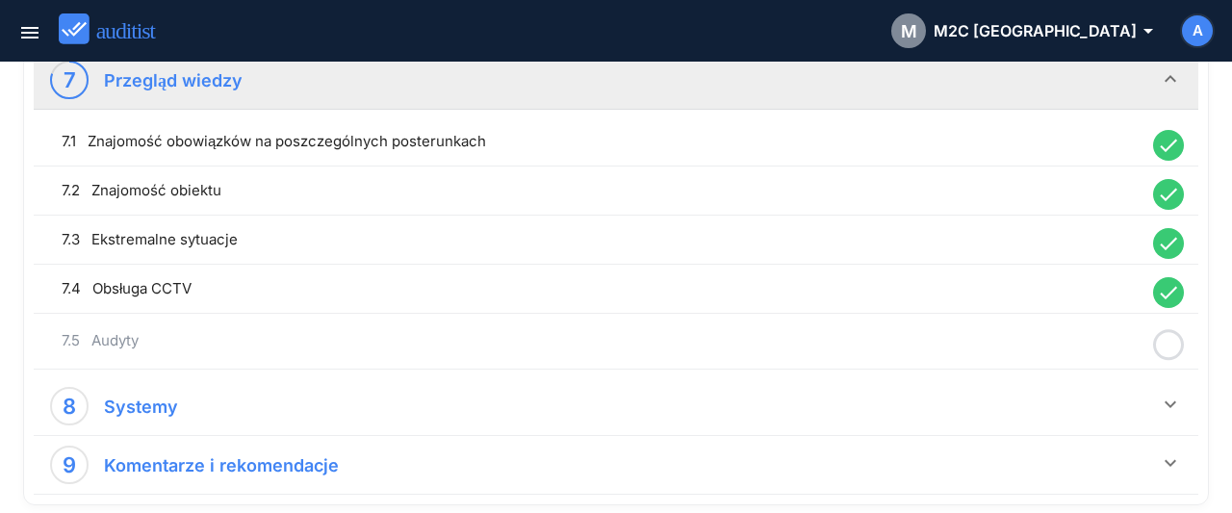
click at [1176, 336] on icon at bounding box center [1168, 345] width 31 height 38
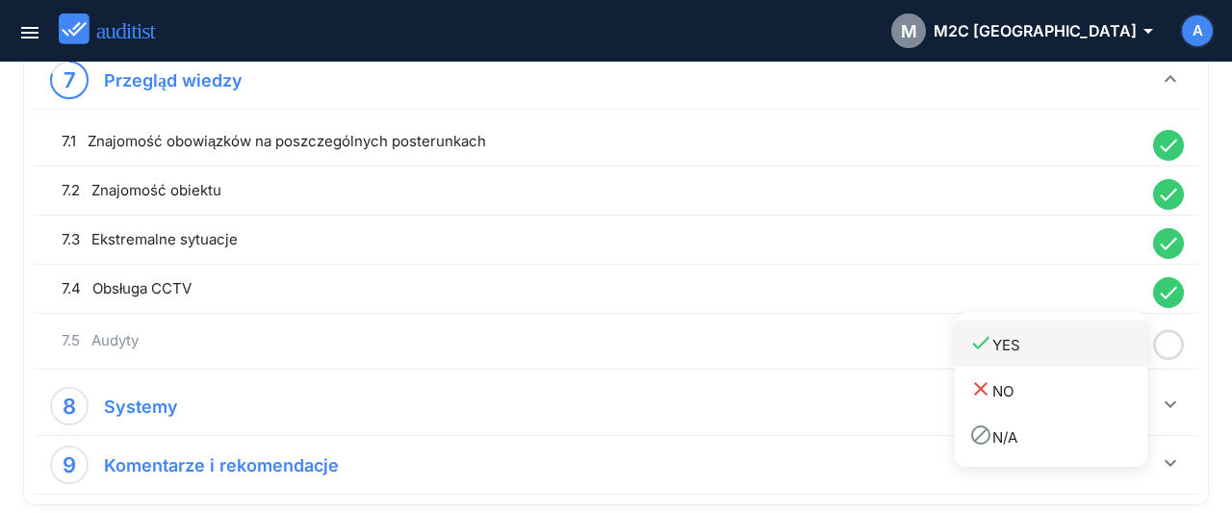
click at [1082, 345] on div "done YES" at bounding box center [1058, 344] width 178 height 26
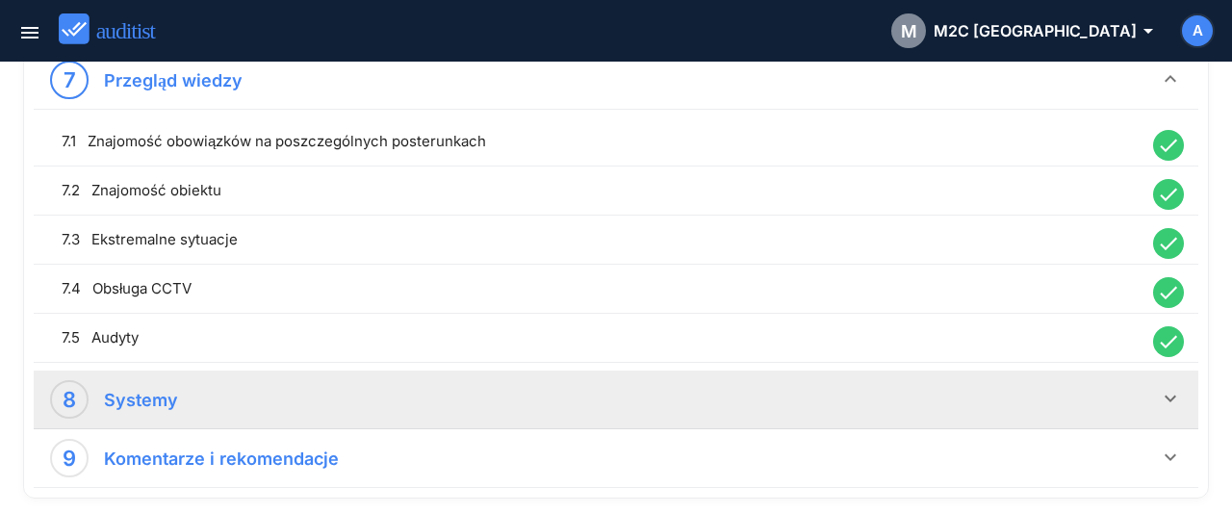
drag, startPoint x: 1179, startPoint y: 385, endPoint x: 1111, endPoint y: 333, distance: 85.1
click at [1182, 387] on icon "keyboard_arrow_down" at bounding box center [1170, 398] width 23 height 23
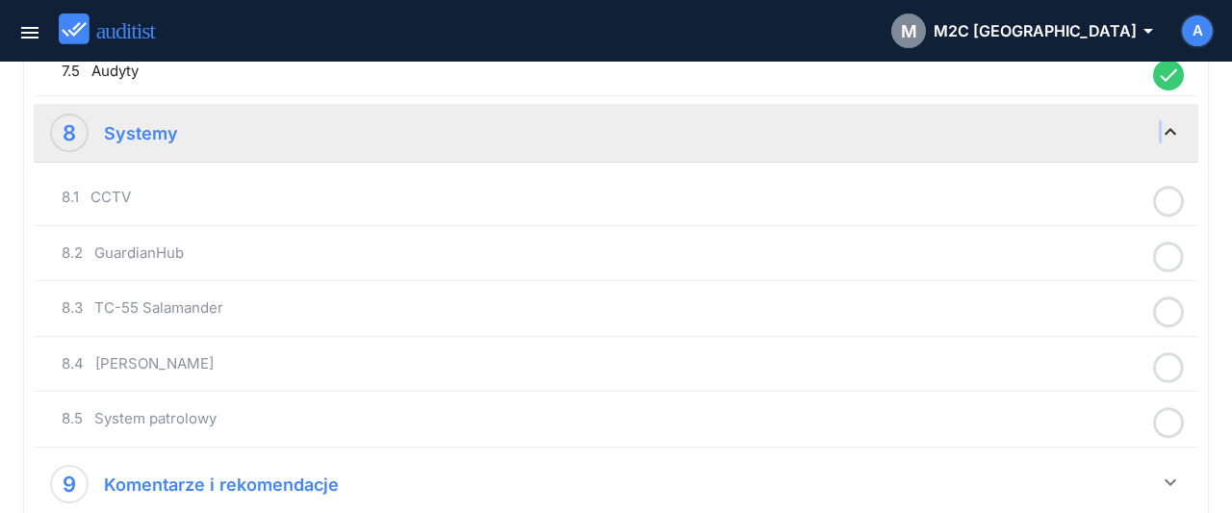
scroll to position [2402, 0]
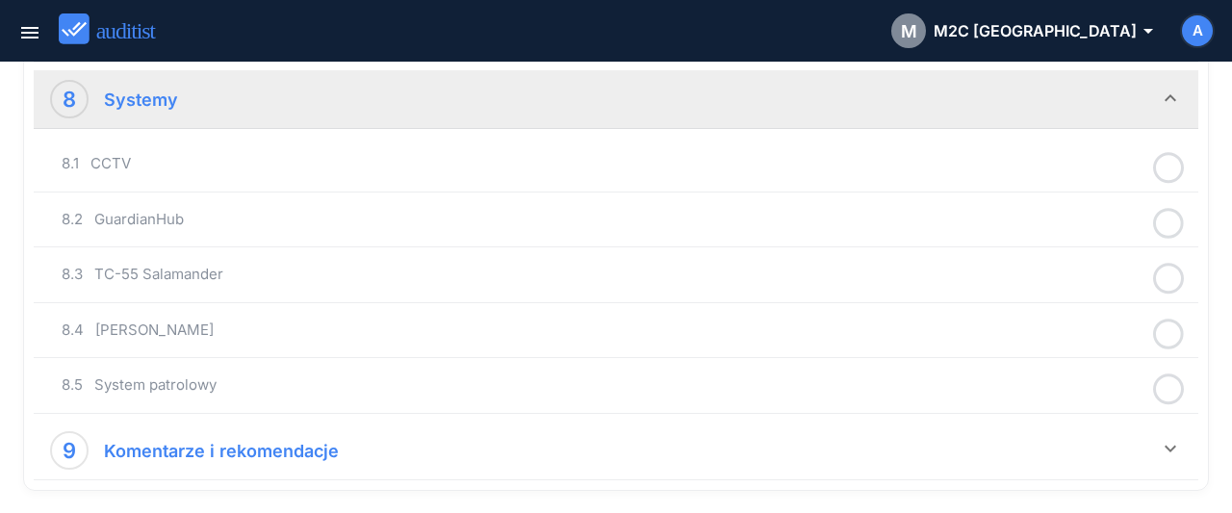
click at [1165, 153] on icon at bounding box center [1168, 168] width 31 height 38
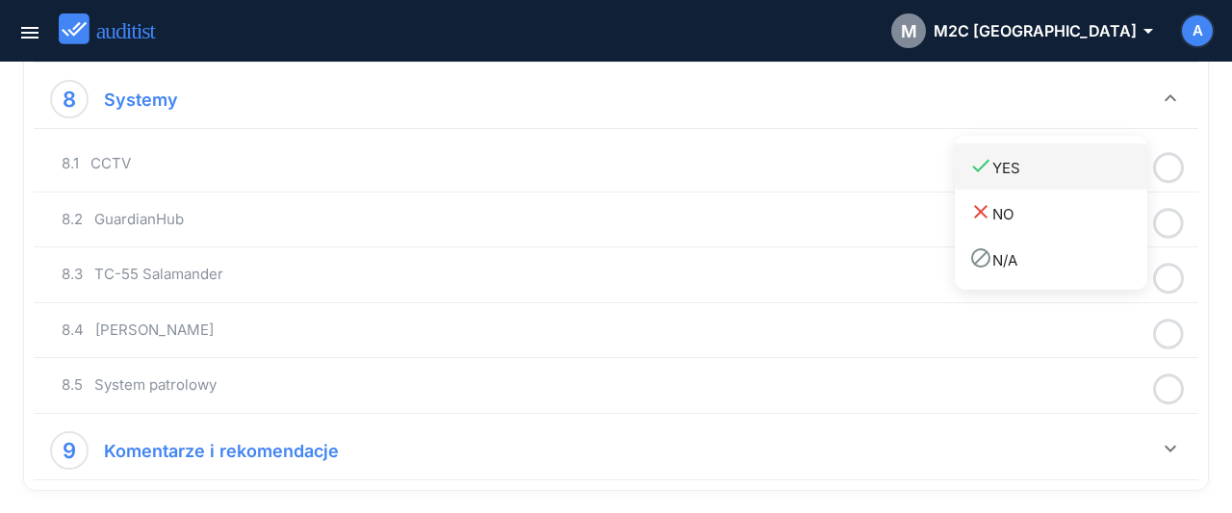
drag, startPoint x: 1086, startPoint y: 180, endPoint x: 1101, endPoint y: 186, distance: 15.5
click at [1086, 182] on link "done YES" at bounding box center [1051, 166] width 192 height 46
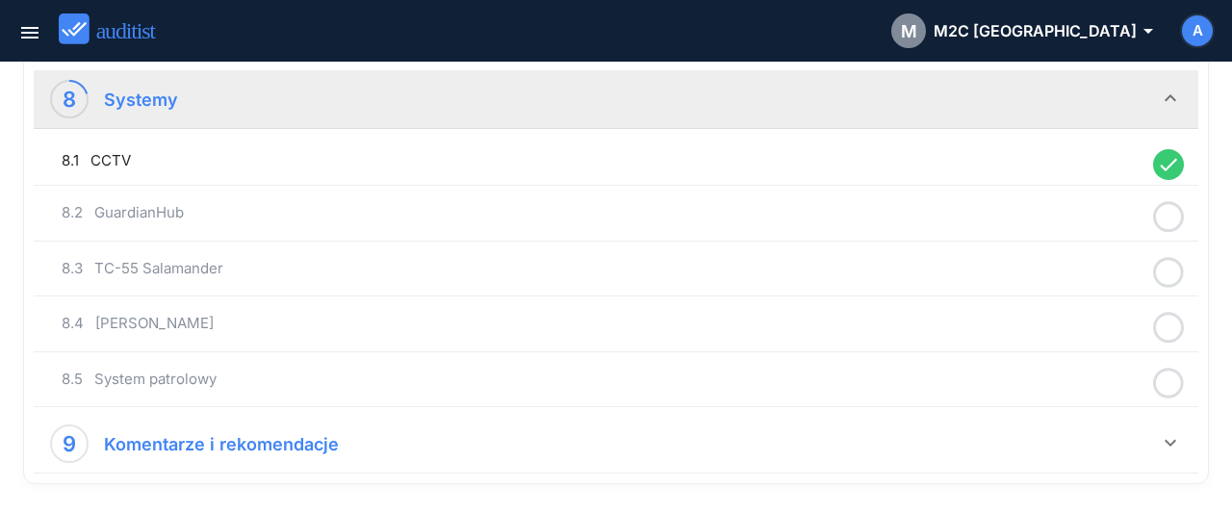
click at [1169, 200] on icon at bounding box center [1168, 217] width 31 height 38
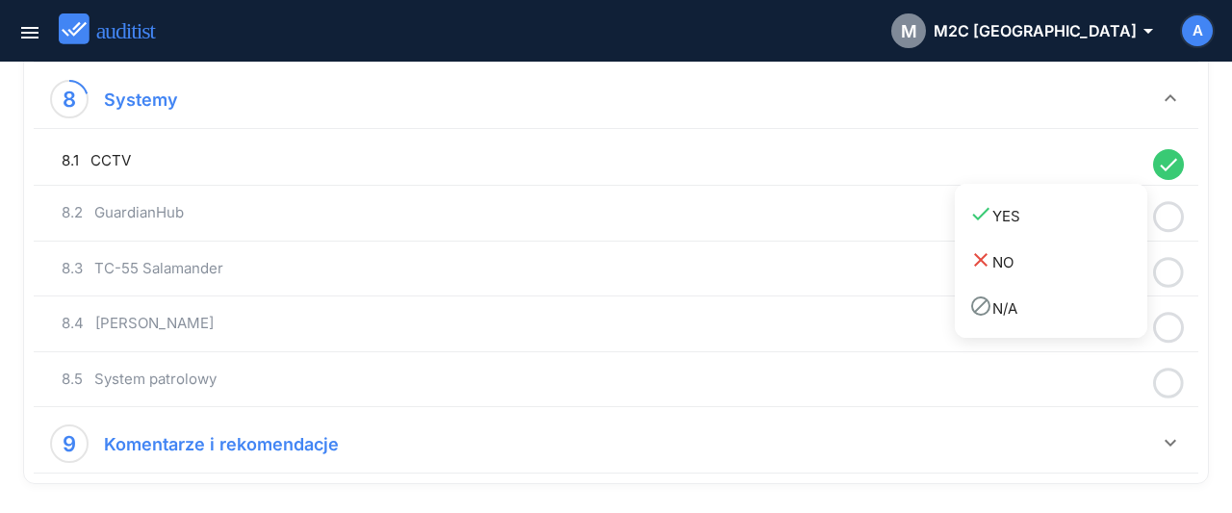
drag, startPoint x: 1087, startPoint y: 217, endPoint x: 1139, endPoint y: 236, distance: 55.4
click at [1093, 224] on div "done YES" at bounding box center [1058, 215] width 178 height 26
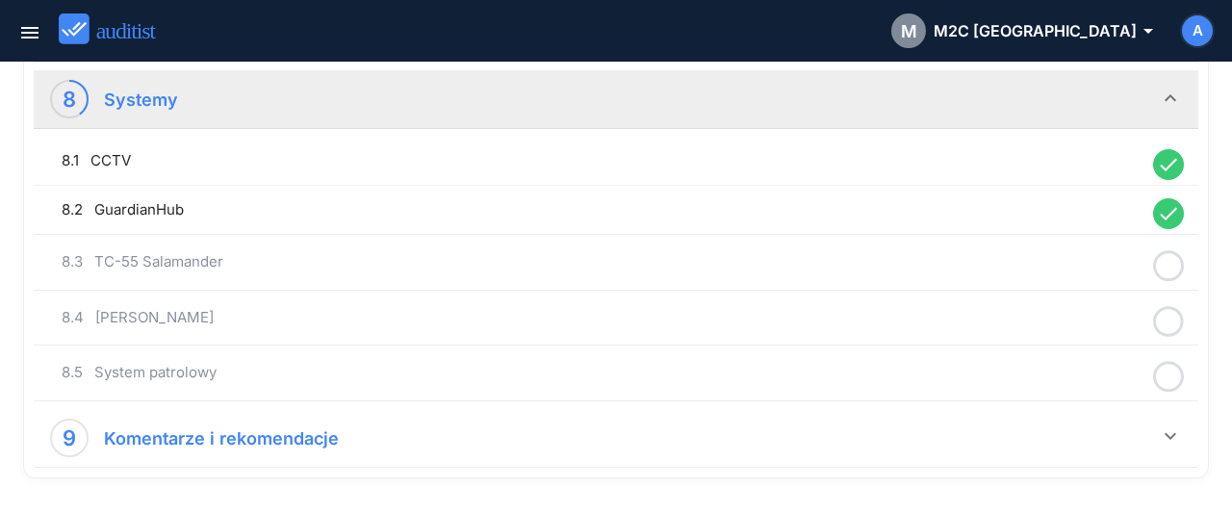
click at [1165, 247] on icon at bounding box center [1168, 266] width 31 height 38
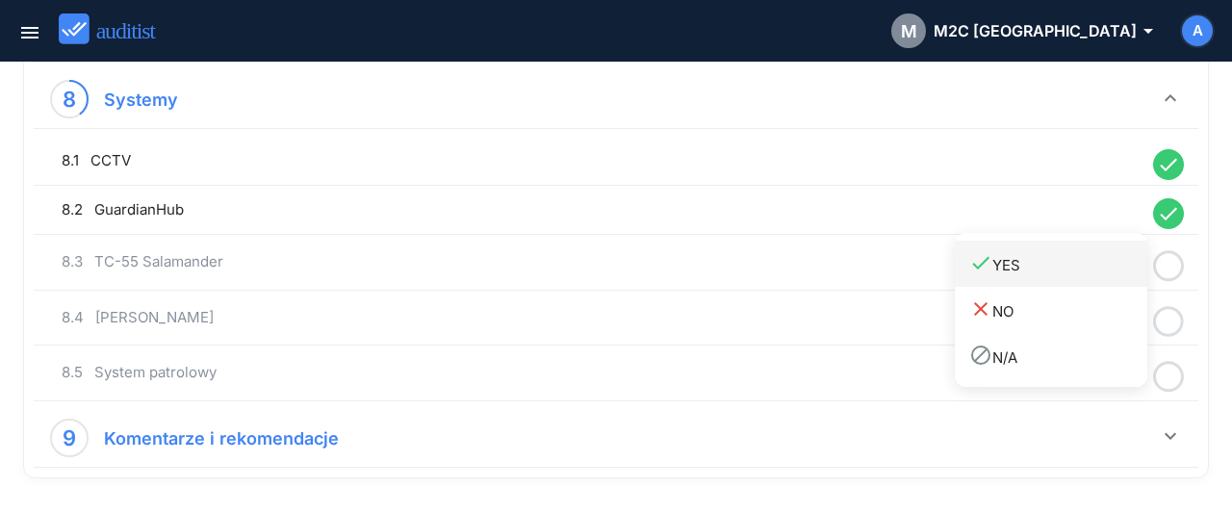
drag, startPoint x: 1092, startPoint y: 267, endPoint x: 1148, endPoint y: 281, distance: 57.6
click at [1091, 268] on div "done YES" at bounding box center [1058, 264] width 178 height 26
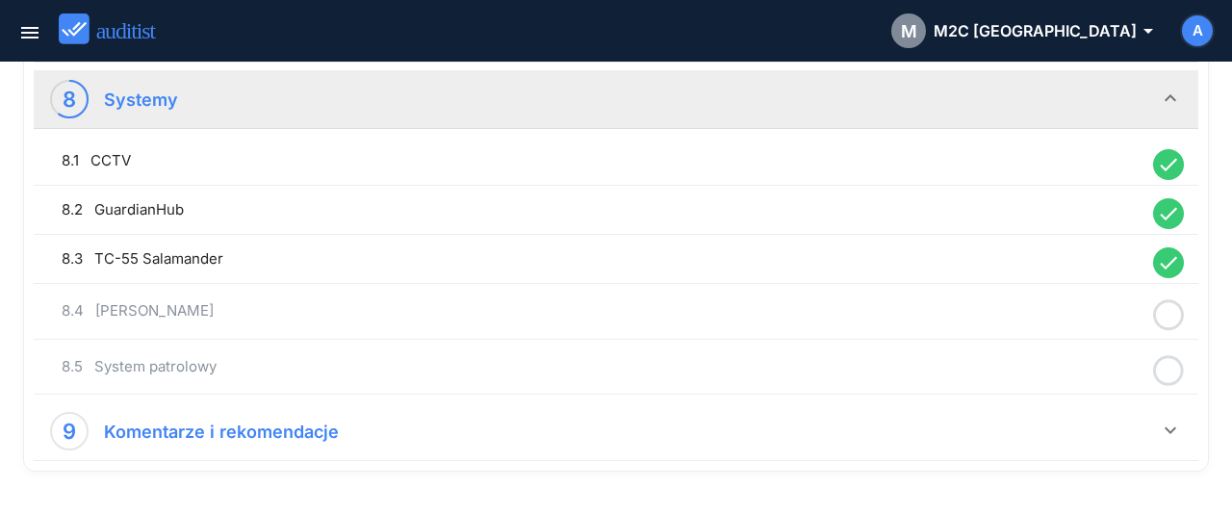
click at [1170, 296] on icon at bounding box center [1168, 315] width 31 height 38
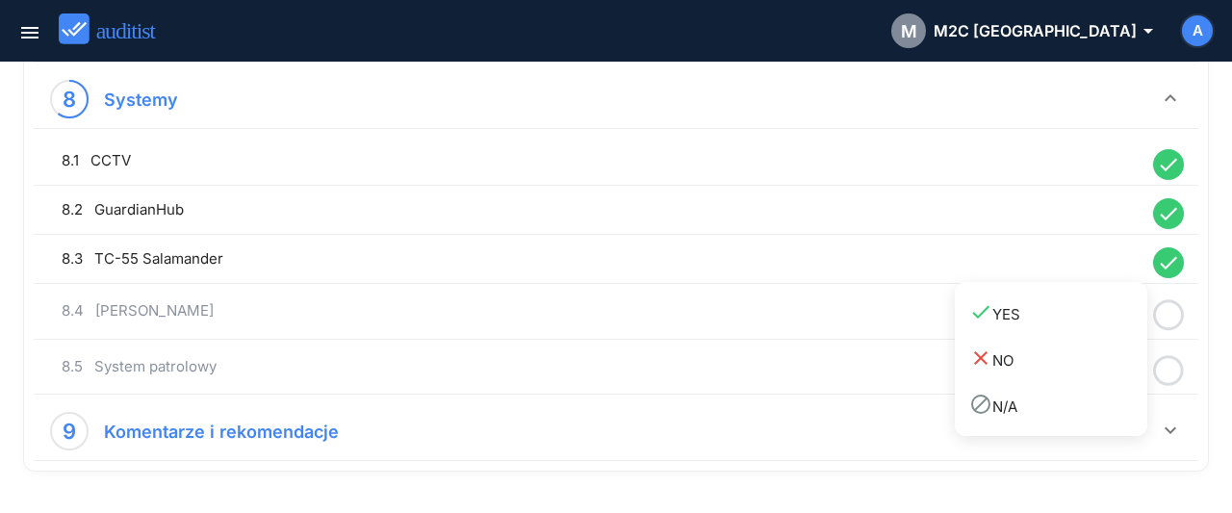
drag, startPoint x: 1065, startPoint y: 312, endPoint x: 1144, endPoint y: 341, distance: 84.0
click at [1065, 313] on div "done YES" at bounding box center [1058, 313] width 178 height 26
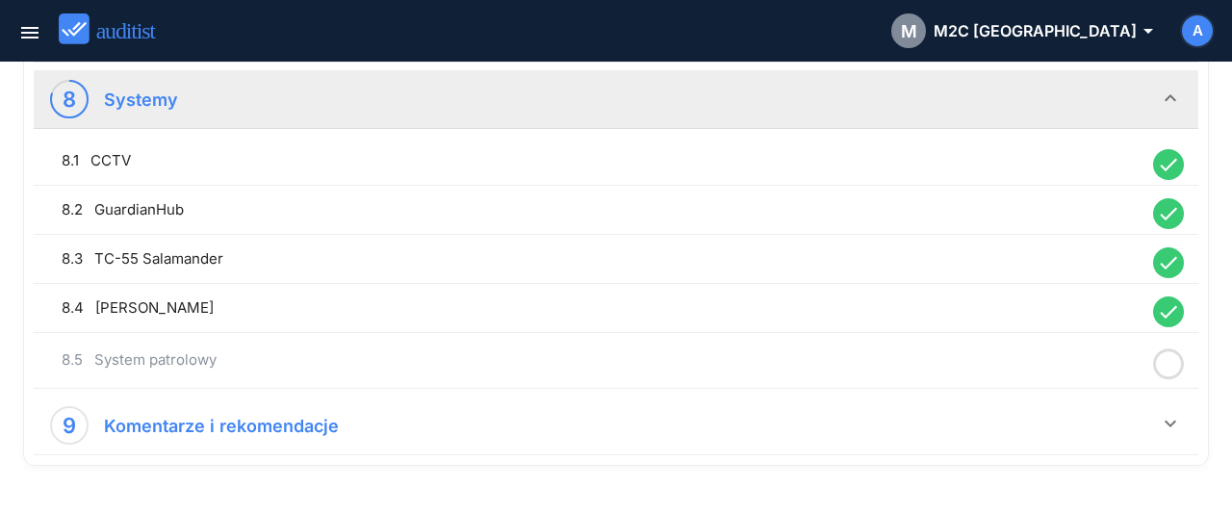
click at [1176, 347] on icon at bounding box center [1168, 364] width 31 height 38
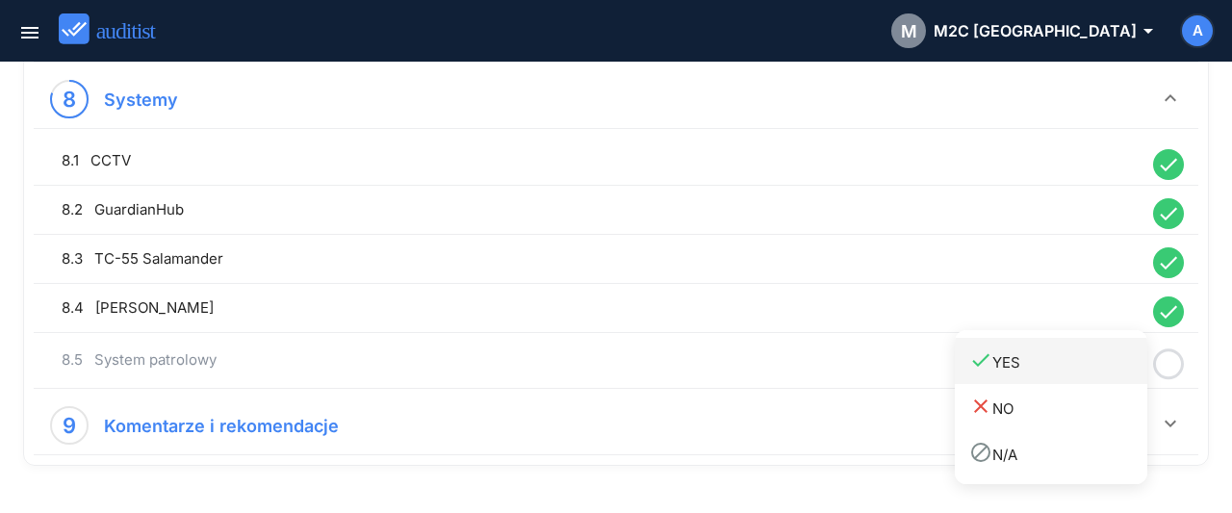
click at [1102, 354] on div "done YES" at bounding box center [1058, 361] width 178 height 26
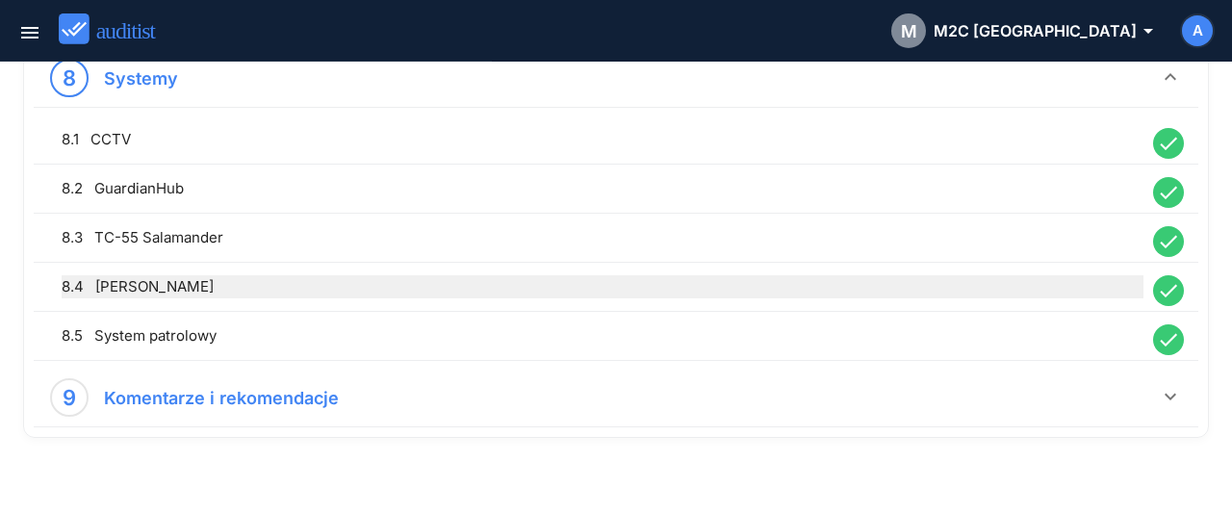
scroll to position [2434, 0]
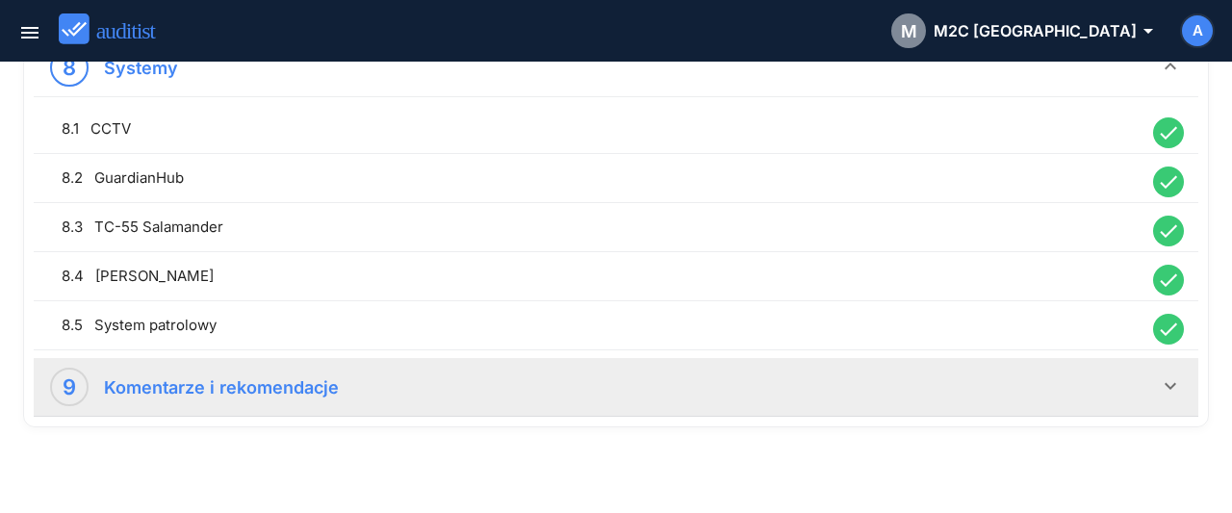
click at [1169, 374] on icon "keyboard_arrow_down" at bounding box center [1170, 385] width 23 height 23
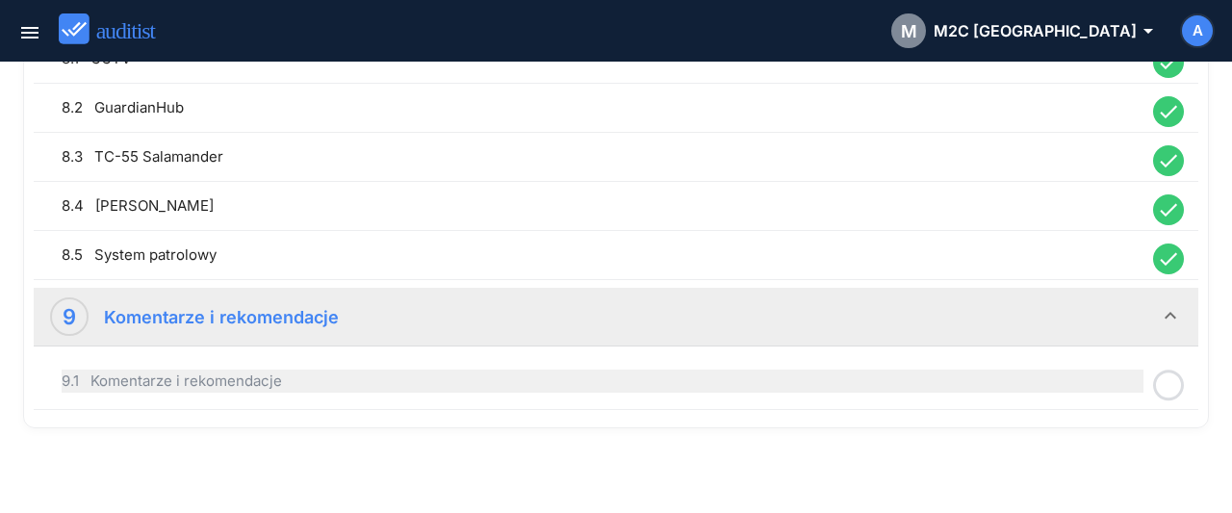
click at [1013, 371] on div "9.1 Komentarze i rekomendacje" at bounding box center [603, 381] width 1082 height 23
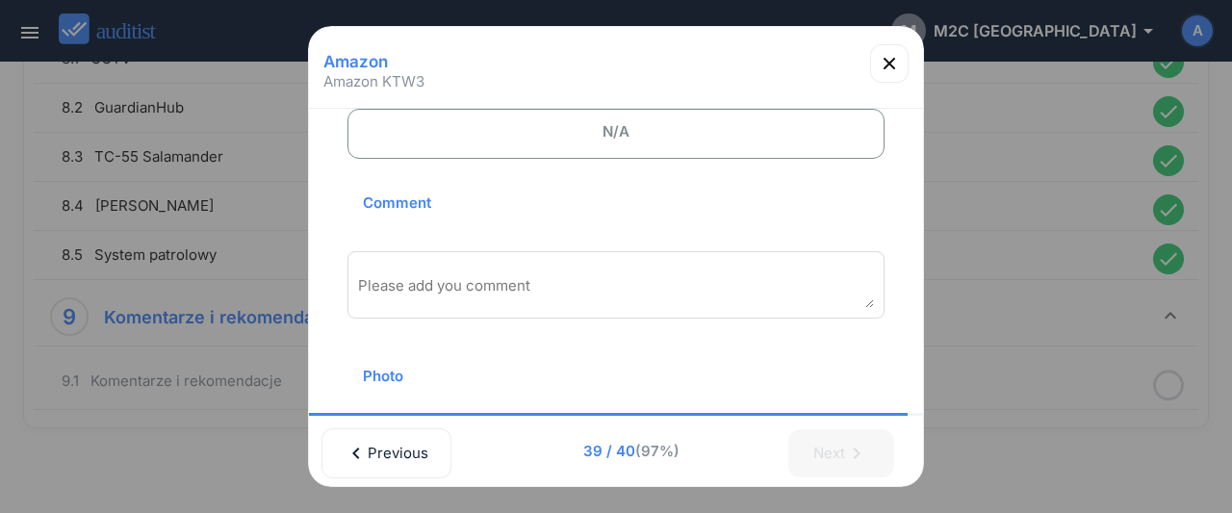
scroll to position [110, 0]
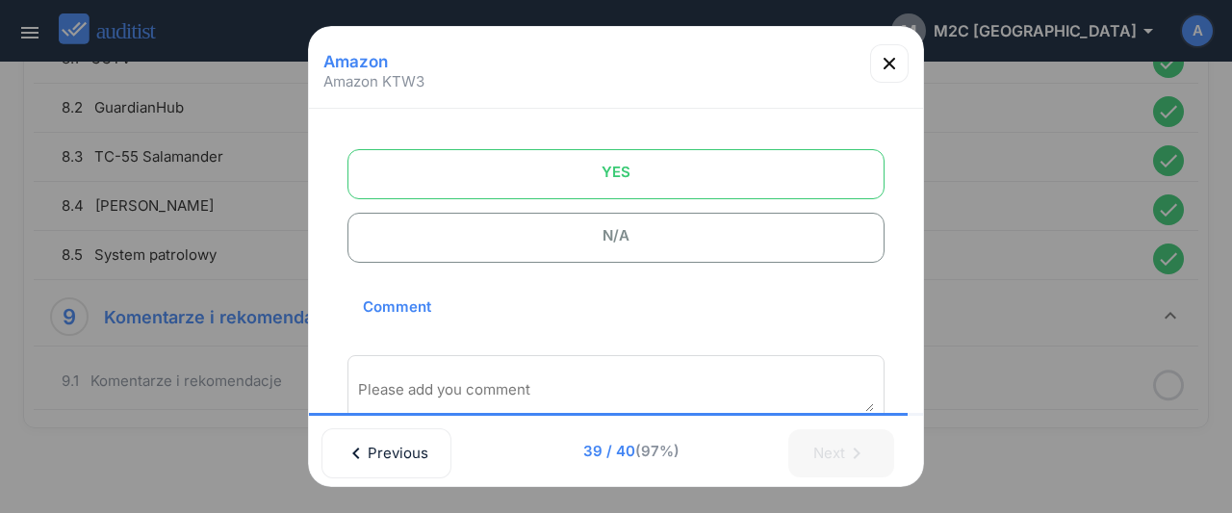
click at [625, 166] on span "YES" at bounding box center [615, 172] width 489 height 38
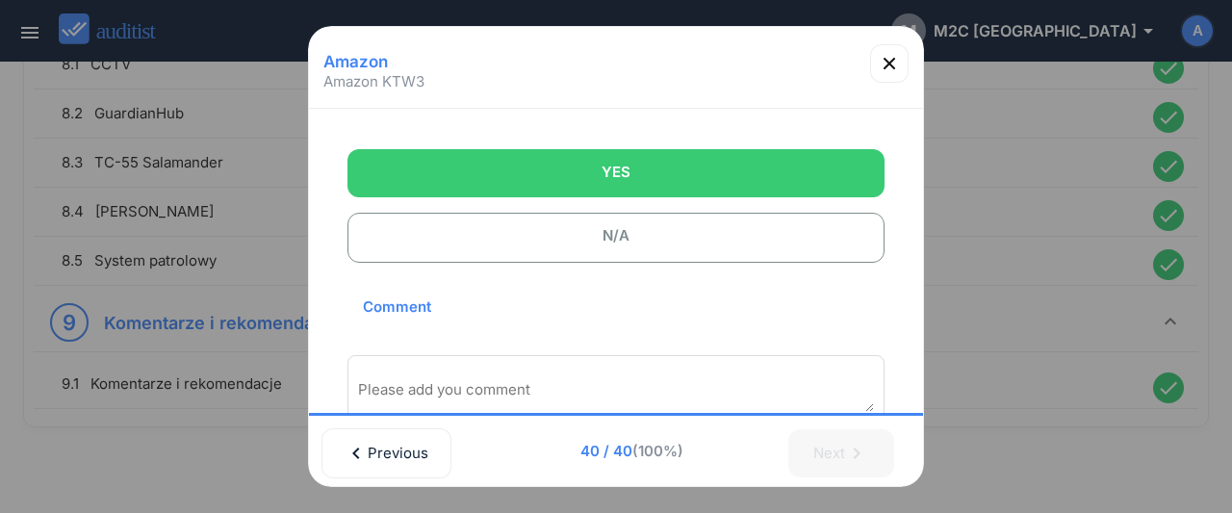
scroll to position [214, 0]
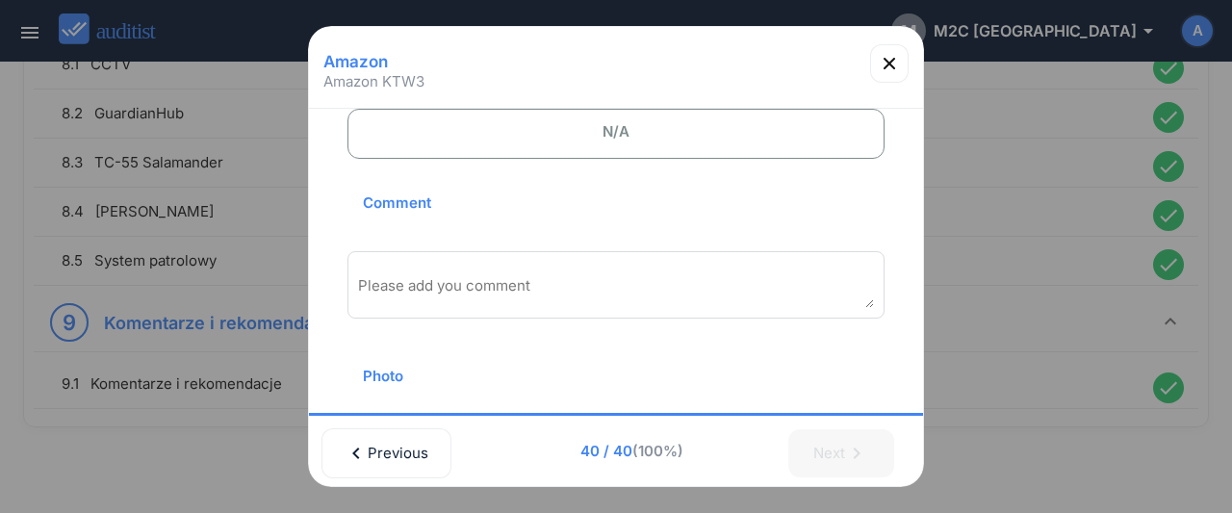
click at [632, 265] on div "Please add you comment" at bounding box center [615, 284] width 537 height 67
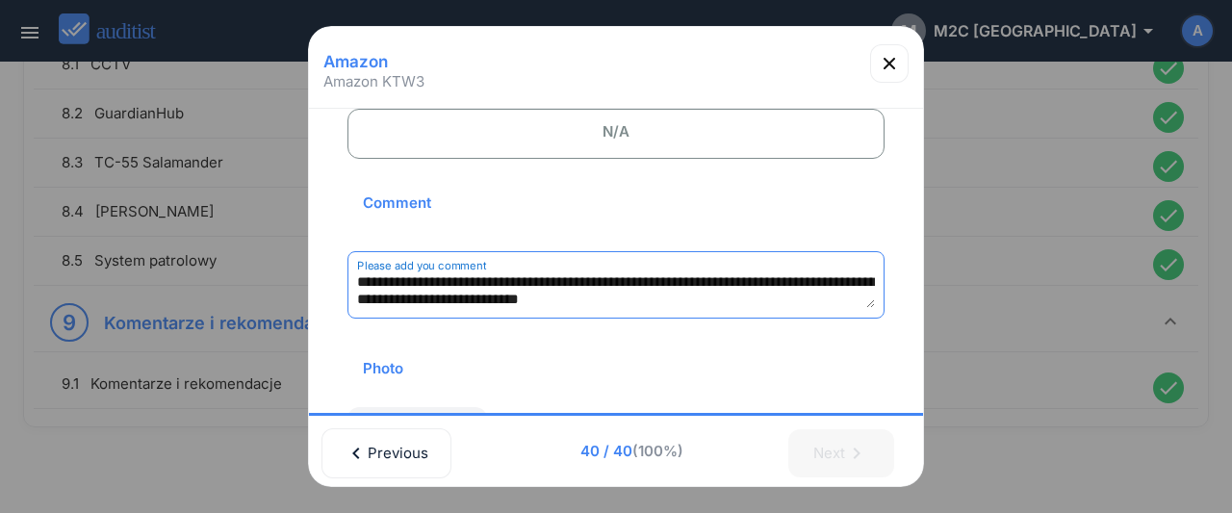
scroll to position [27, 0]
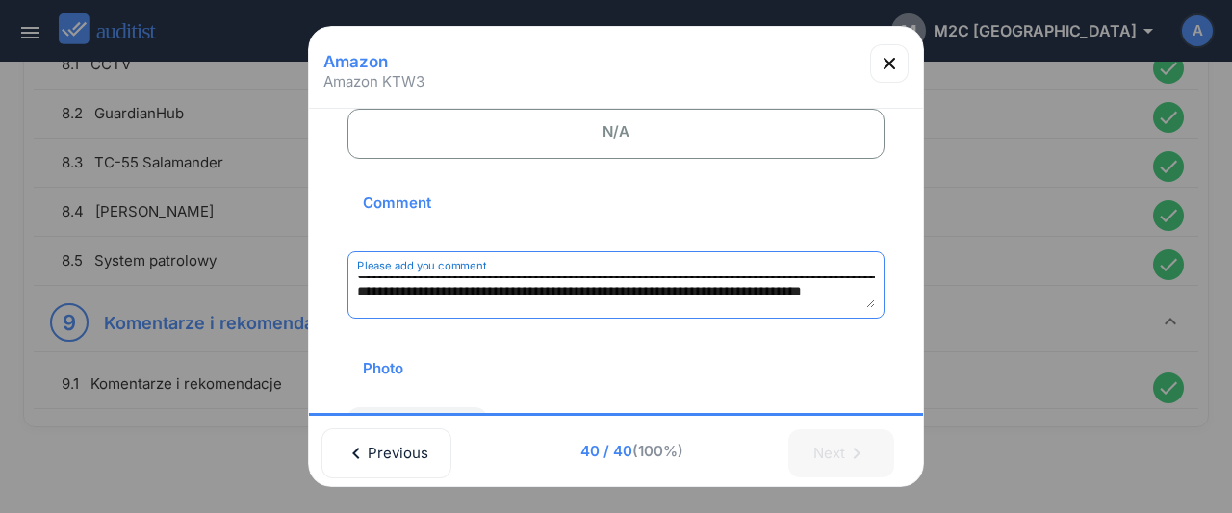
click at [664, 295] on textarea "**********" at bounding box center [615, 292] width 517 height 32
type textarea "**********"
click at [888, 63] on icon "button" at bounding box center [889, 64] width 12 height 12
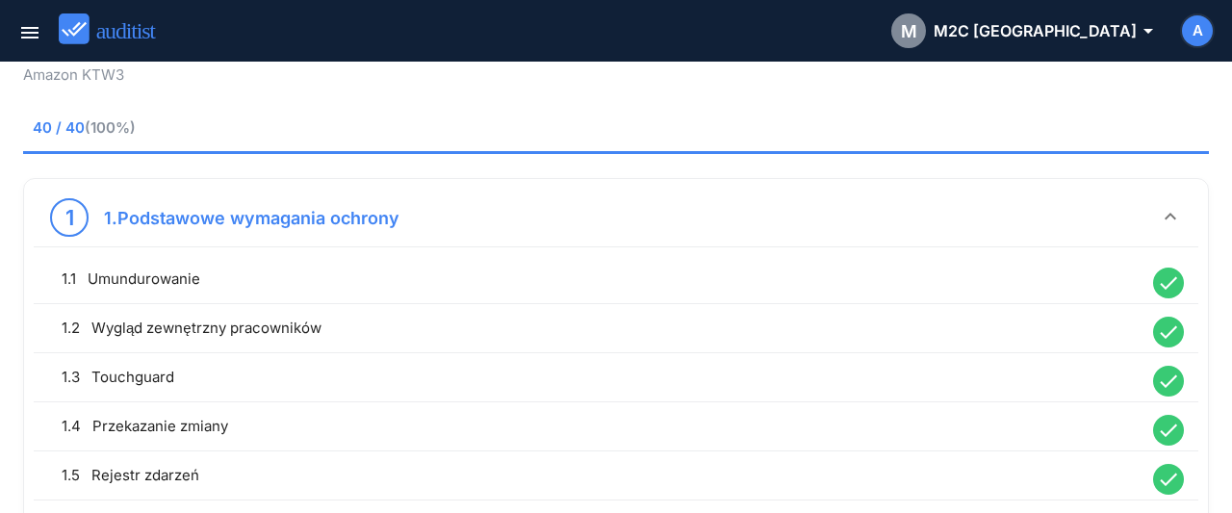
scroll to position [0, 0]
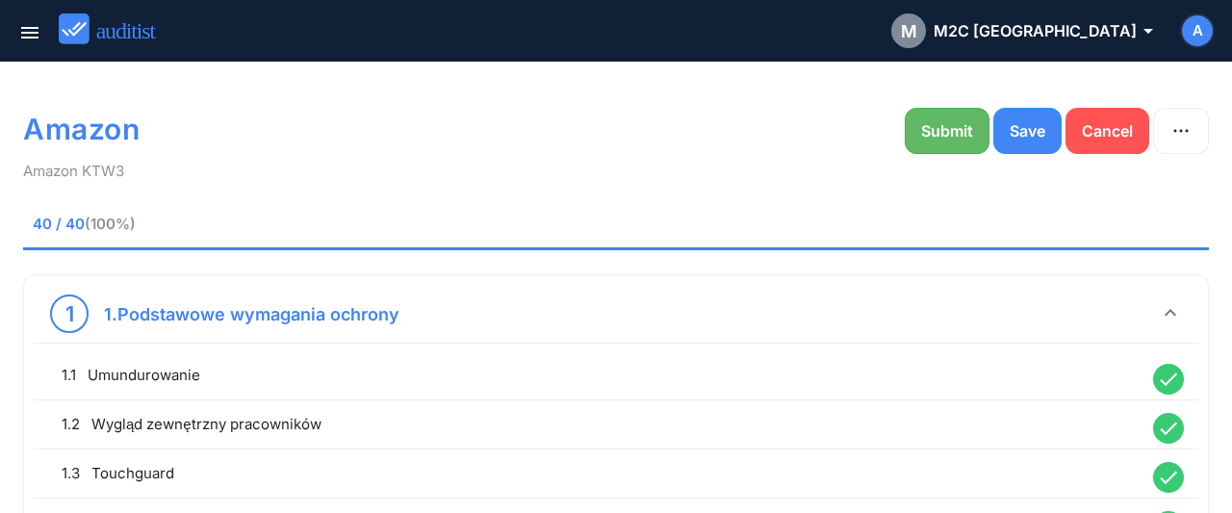
click at [943, 143] on button "Submit" at bounding box center [947, 131] width 85 height 46
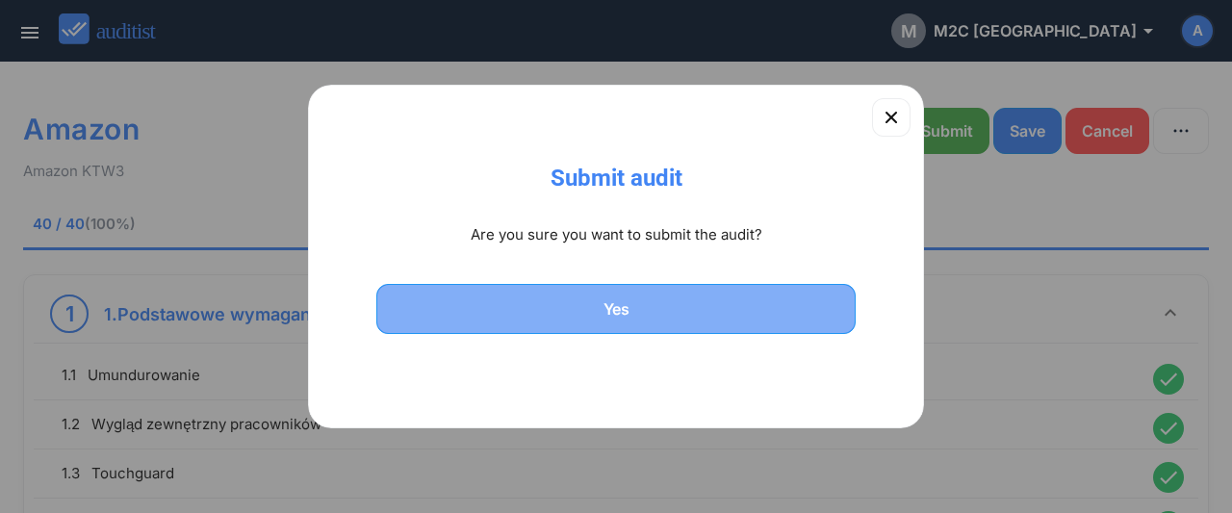
click at [756, 294] on button "Yes" at bounding box center [615, 309] width 479 height 50
